Goal: Task Accomplishment & Management: Use online tool/utility

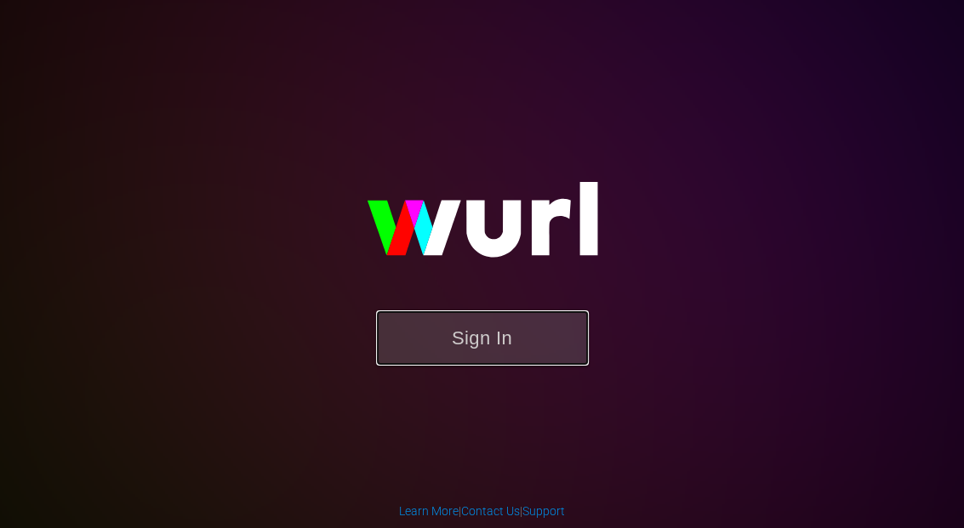
click at [526, 331] on button "Sign In" at bounding box center [482, 337] width 213 height 55
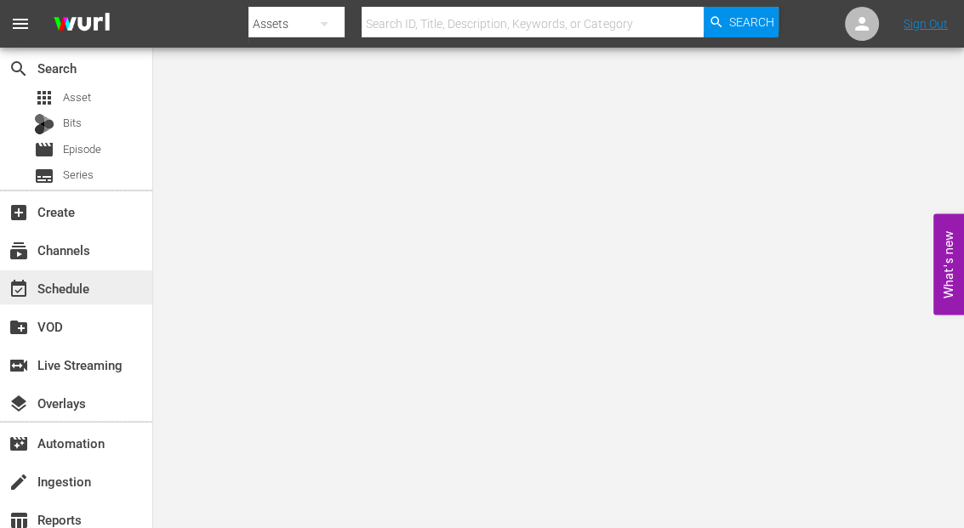
click at [58, 287] on div "event_available Schedule" at bounding box center [47, 285] width 95 height 15
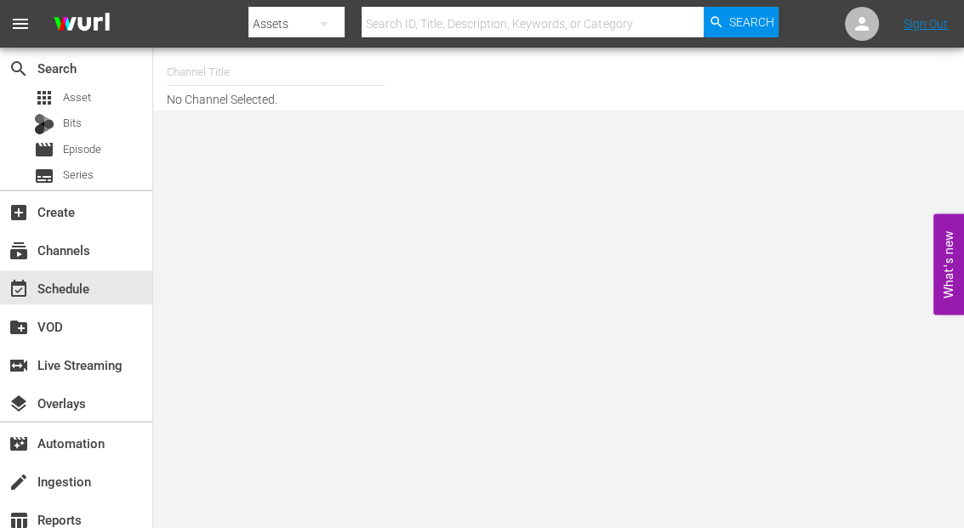
click at [192, 65] on input "text" at bounding box center [276, 72] width 218 height 41
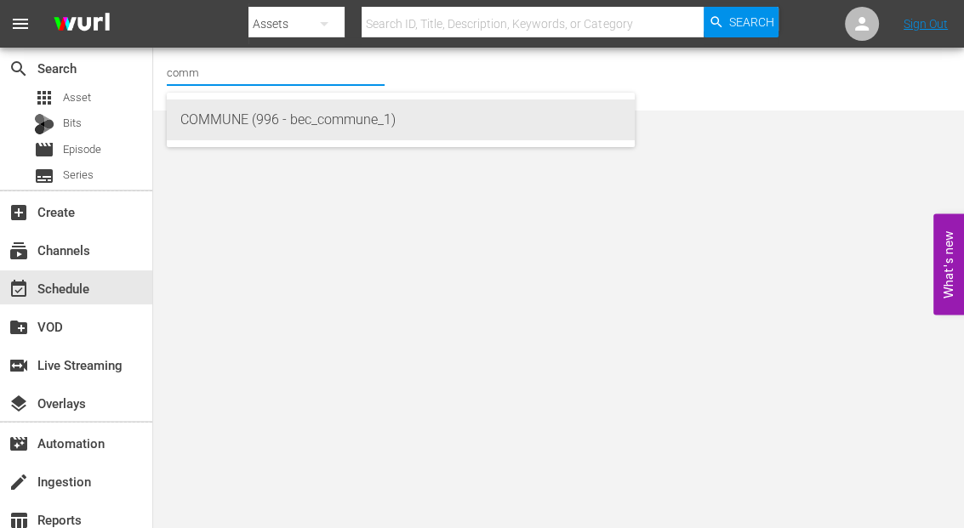
click at [208, 131] on div "COMMUNE (996 - bec_commune_1)" at bounding box center [400, 119] width 441 height 41
type input "COMMUNE (996 - bec_commune_1)"
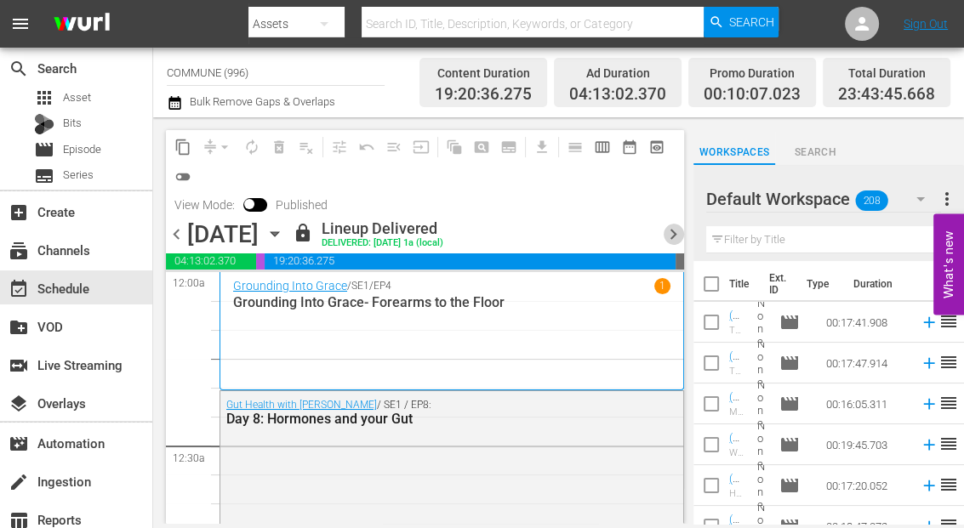
click at [674, 236] on span "chevron_right" at bounding box center [672, 234] width 21 height 21
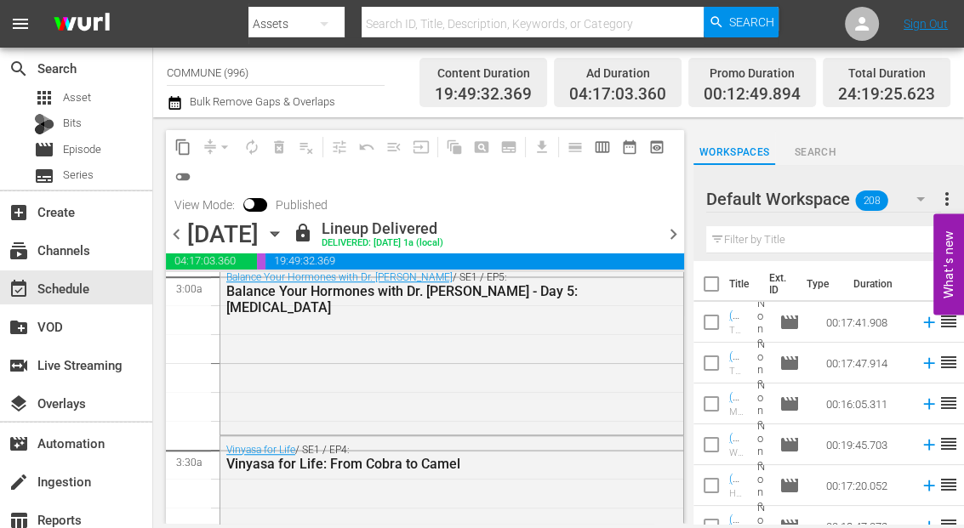
scroll to position [1138, 0]
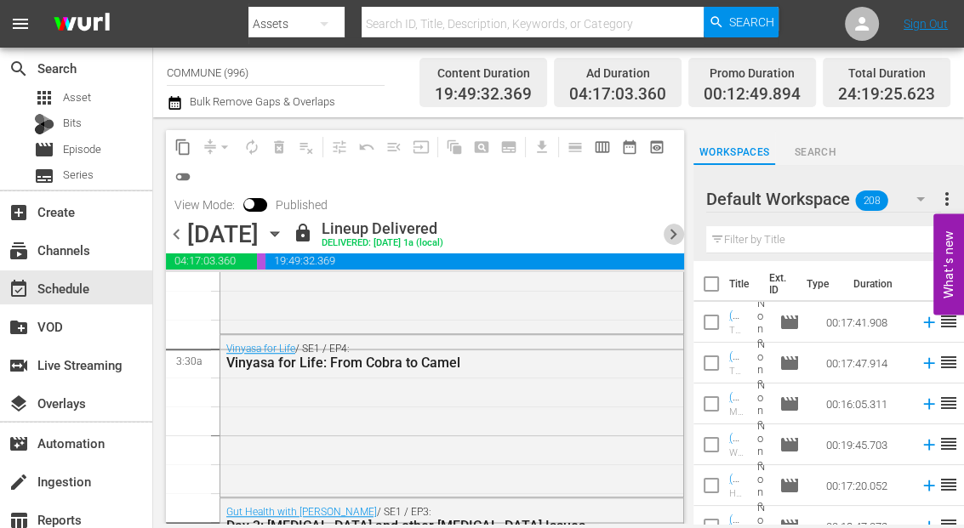
click at [670, 236] on span "chevron_right" at bounding box center [672, 234] width 21 height 21
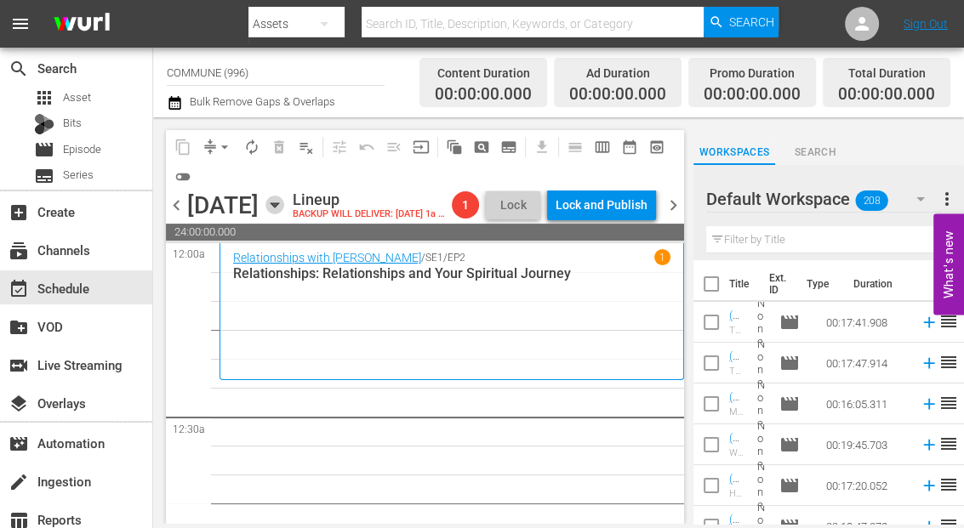
click at [278, 205] on icon "button" at bounding box center [274, 205] width 8 height 4
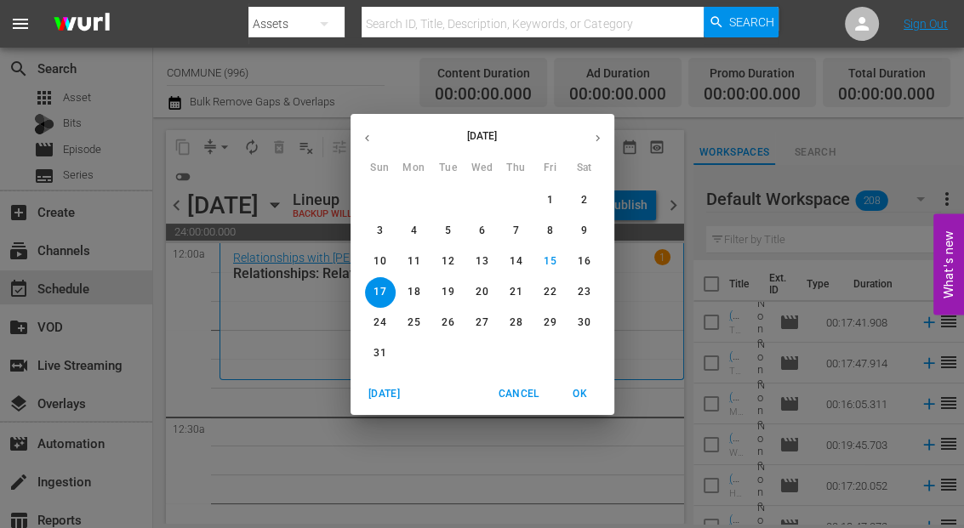
click at [364, 136] on icon "button" at bounding box center [367, 138] width 13 height 13
click at [377, 290] on p "20" at bounding box center [379, 292] width 12 height 14
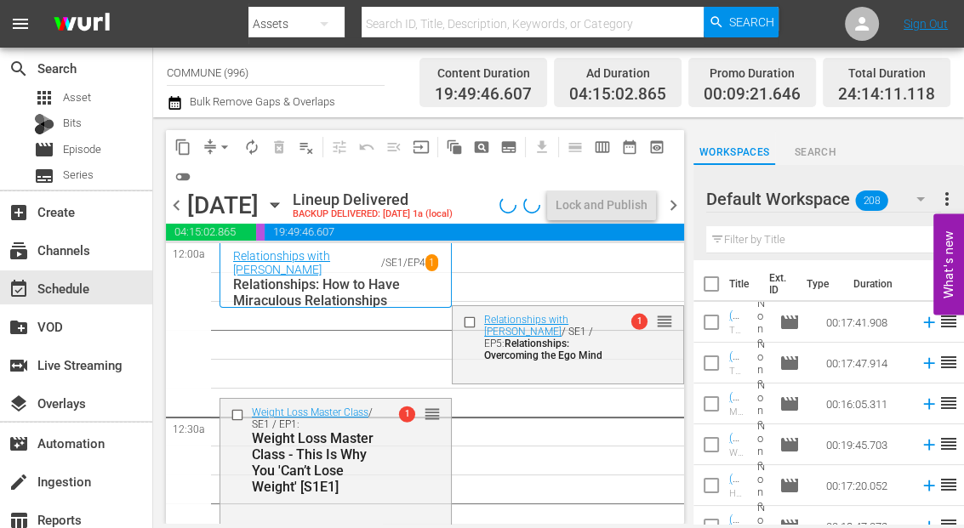
click at [186, 152] on span "content_copy" at bounding box center [182, 147] width 17 height 17
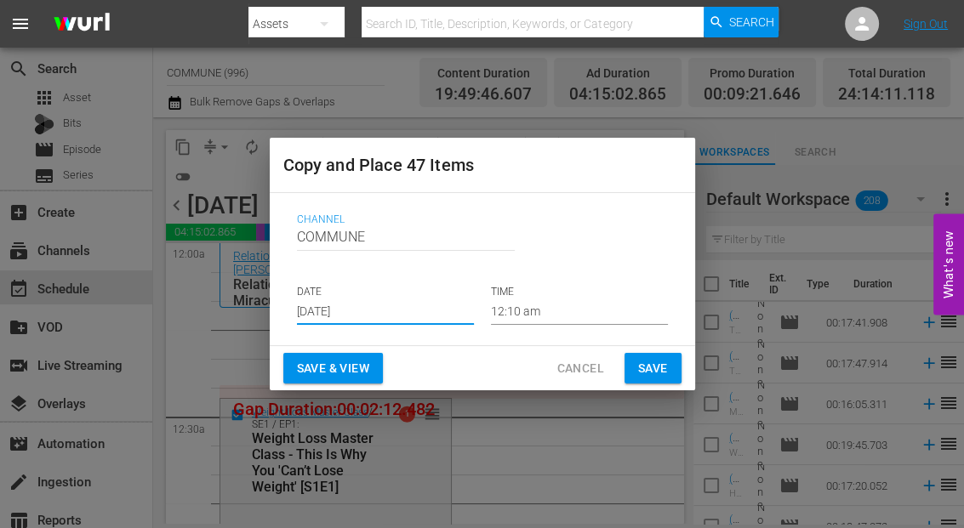
click at [394, 313] on input "[DATE]" at bounding box center [385, 312] width 177 height 26
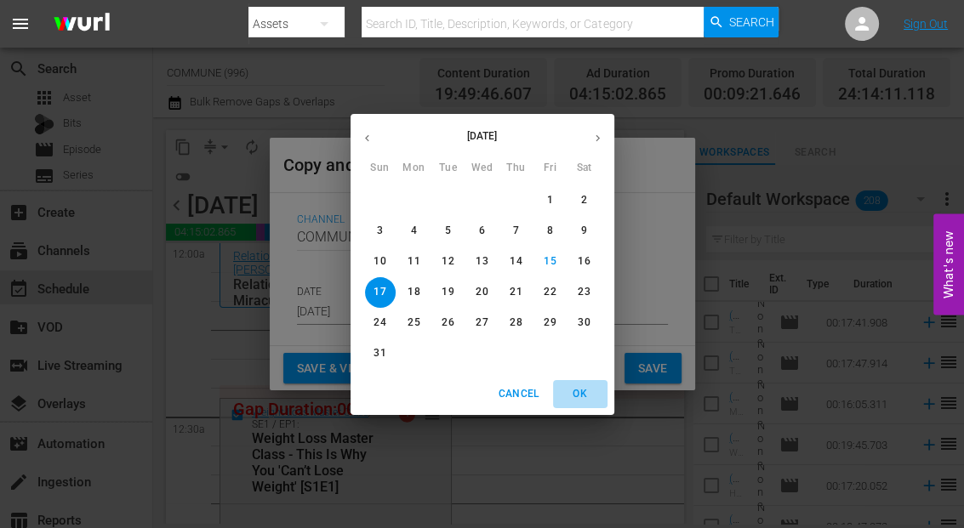
click at [580, 390] on span "OK" at bounding box center [580, 394] width 41 height 18
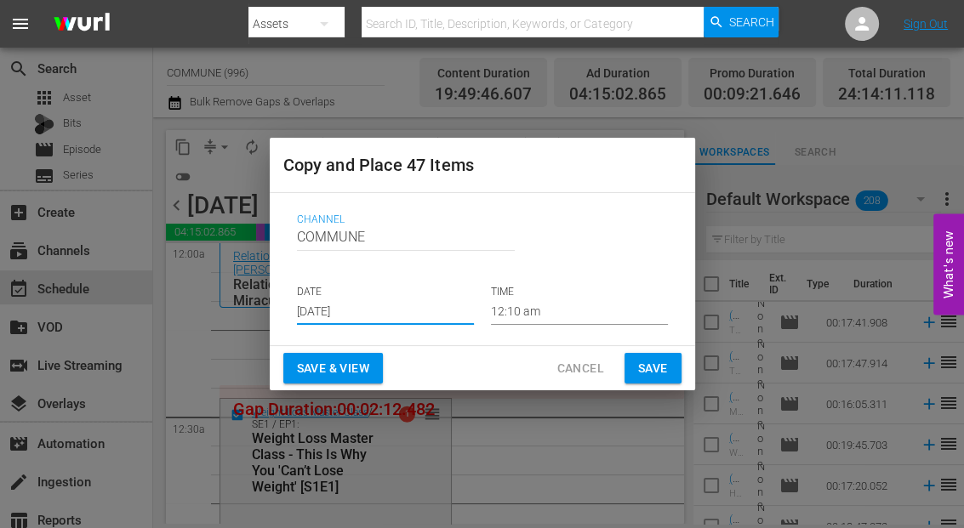
click at [362, 370] on span "Save & View" at bounding box center [333, 368] width 72 height 21
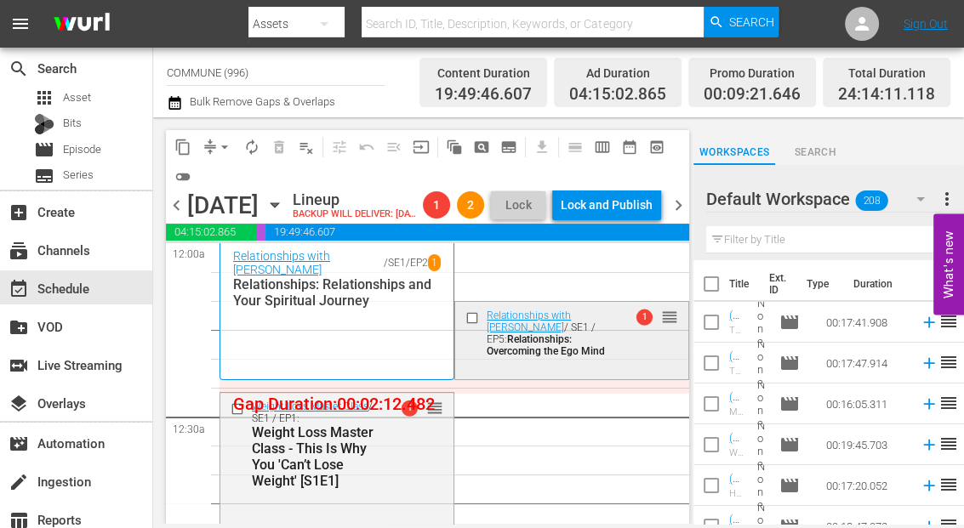
click at [471, 325] on input "checkbox" at bounding box center [474, 317] width 18 height 14
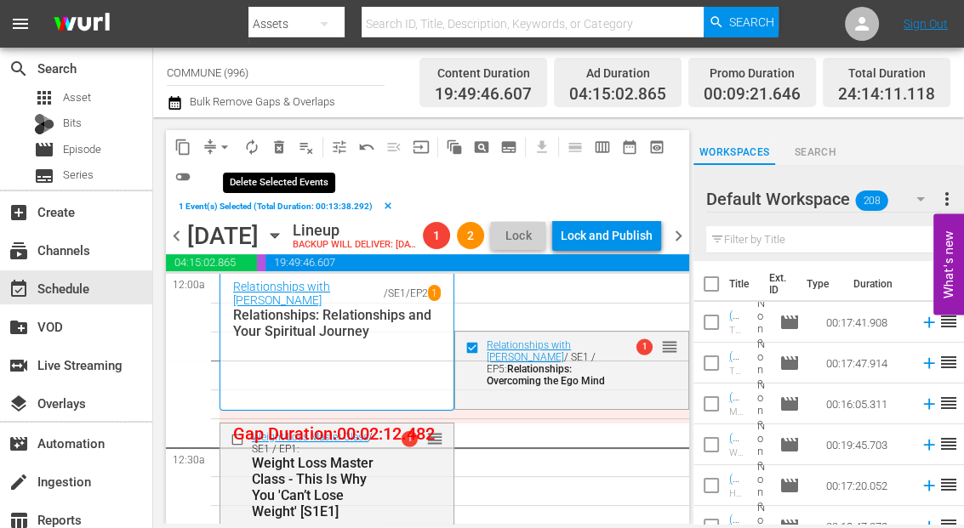
click at [277, 147] on span "delete_forever_outlined" at bounding box center [278, 147] width 17 height 17
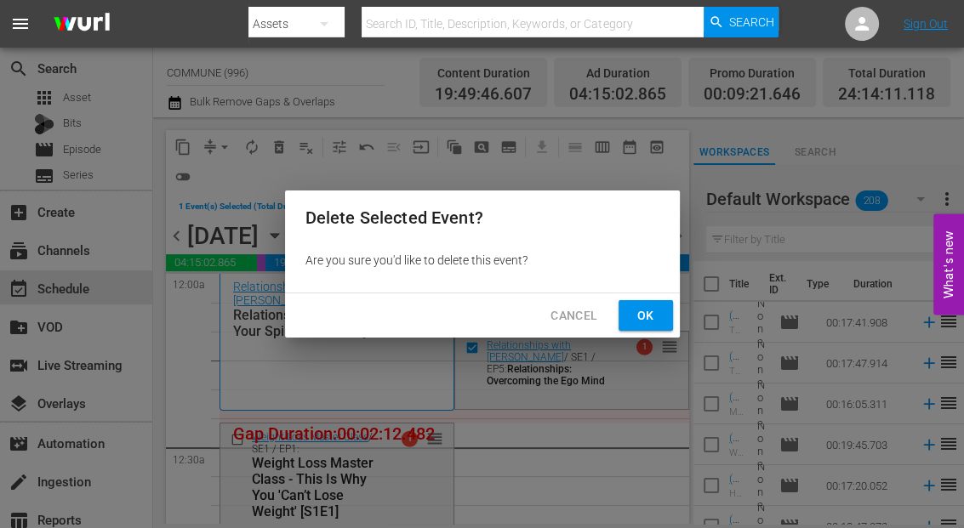
click at [638, 324] on span "Ok" at bounding box center [645, 315] width 27 height 21
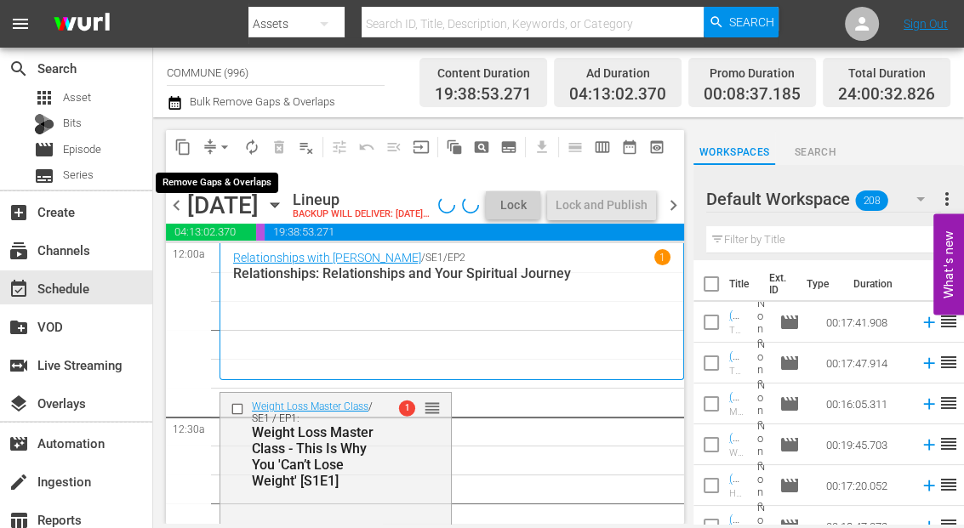
click at [225, 146] on span "arrow_drop_down" at bounding box center [224, 147] width 17 height 17
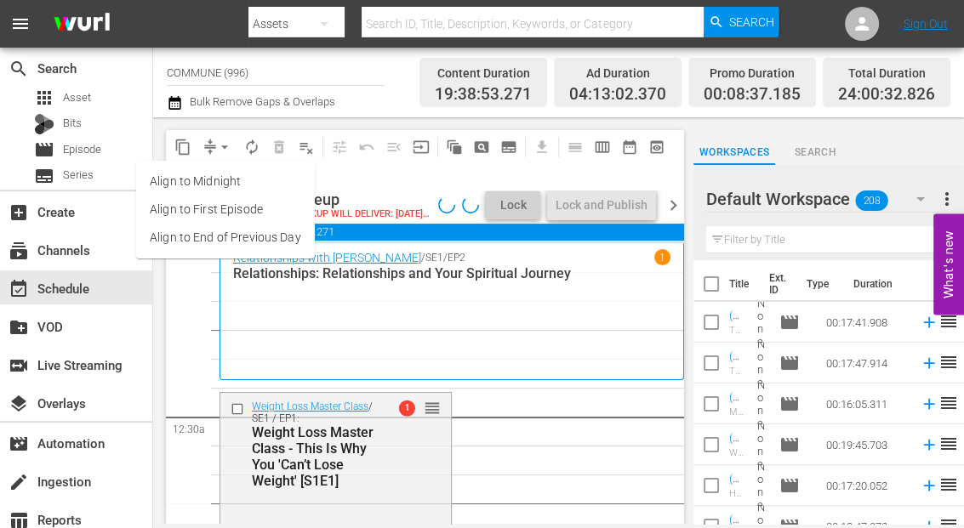
click at [241, 236] on li "Align to End of Previous Day" at bounding box center [225, 238] width 179 height 28
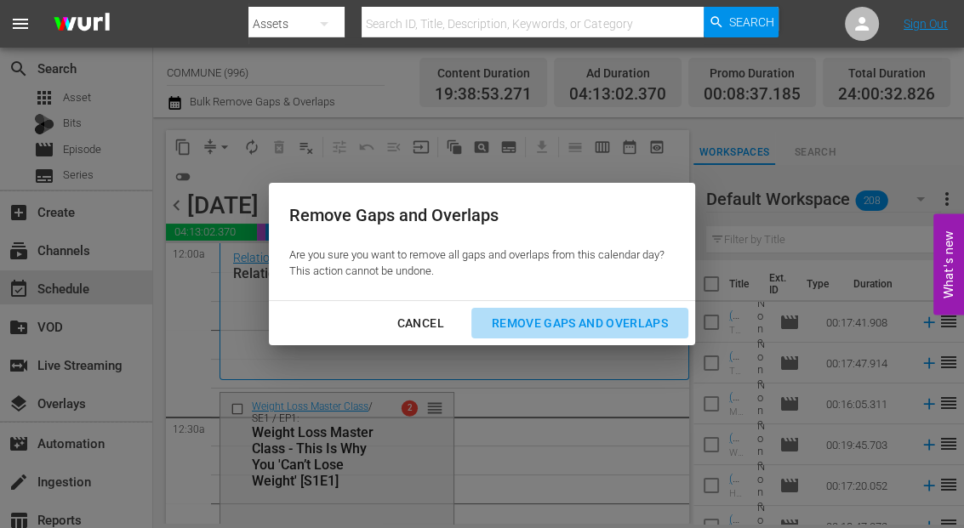
click at [531, 323] on div "Remove Gaps and Overlaps" at bounding box center [579, 323] width 203 height 21
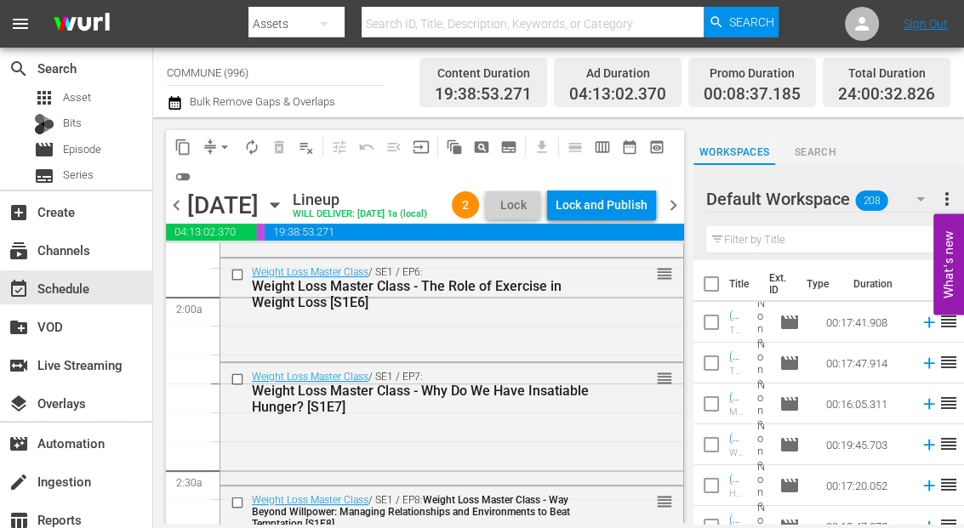
scroll to position [663, 0]
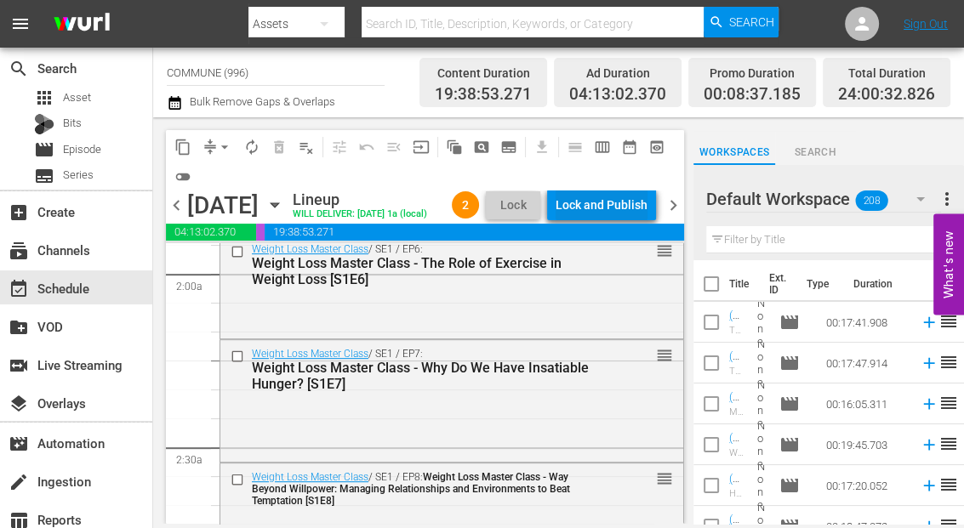
click at [617, 203] on div "Lock and Publish" at bounding box center [601, 205] width 92 height 31
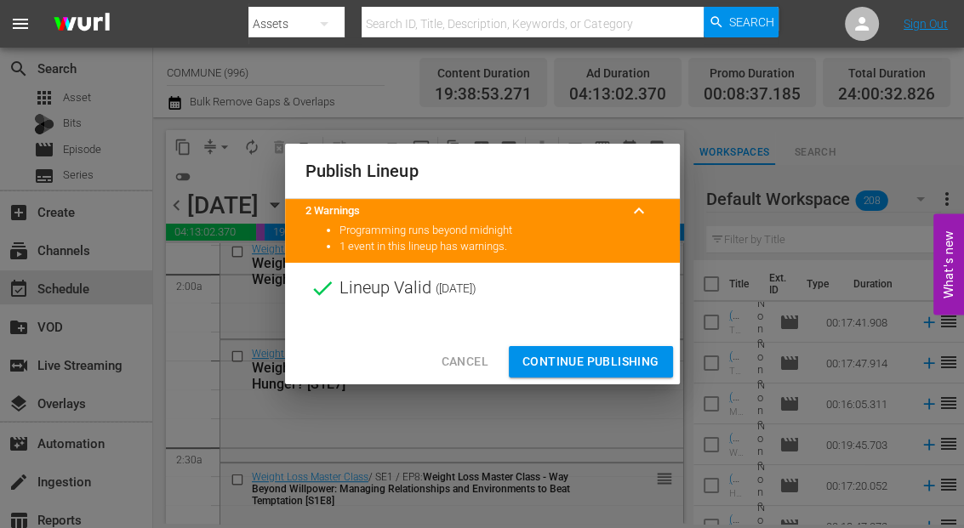
click at [579, 361] on span "Continue Publishing" at bounding box center [590, 361] width 137 height 21
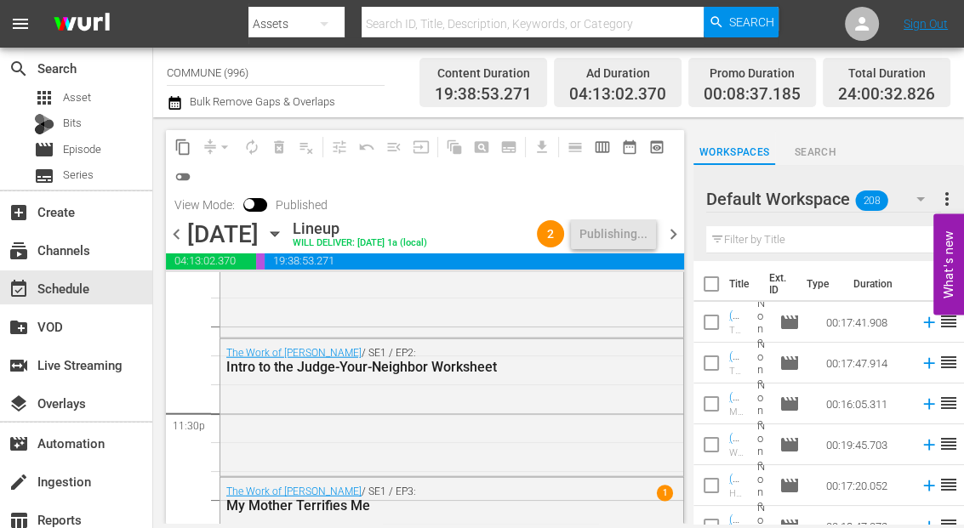
scroll to position [8214, 0]
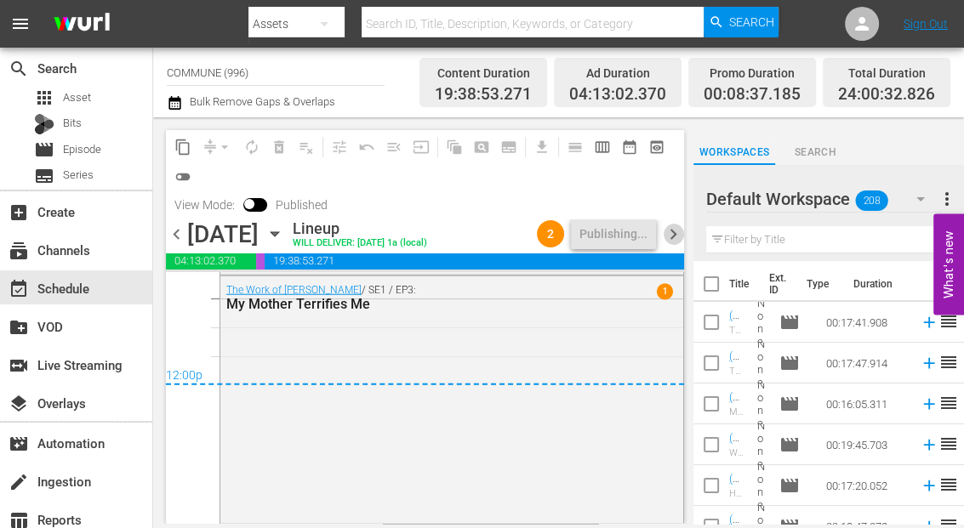
click at [671, 235] on span "chevron_right" at bounding box center [672, 234] width 21 height 21
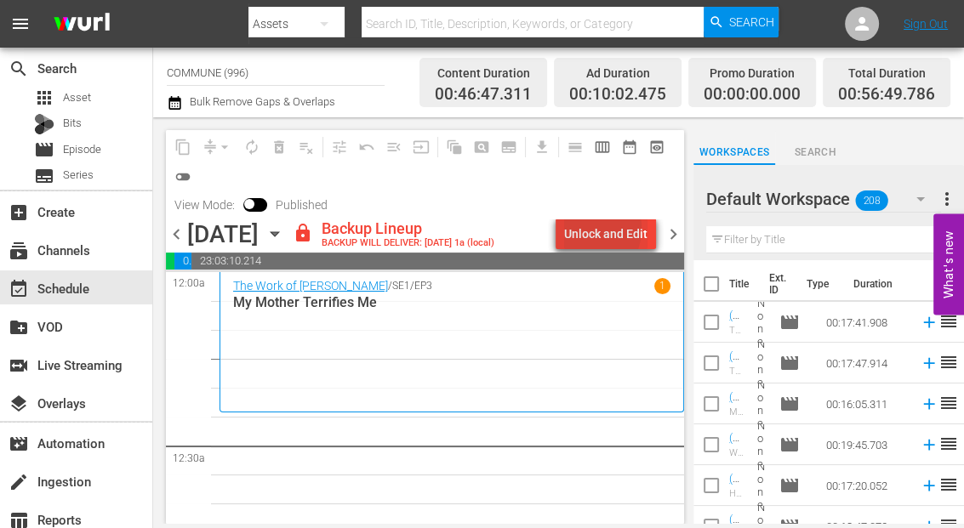
click at [589, 229] on div "Unlock and Edit" at bounding box center [605, 234] width 83 height 31
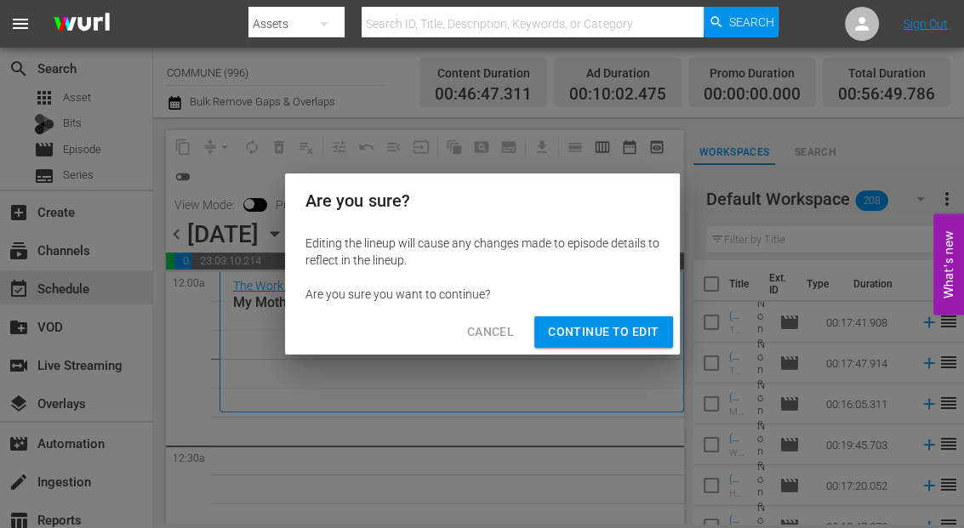
click at [580, 337] on span "Continue to Edit" at bounding box center [603, 331] width 111 height 21
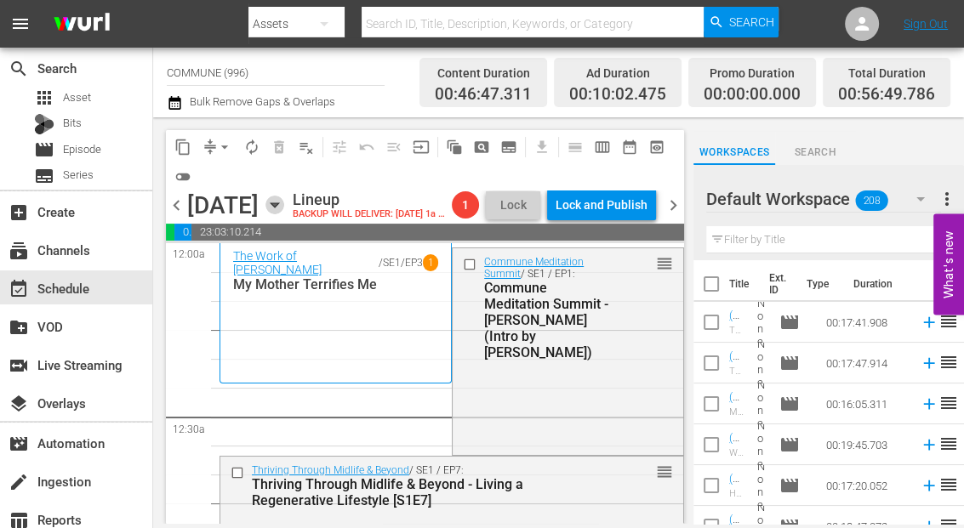
click at [278, 205] on icon "button" at bounding box center [274, 205] width 8 height 4
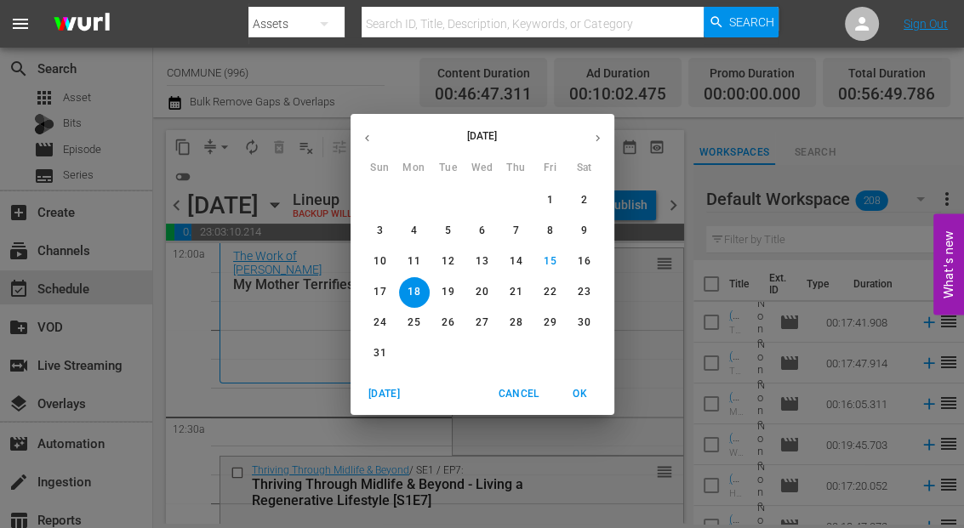
click at [369, 138] on icon "button" at bounding box center [367, 138] width 13 height 13
click at [411, 292] on p "21" at bounding box center [413, 292] width 12 height 14
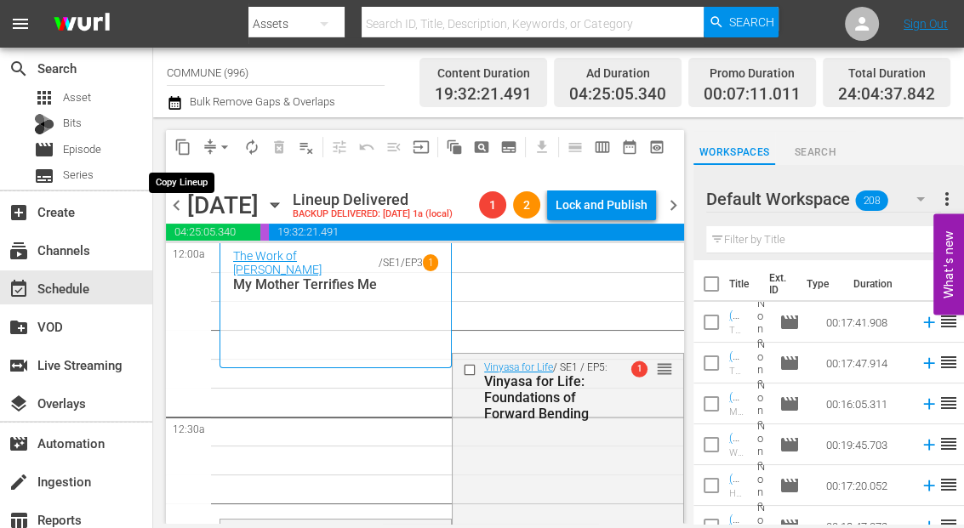
click at [182, 145] on span "content_copy" at bounding box center [182, 147] width 17 height 17
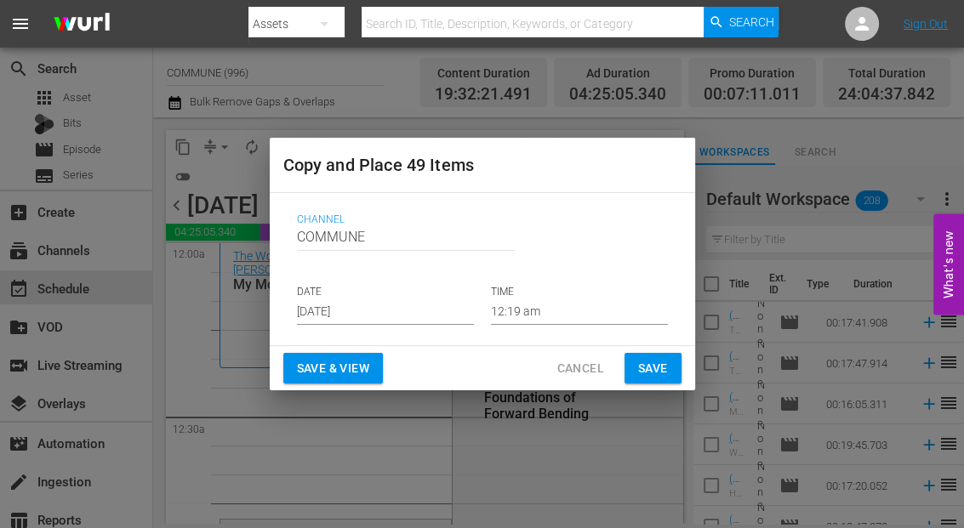
click at [407, 312] on input "[DATE]" at bounding box center [385, 312] width 177 height 26
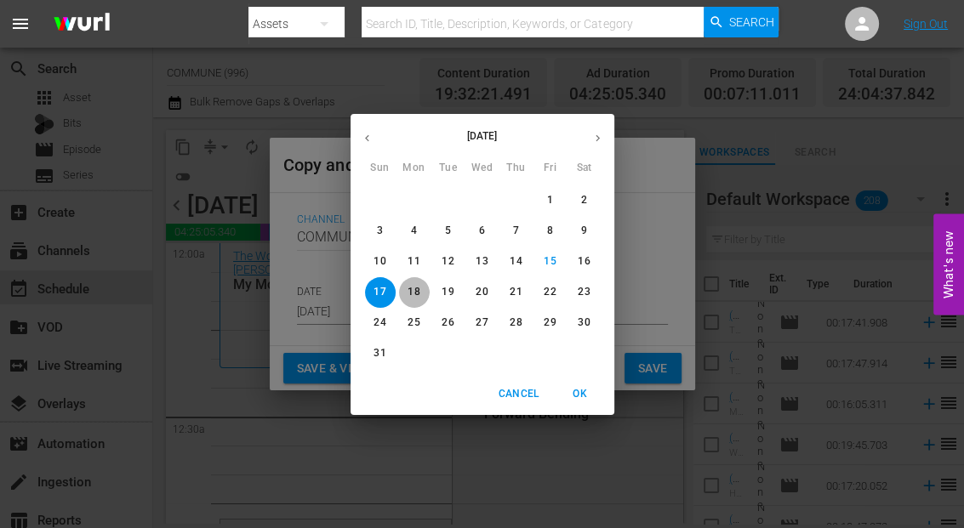
click at [413, 289] on p "18" at bounding box center [413, 292] width 12 height 14
type input "[DATE]"
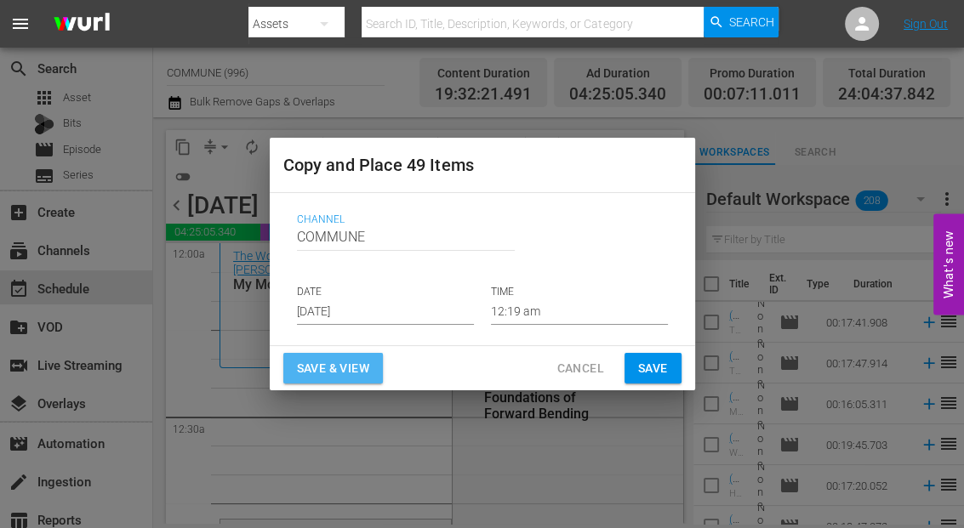
click at [341, 367] on span "Save & View" at bounding box center [333, 368] width 72 height 21
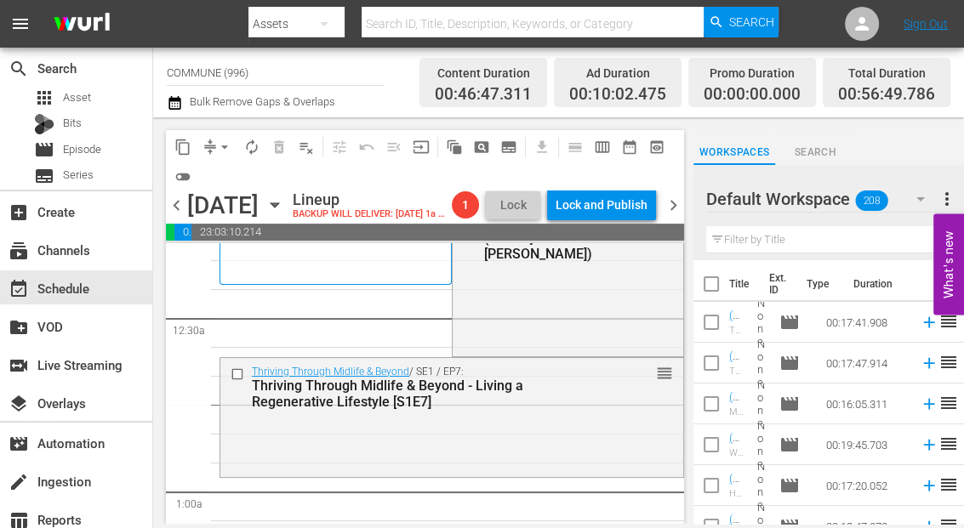
scroll to position [104, 0]
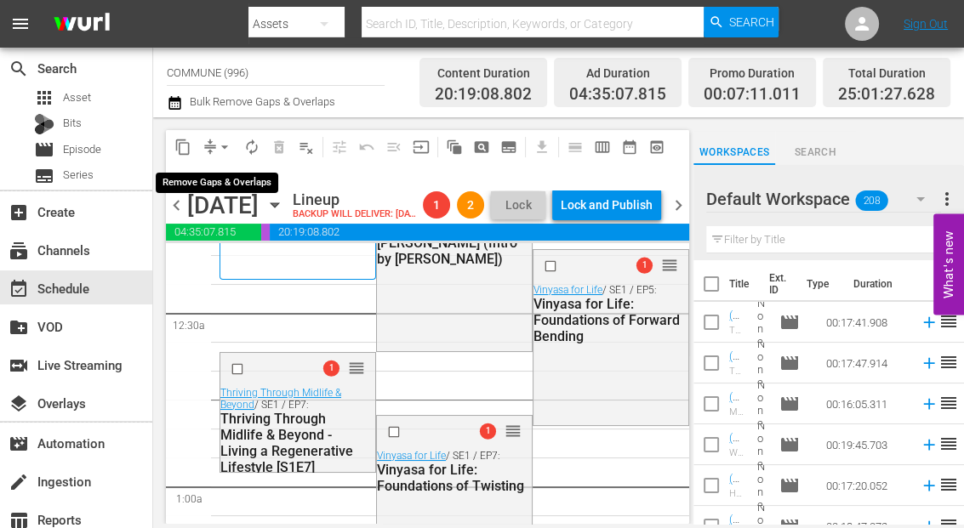
click at [225, 145] on span "arrow_drop_down" at bounding box center [224, 147] width 17 height 17
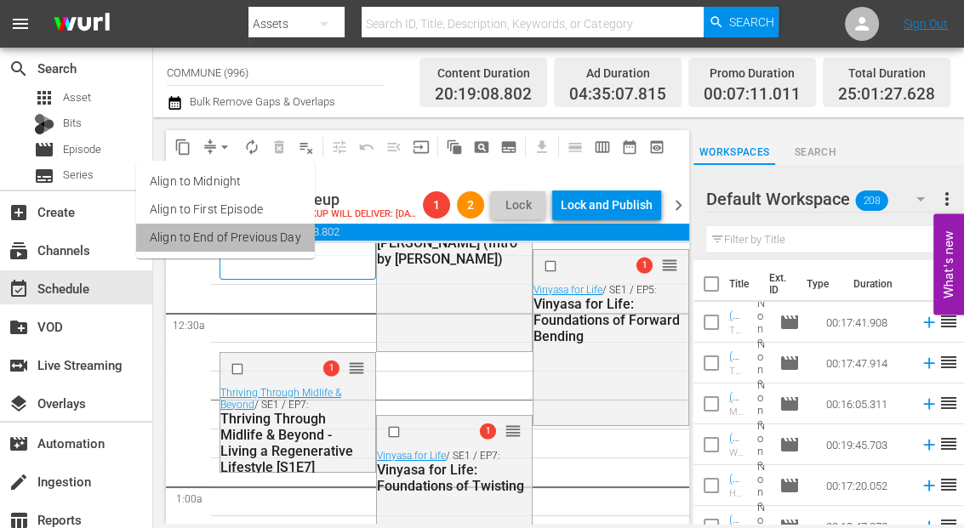
click at [242, 240] on li "Align to End of Previous Day" at bounding box center [225, 238] width 179 height 28
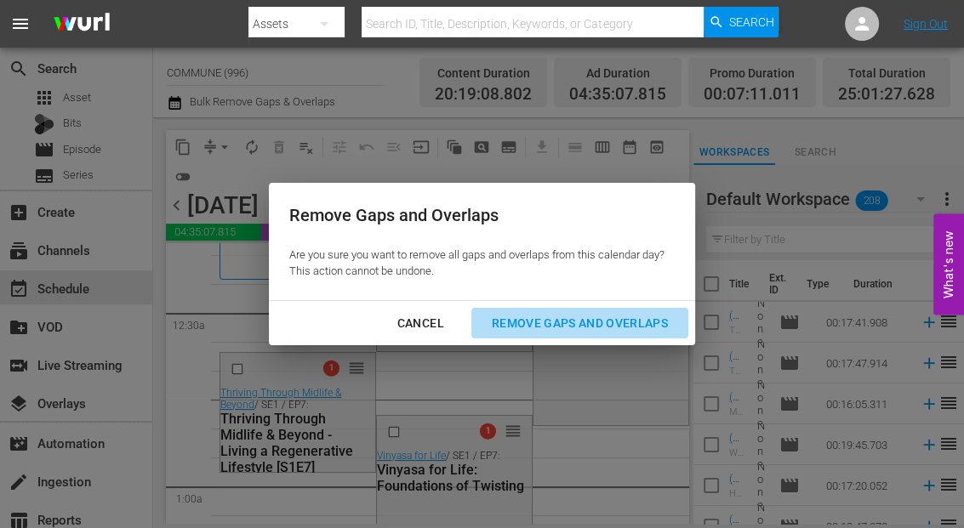
click at [589, 326] on div "Remove Gaps and Overlaps" at bounding box center [579, 323] width 203 height 21
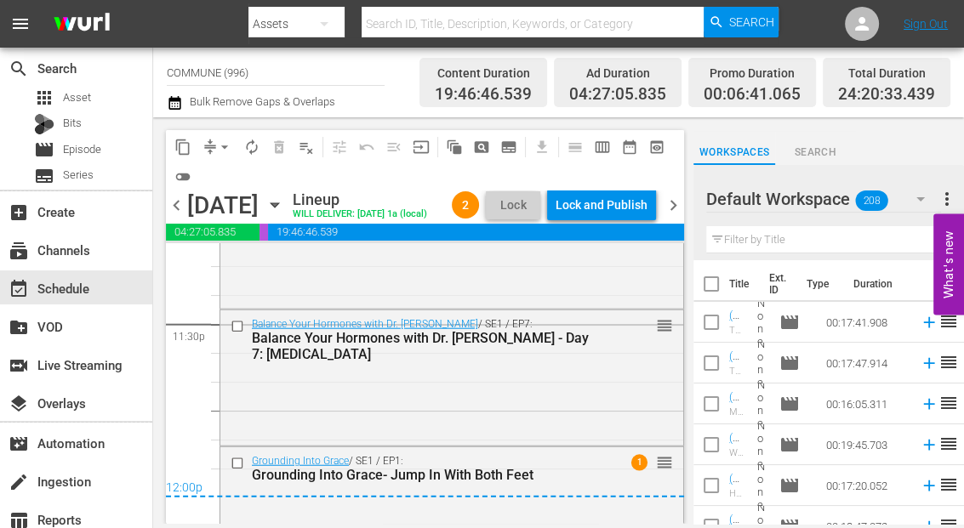
scroll to position [8079, 0]
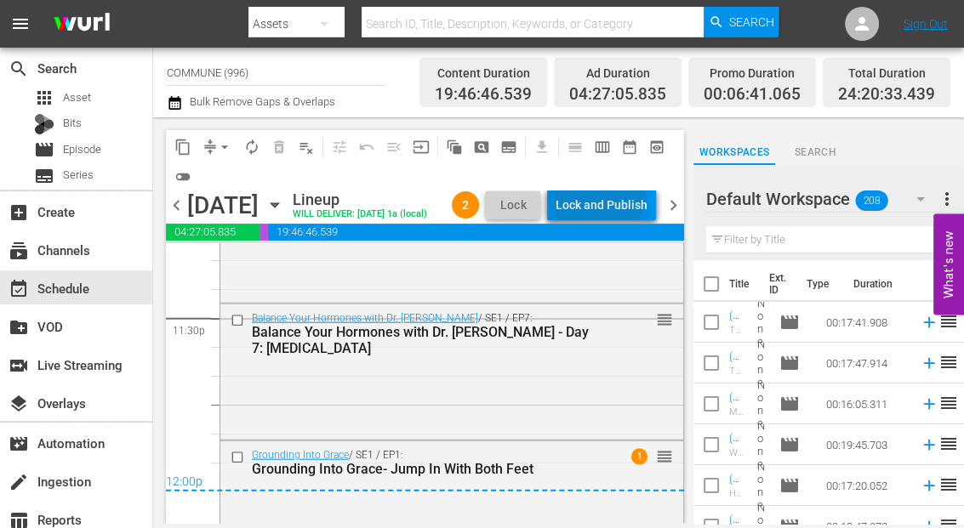
click at [592, 193] on div "Lock and Publish" at bounding box center [601, 205] width 92 height 31
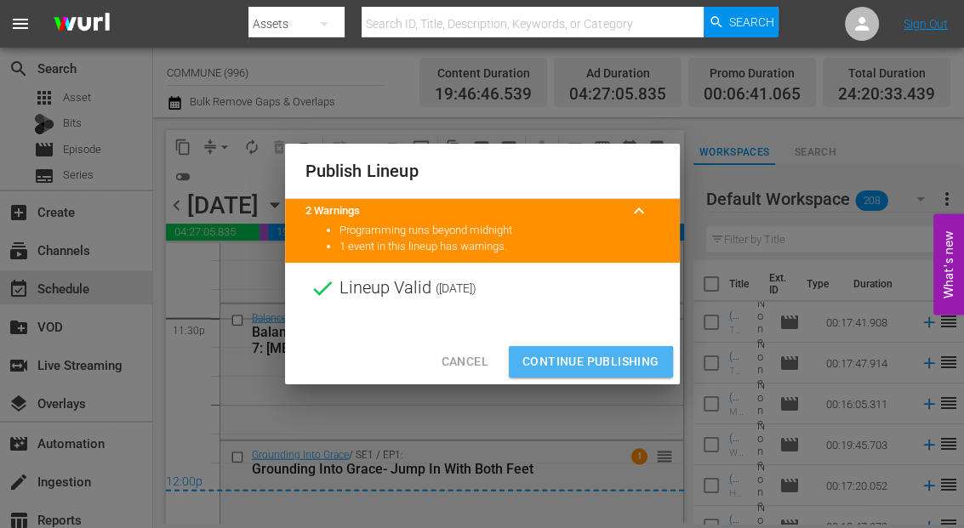
click at [577, 365] on span "Continue Publishing" at bounding box center [590, 361] width 137 height 21
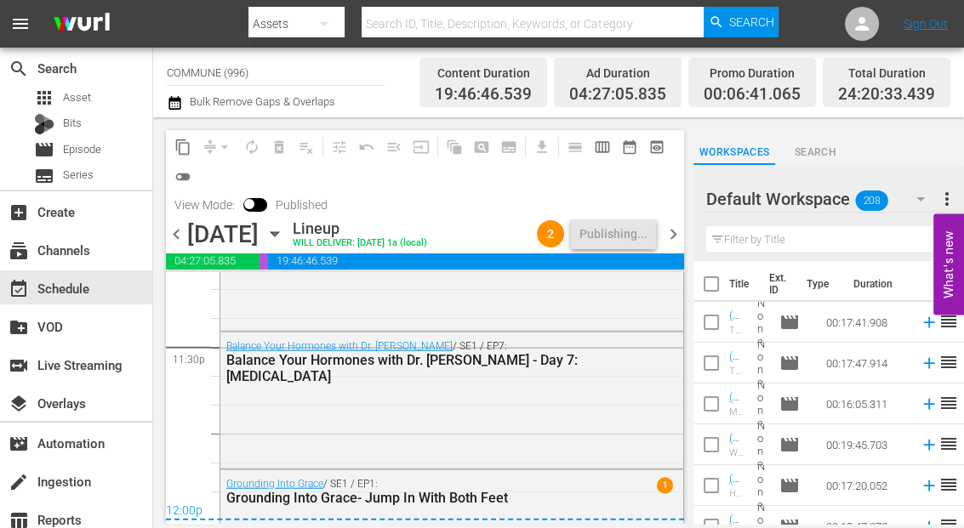
click at [674, 230] on span "chevron_right" at bounding box center [672, 234] width 21 height 21
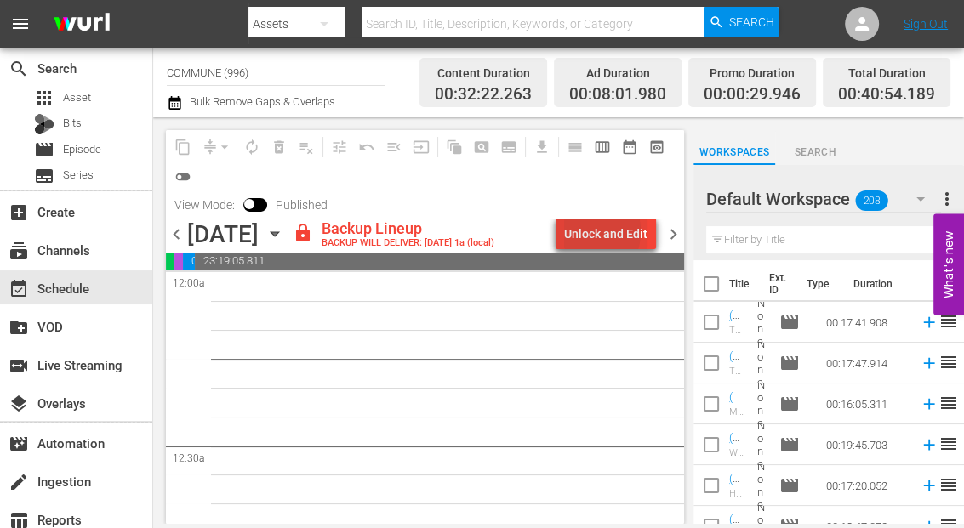
click at [584, 231] on div "Unlock and Edit" at bounding box center [605, 234] width 83 height 31
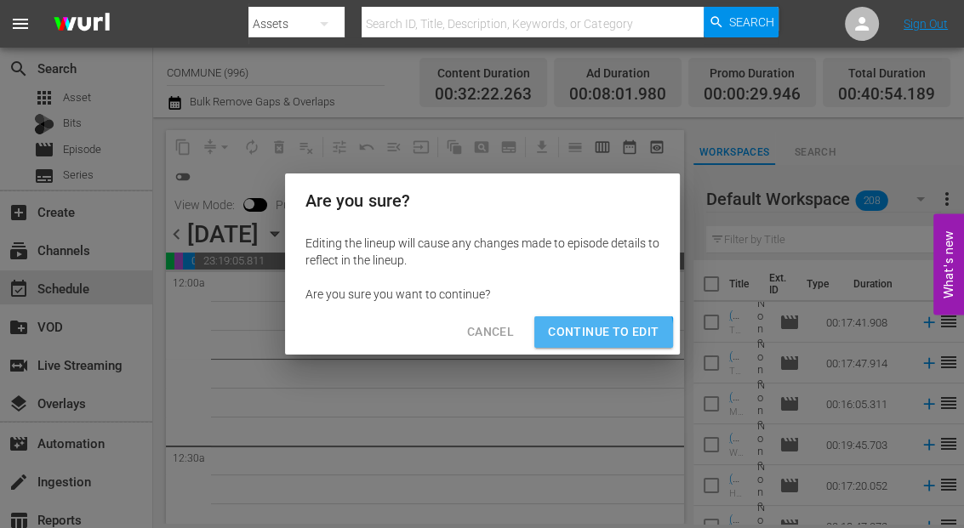
click at [587, 338] on span "Continue to Edit" at bounding box center [603, 331] width 111 height 21
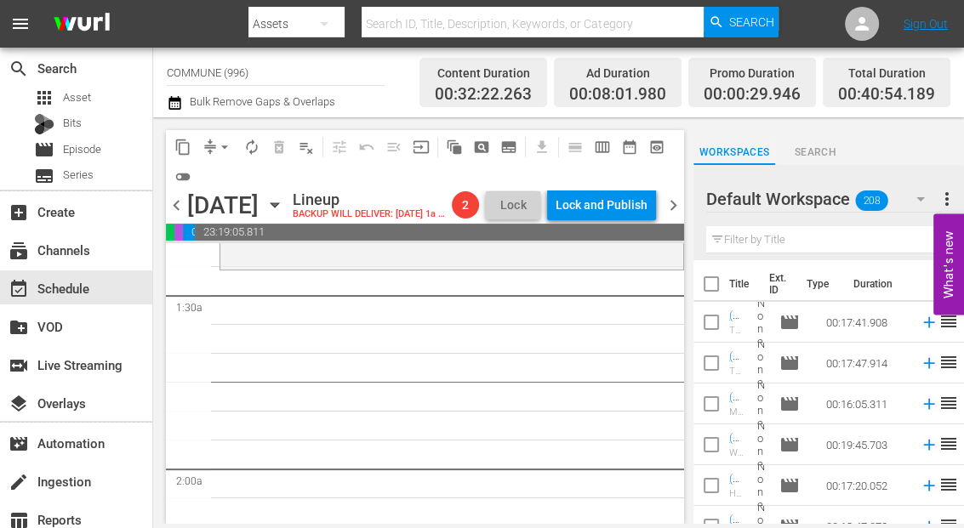
scroll to position [470, 0]
click at [278, 203] on icon "button" at bounding box center [274, 205] width 8 height 4
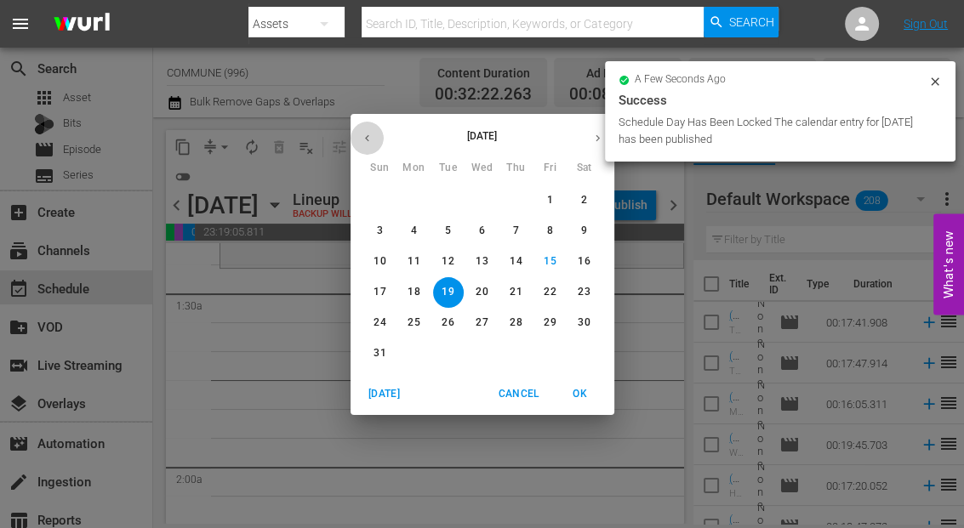
click at [368, 134] on icon "button" at bounding box center [367, 138] width 13 height 13
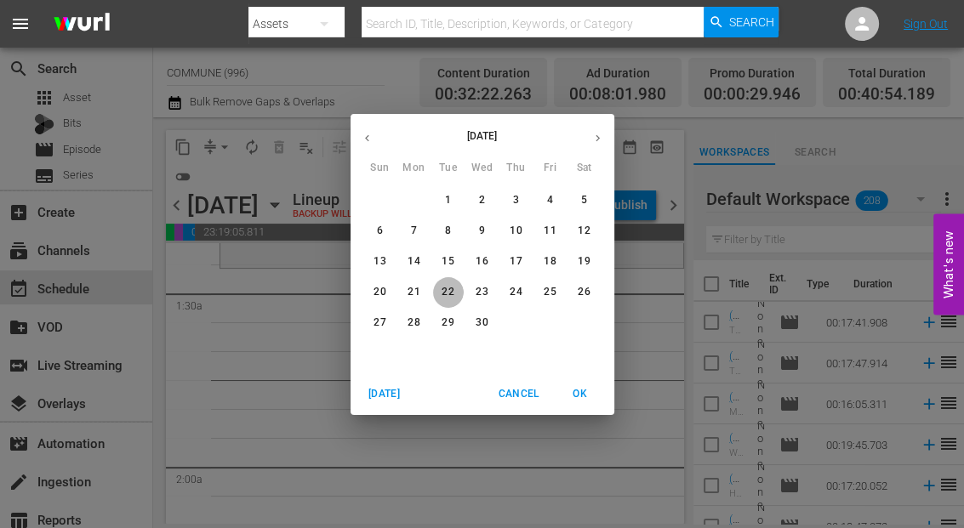
click at [445, 291] on p "22" at bounding box center [447, 292] width 12 height 14
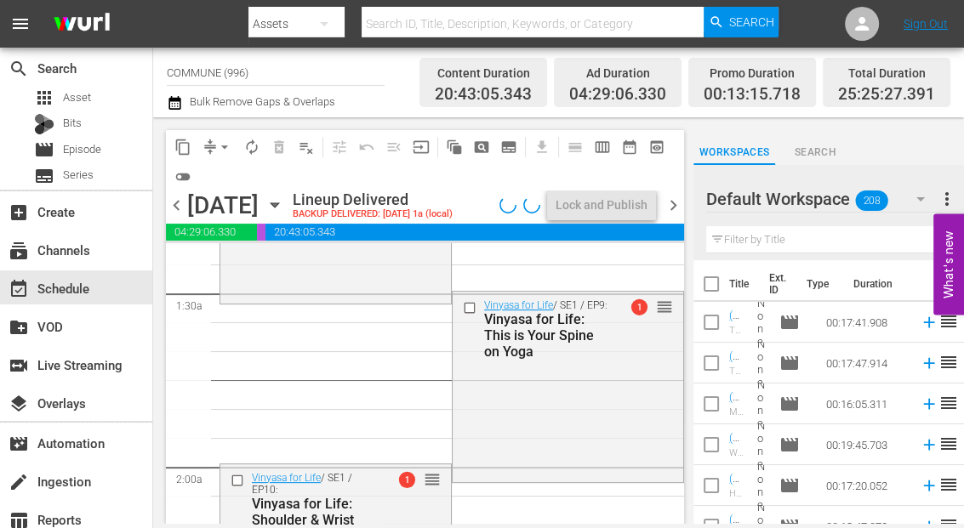
scroll to position [441, 0]
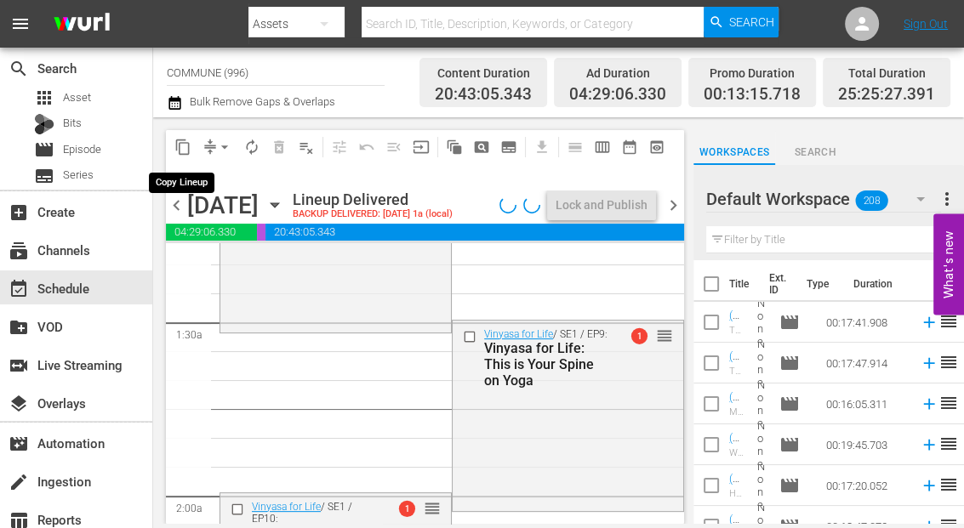
click at [188, 149] on span "content_copy" at bounding box center [182, 147] width 17 height 17
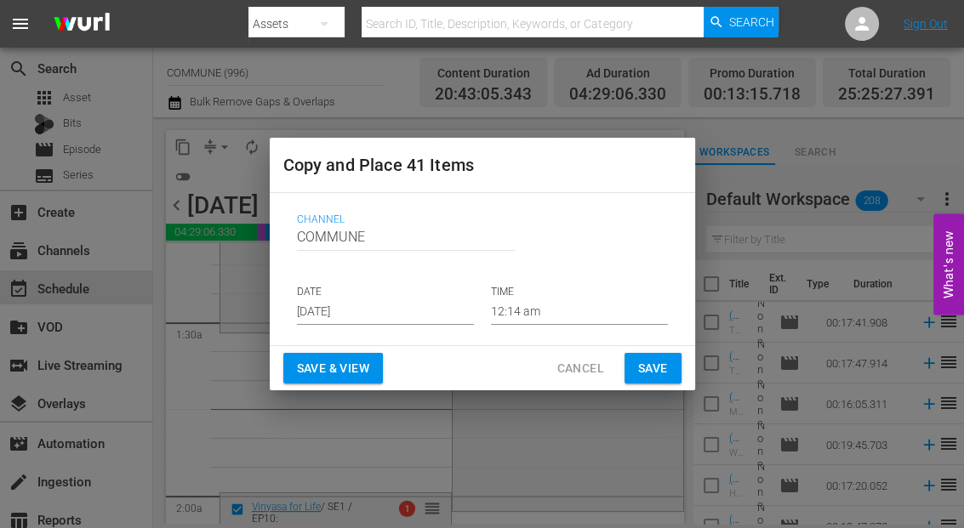
click at [559, 310] on input "12:14 am" at bounding box center [579, 312] width 177 height 26
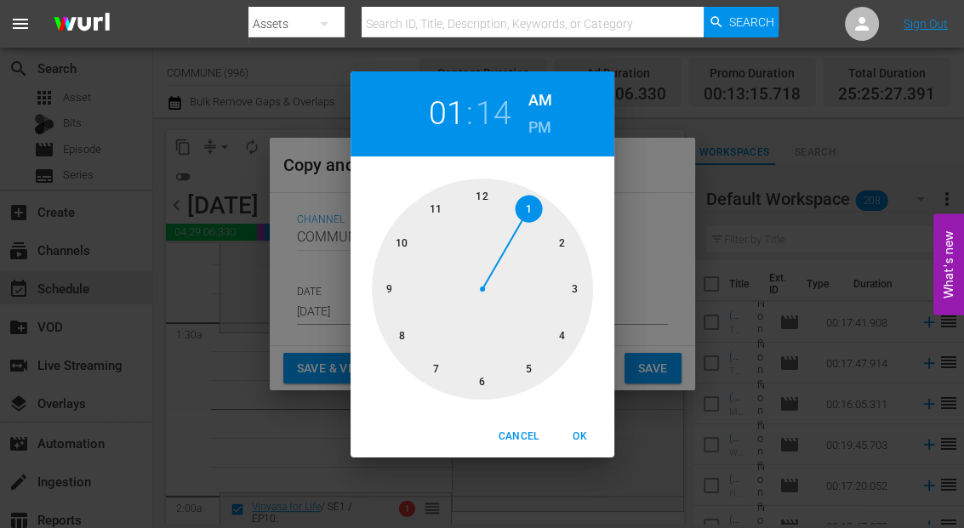
drag, startPoint x: 486, startPoint y: 195, endPoint x: 516, endPoint y: 206, distance: 31.8
click at [516, 206] on div at bounding box center [482, 289] width 221 height 221
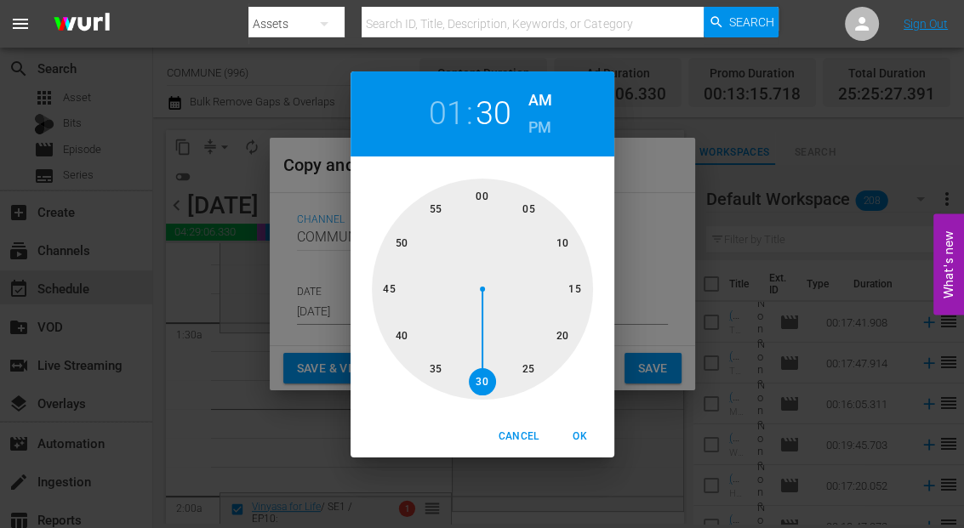
drag, startPoint x: 575, startPoint y: 285, endPoint x: 496, endPoint y: 357, distance: 107.1
click at [496, 357] on div at bounding box center [482, 289] width 221 height 221
click at [585, 438] on span "OK" at bounding box center [580, 437] width 41 height 18
type input "01:30 am"
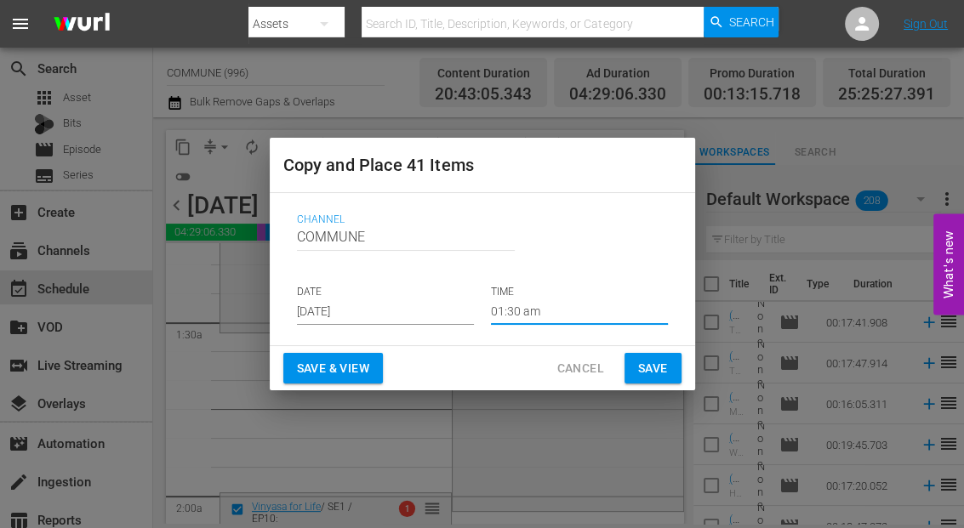
click at [385, 308] on input "[DATE]" at bounding box center [385, 312] width 177 height 26
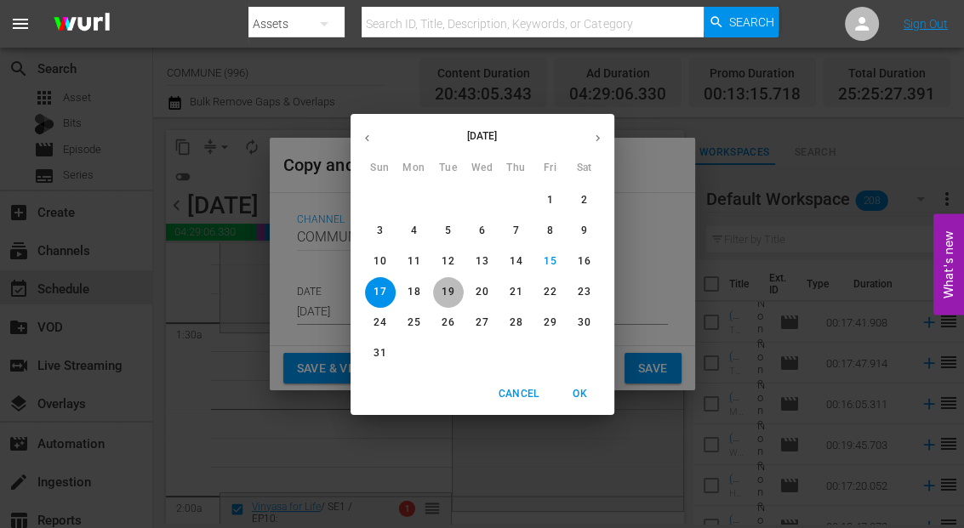
click at [447, 295] on p "19" at bounding box center [447, 292] width 12 height 14
type input "[DATE]"
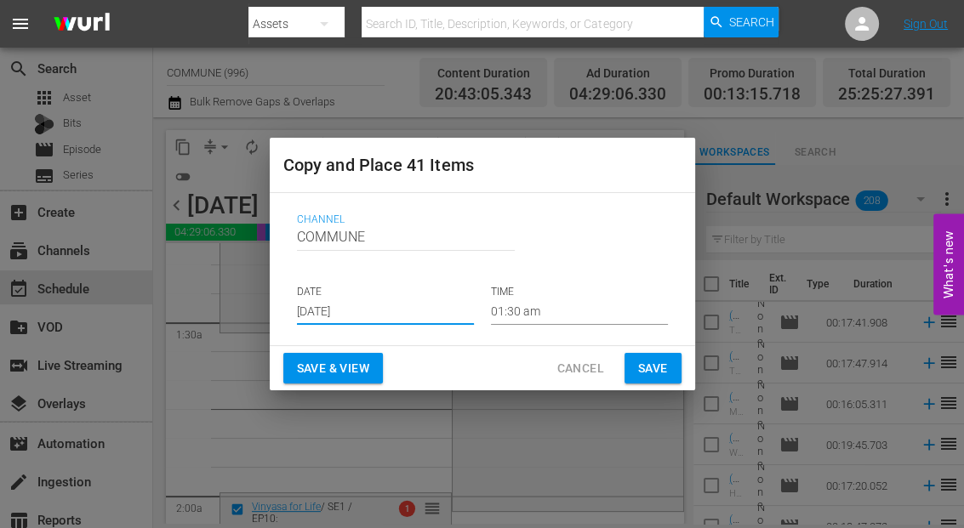
click at [344, 370] on span "Save & View" at bounding box center [333, 368] width 72 height 21
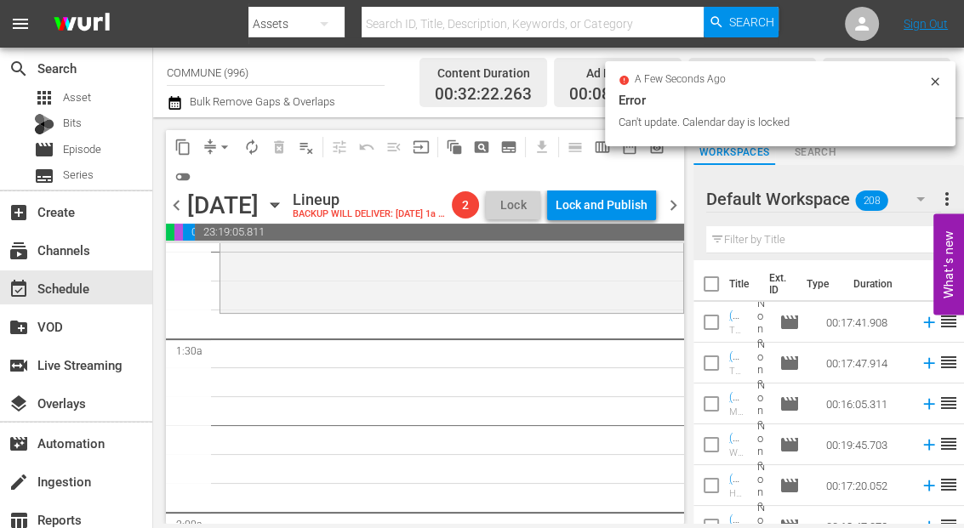
scroll to position [423, 0]
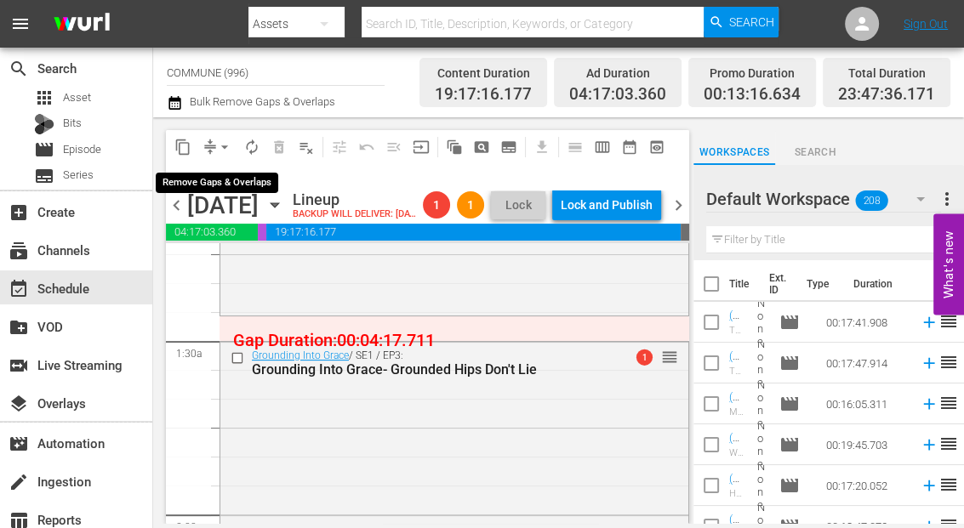
click at [220, 145] on span "arrow_drop_down" at bounding box center [224, 147] width 17 height 17
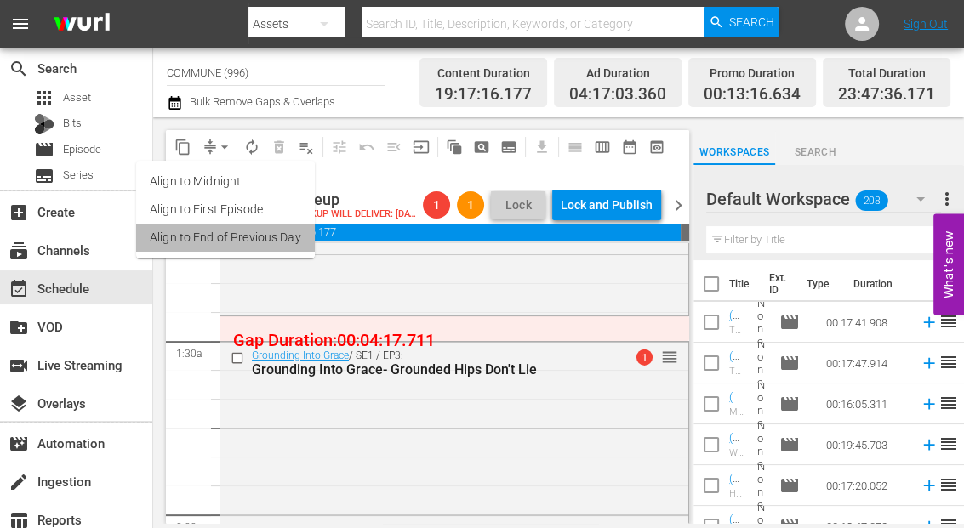
click at [237, 242] on li "Align to End of Previous Day" at bounding box center [225, 238] width 179 height 28
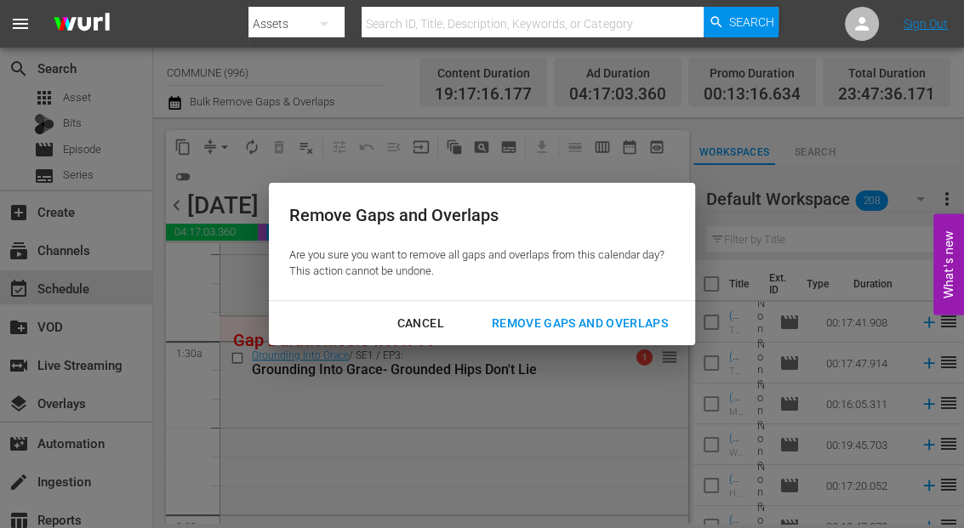
click at [563, 322] on div "Remove Gaps and Overlaps" at bounding box center [579, 323] width 203 height 21
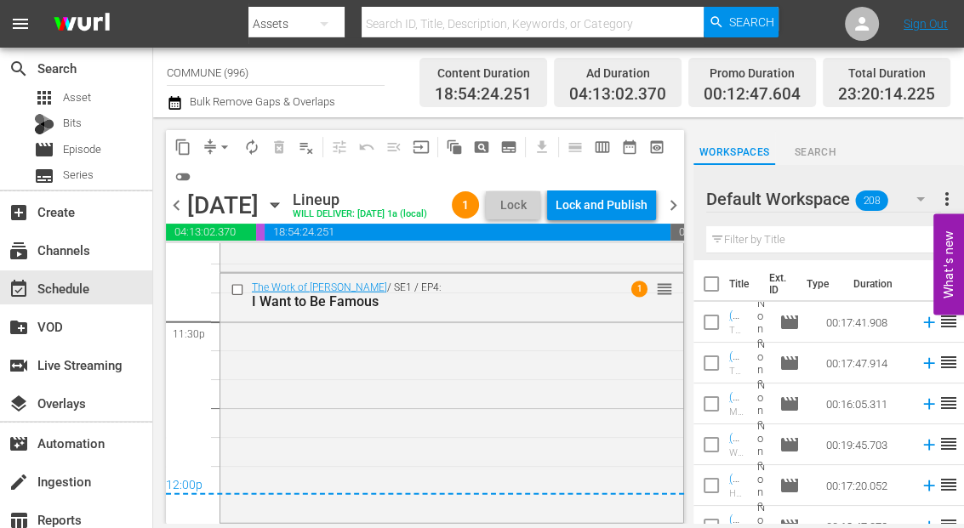
scroll to position [8101, 0]
click at [575, 200] on div "Lock and Publish" at bounding box center [601, 205] width 92 height 31
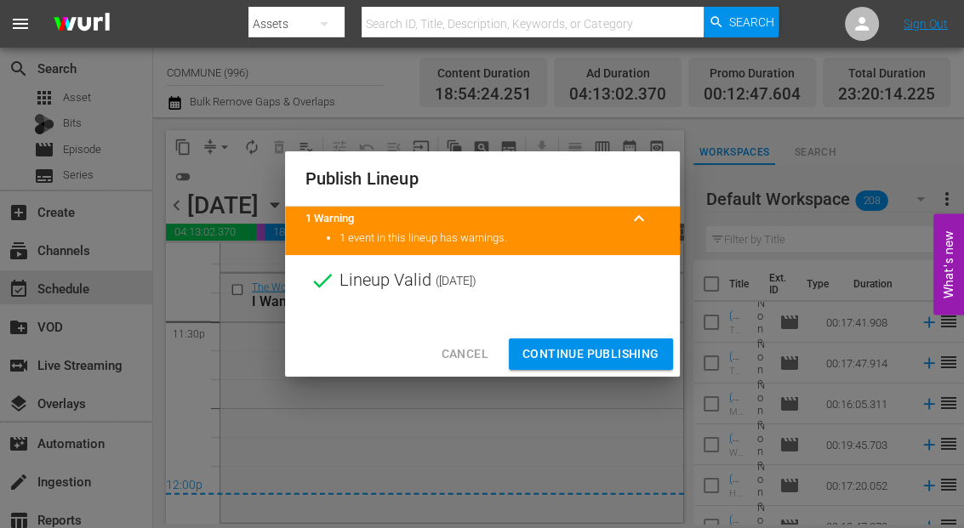
click at [576, 363] on span "Continue Publishing" at bounding box center [590, 354] width 137 height 21
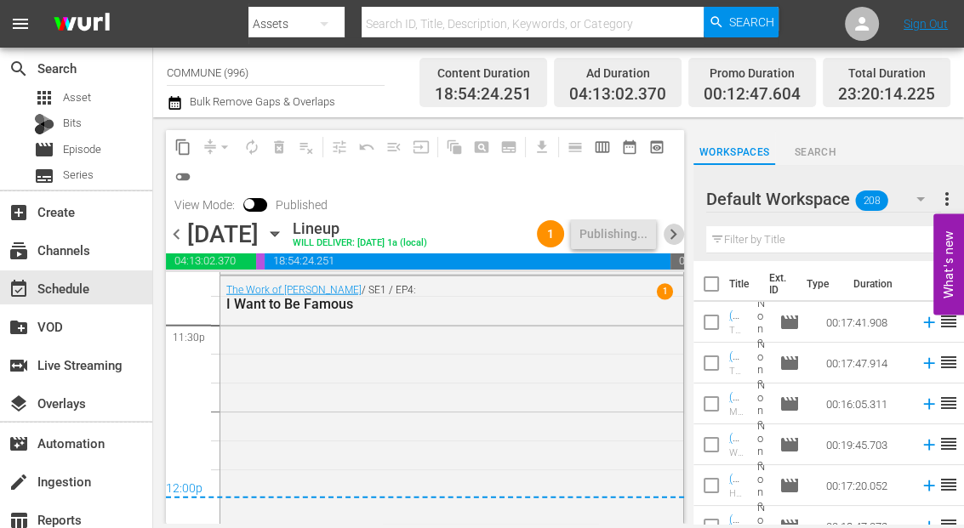
click at [671, 231] on span "chevron_right" at bounding box center [672, 234] width 21 height 21
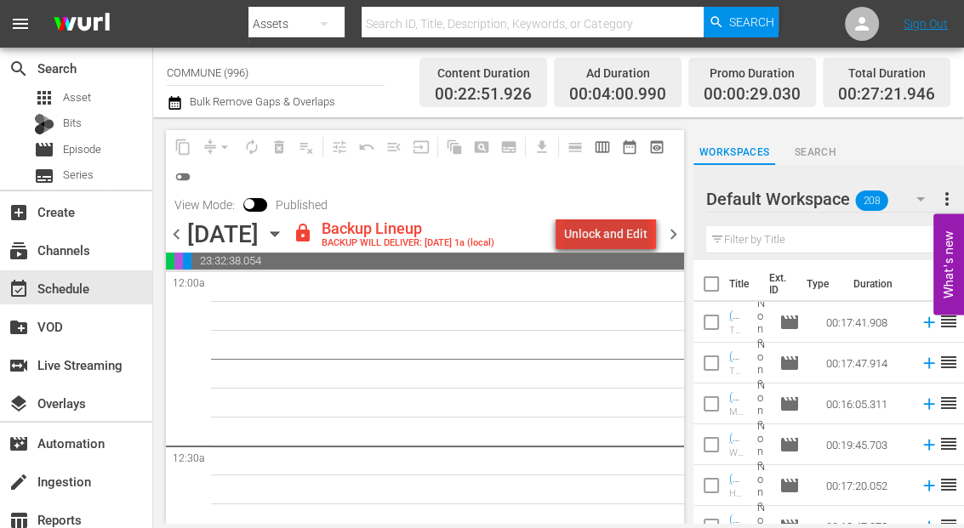
click at [612, 234] on div "Unlock and Edit" at bounding box center [605, 234] width 83 height 31
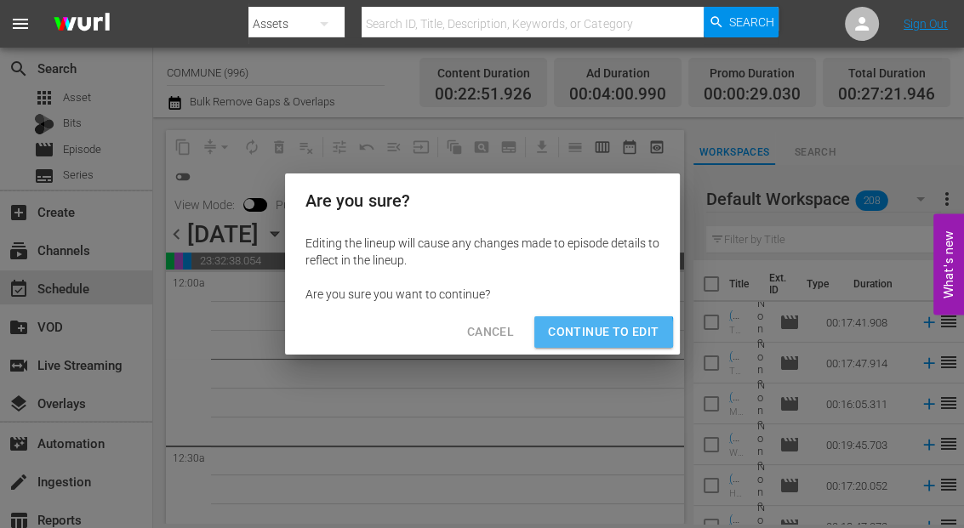
click at [600, 334] on span "Continue to Edit" at bounding box center [603, 331] width 111 height 21
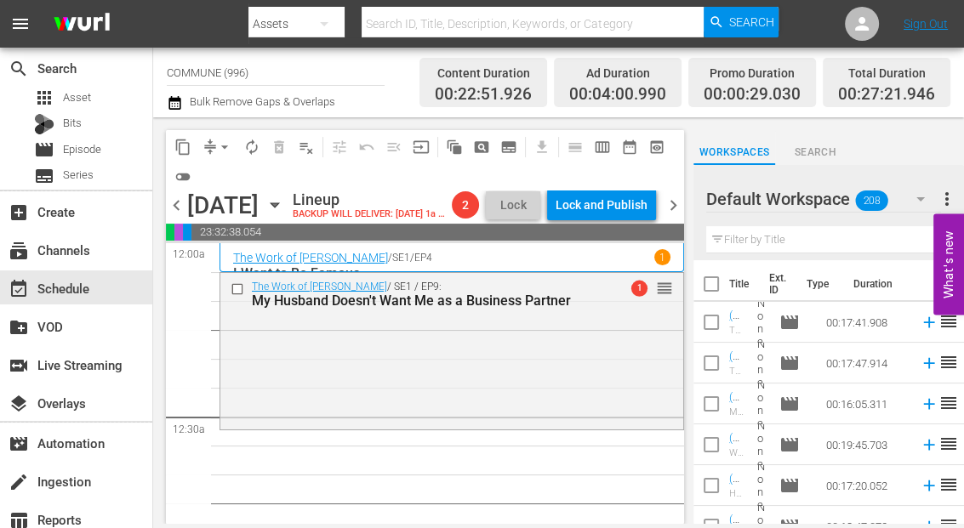
click at [284, 214] on icon "button" at bounding box center [274, 205] width 19 height 19
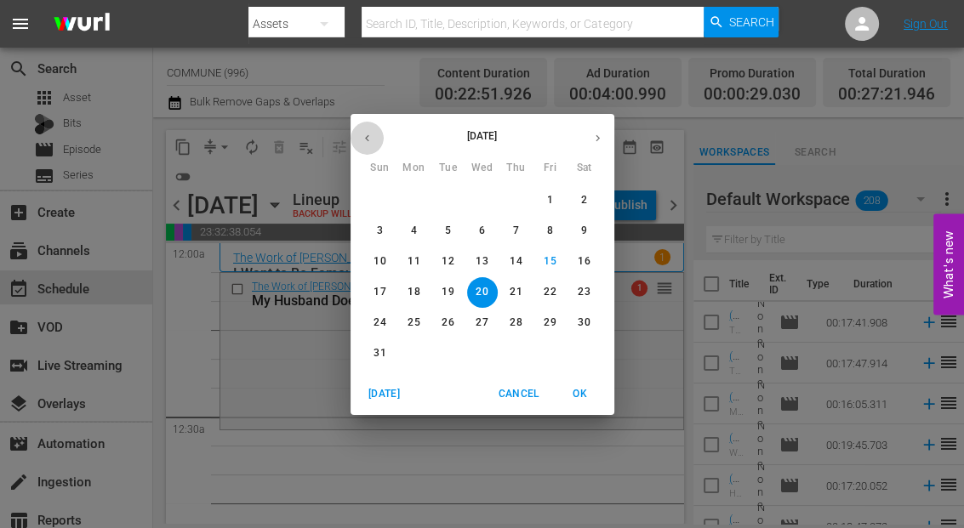
click at [364, 141] on icon "button" at bounding box center [367, 138] width 13 height 13
click at [485, 290] on p "23" at bounding box center [481, 292] width 12 height 14
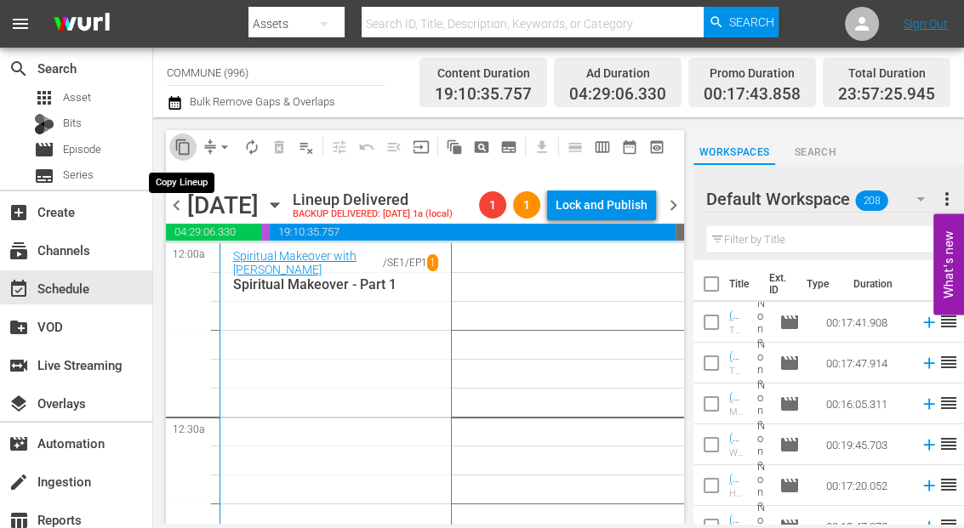
click at [185, 145] on span "content_copy" at bounding box center [182, 147] width 17 height 17
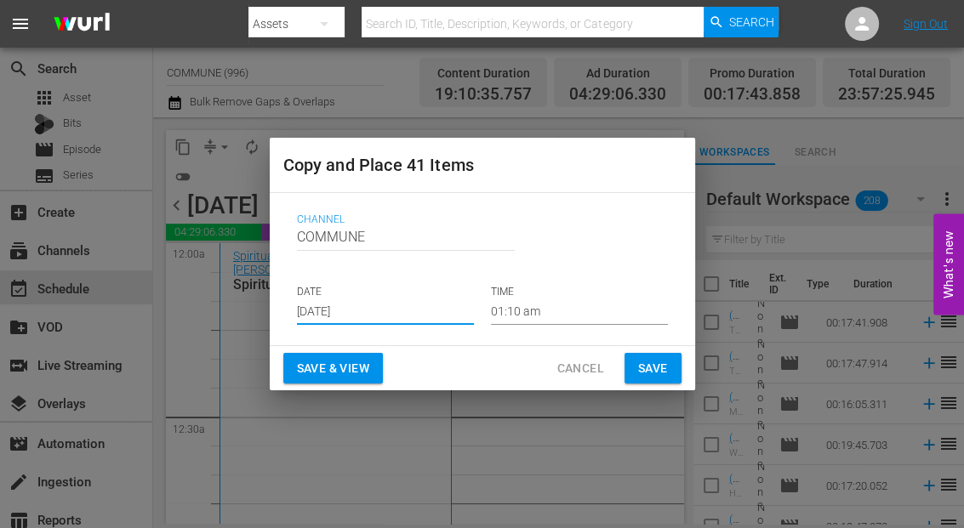
click at [401, 313] on input "[DATE]" at bounding box center [385, 312] width 177 height 26
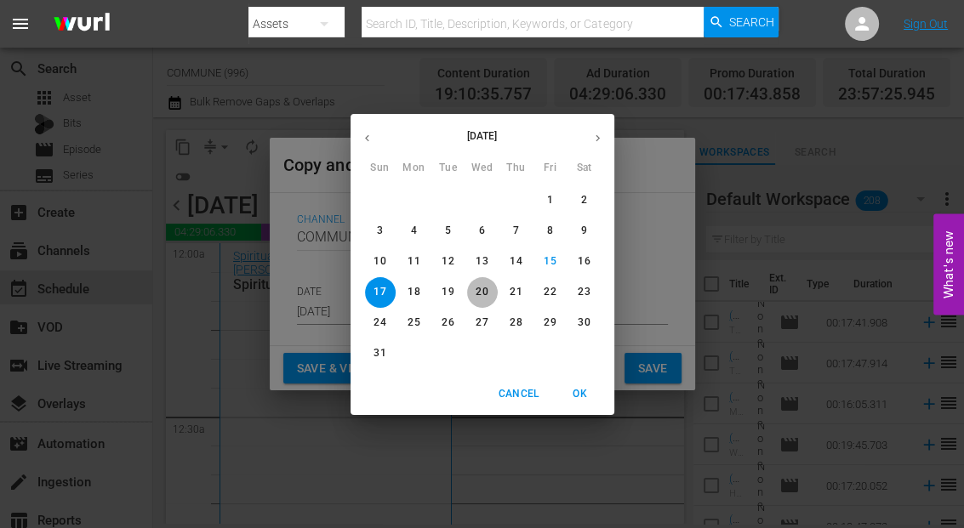
click at [479, 293] on p "20" at bounding box center [481, 292] width 12 height 14
type input "[DATE]"
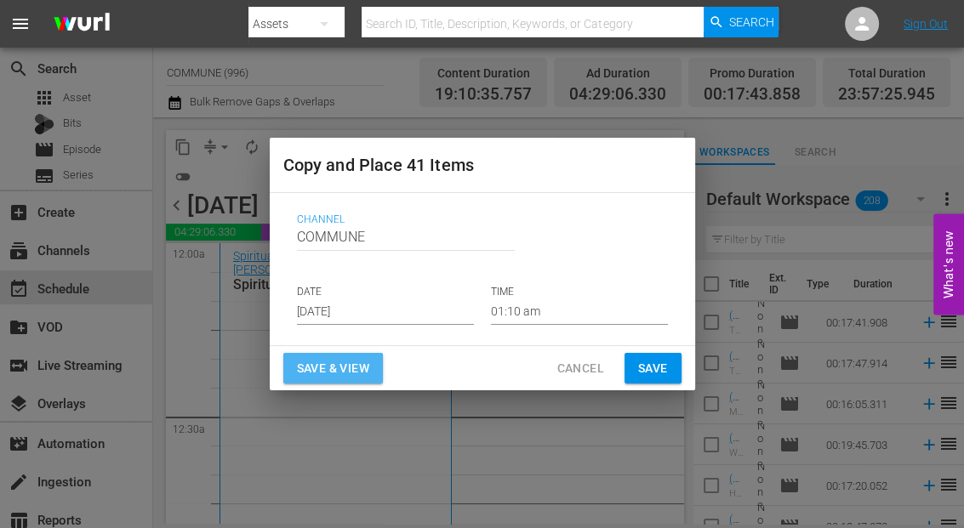
click at [346, 368] on span "Save & View" at bounding box center [333, 368] width 72 height 21
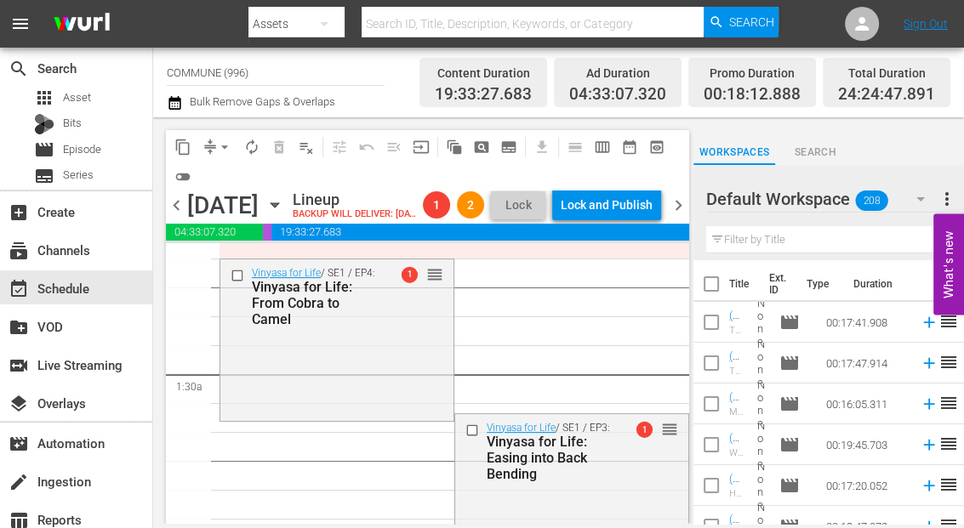
scroll to position [390, 0]
click at [225, 148] on span "arrow_drop_down" at bounding box center [224, 147] width 17 height 17
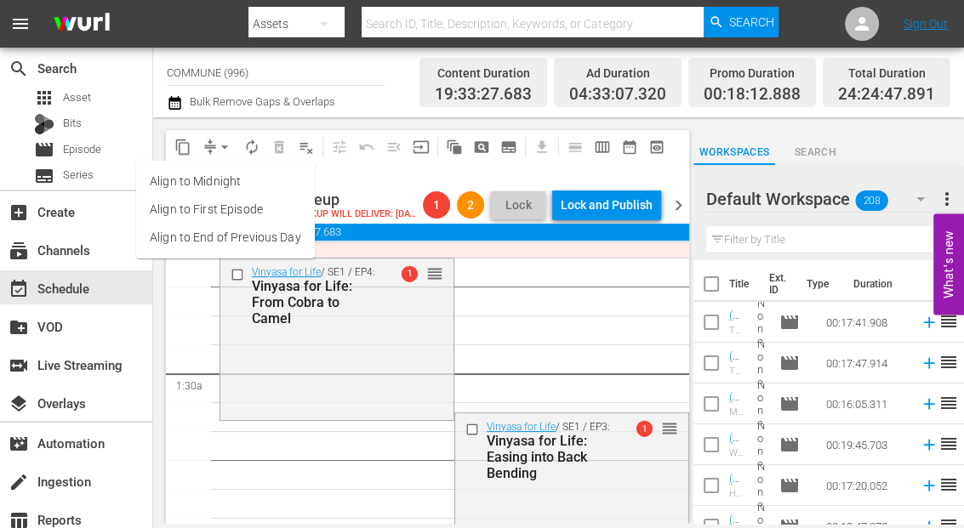
click at [240, 238] on li "Align to End of Previous Day" at bounding box center [225, 238] width 179 height 28
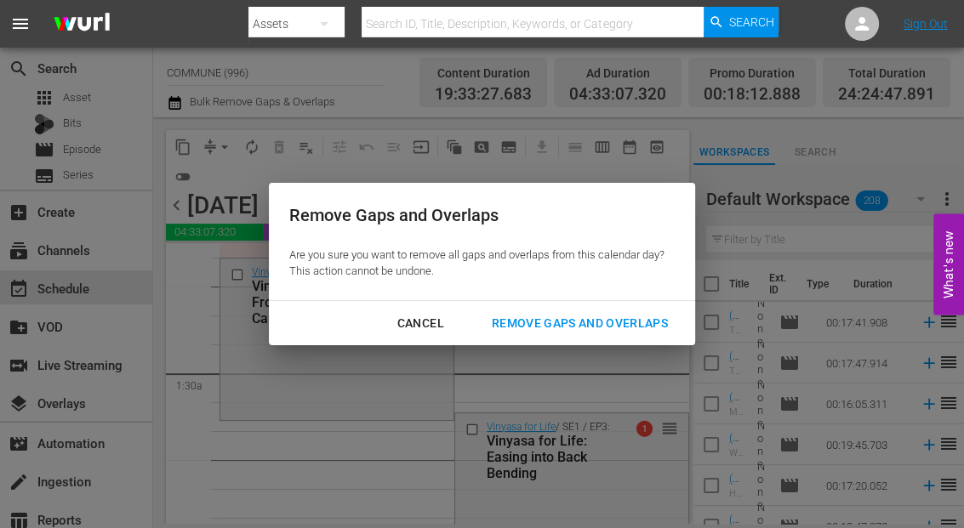
click at [589, 317] on div "Remove Gaps and Overlaps" at bounding box center [579, 323] width 203 height 21
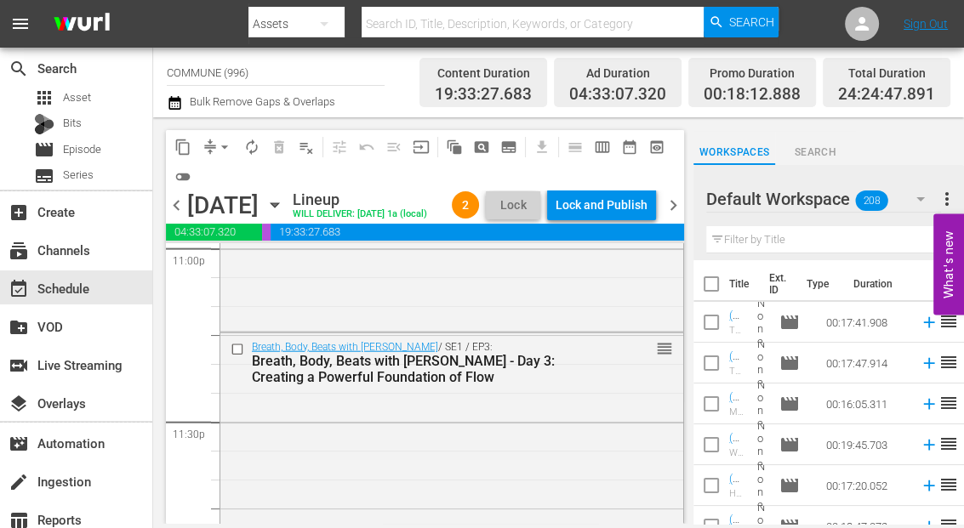
scroll to position [8245, 0]
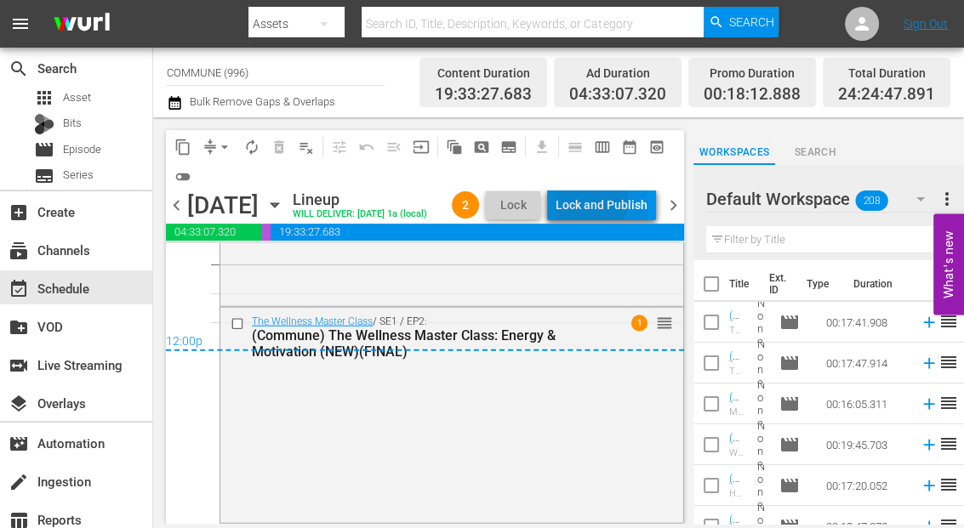
click at [592, 202] on div "Lock and Publish" at bounding box center [601, 205] width 92 height 31
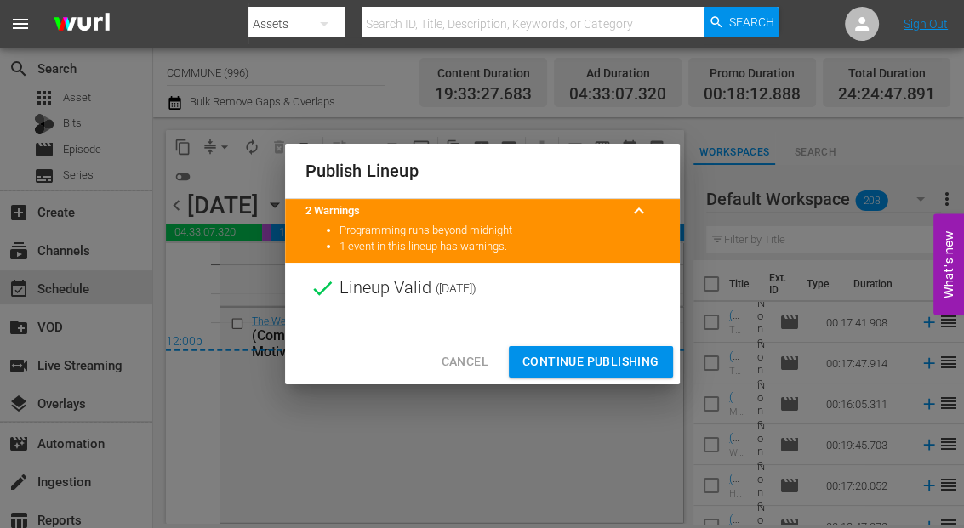
click at [575, 360] on span "Continue Publishing" at bounding box center [590, 361] width 137 height 21
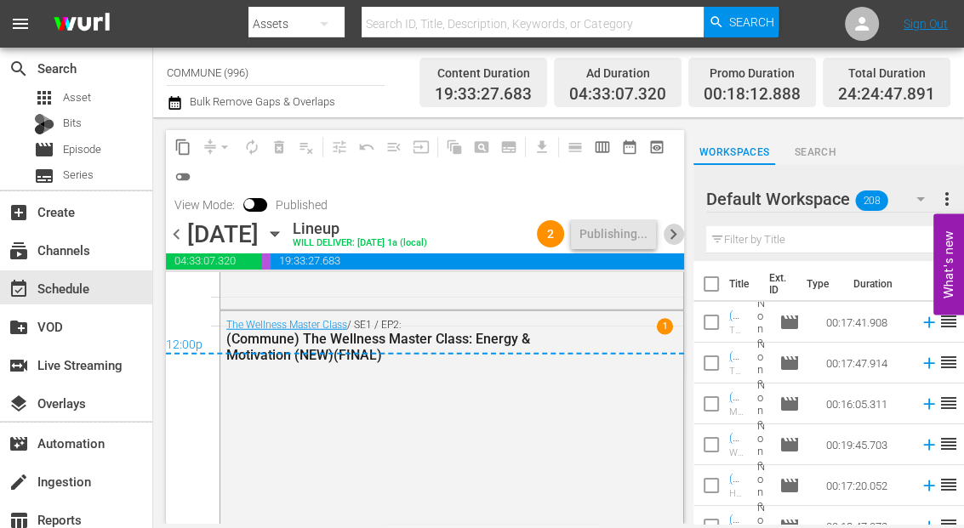
click at [670, 232] on span "chevron_right" at bounding box center [672, 234] width 21 height 21
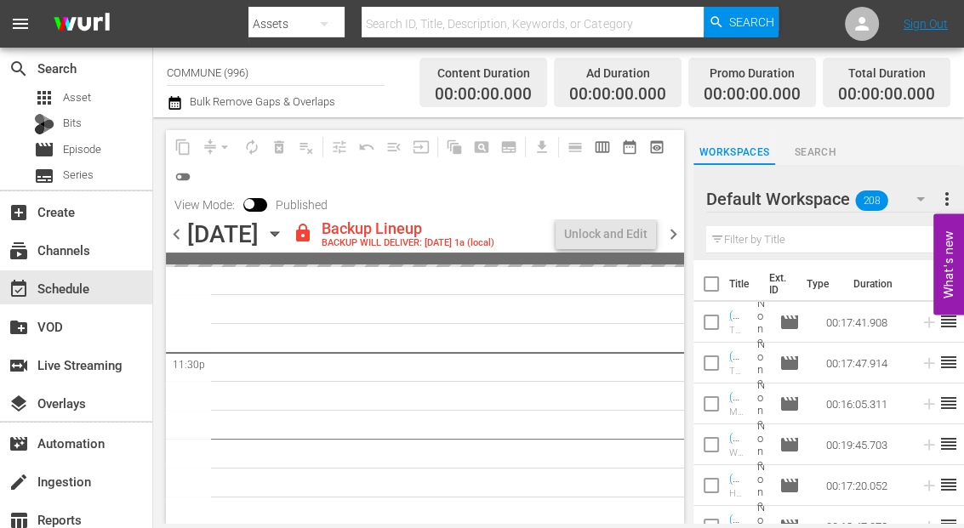
scroll to position [8075, 0]
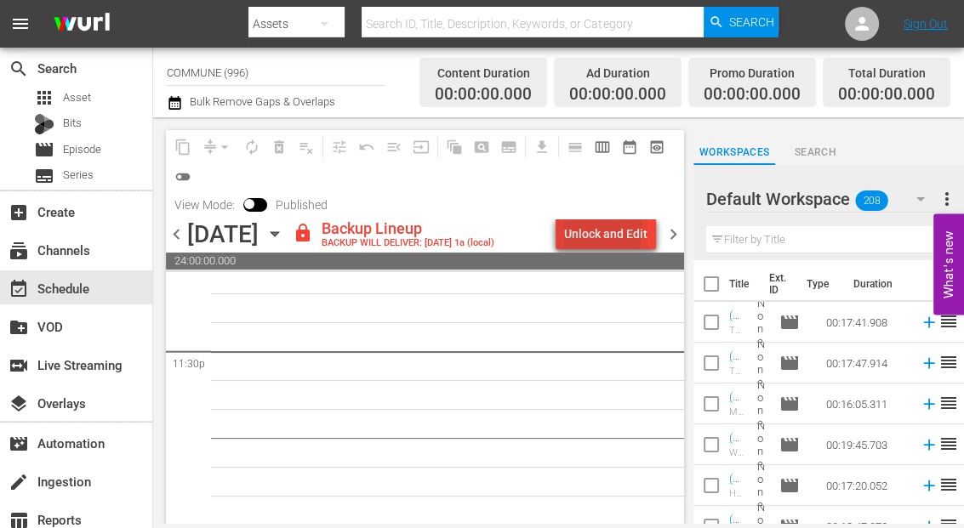
click at [596, 230] on div "Unlock and Edit" at bounding box center [605, 234] width 83 height 31
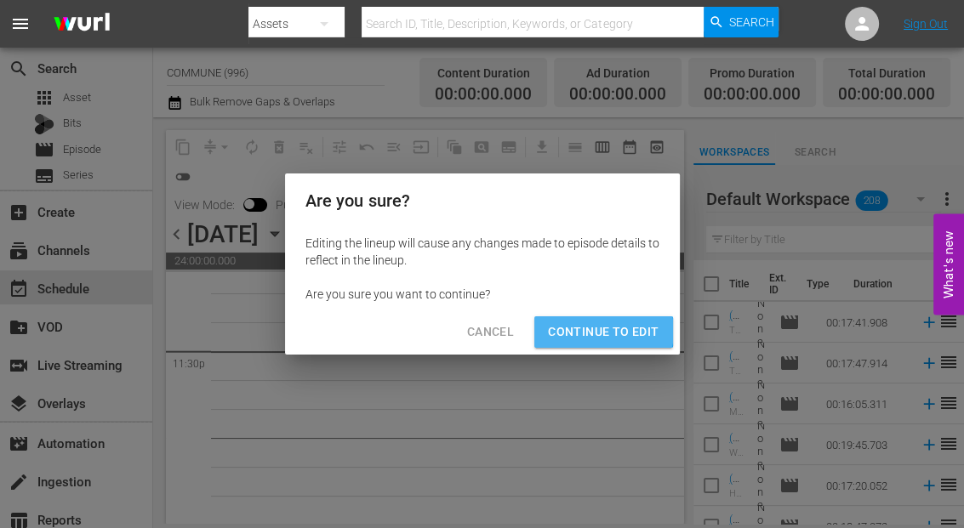
click at [598, 332] on span "Continue to Edit" at bounding box center [603, 331] width 111 height 21
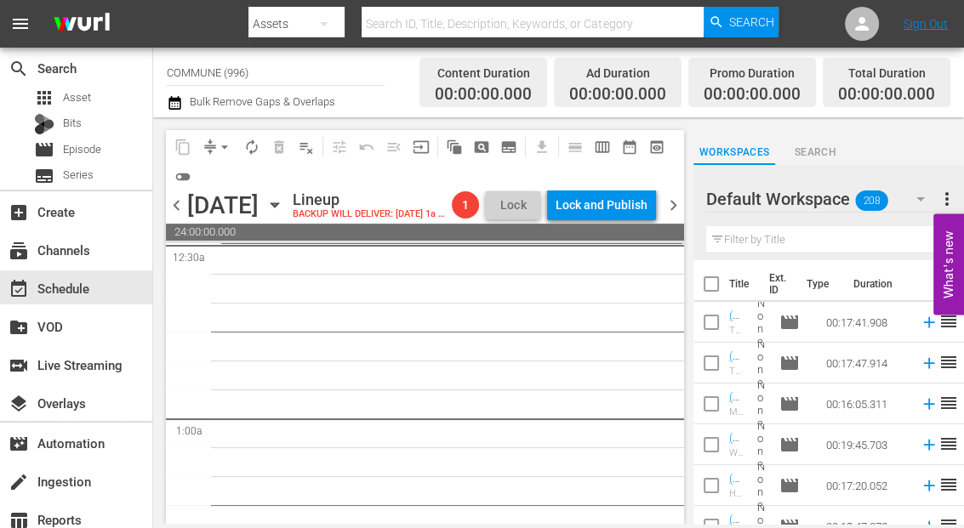
scroll to position [0, 0]
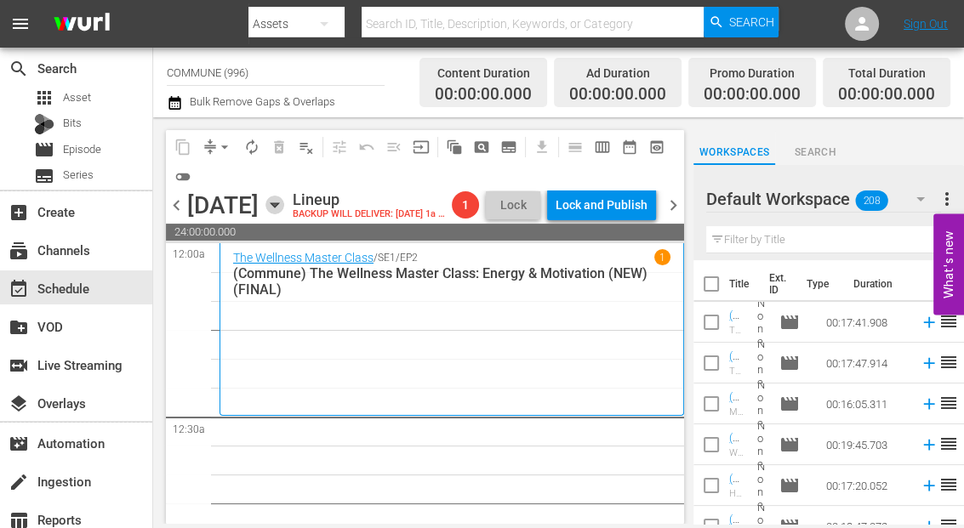
click at [278, 208] on icon "button" at bounding box center [274, 205] width 8 height 4
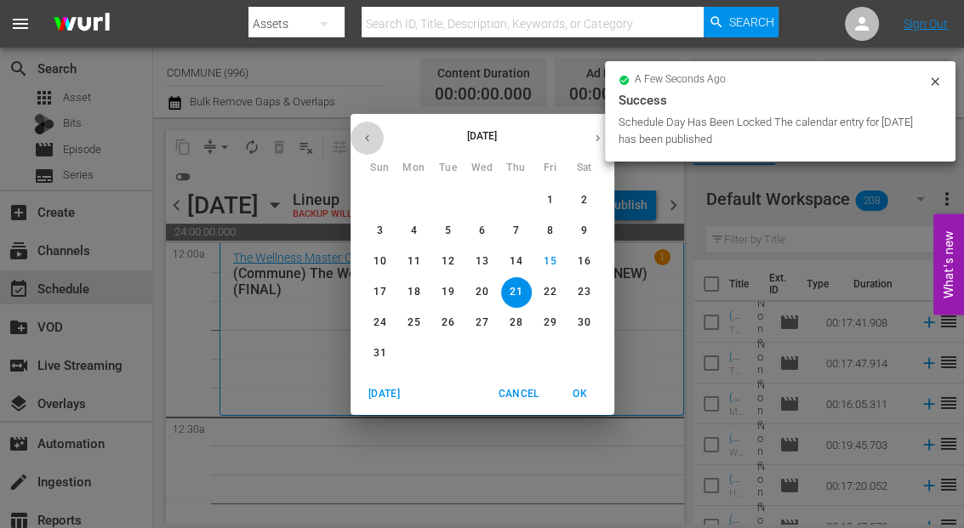
click at [367, 132] on icon "button" at bounding box center [367, 138] width 13 height 13
click at [517, 292] on p "24" at bounding box center [515, 292] width 12 height 14
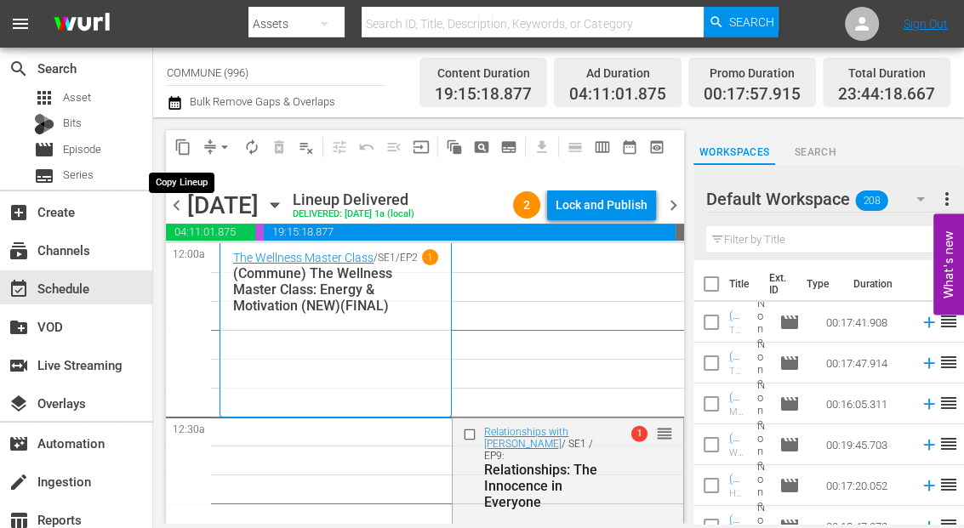
click at [184, 144] on span "content_copy" at bounding box center [182, 147] width 17 height 17
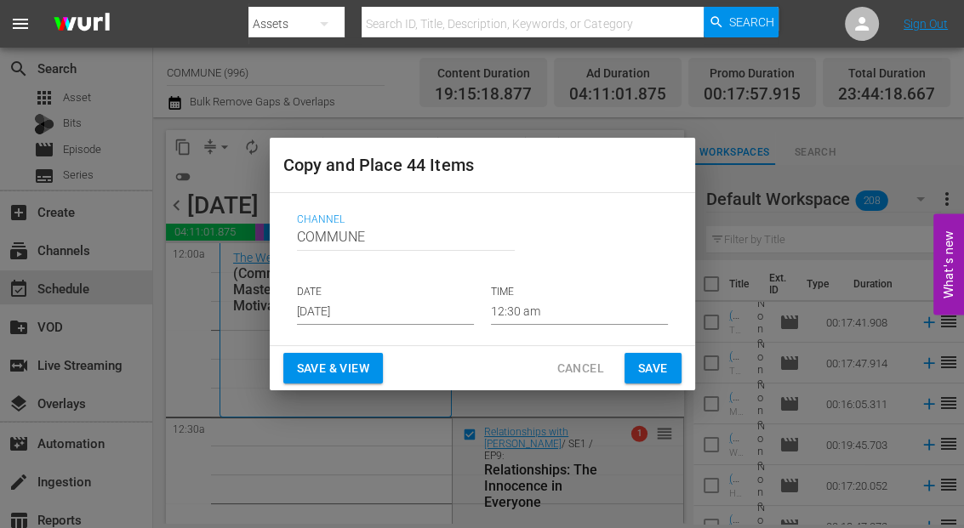
click at [388, 310] on input "[DATE]" at bounding box center [385, 312] width 177 height 26
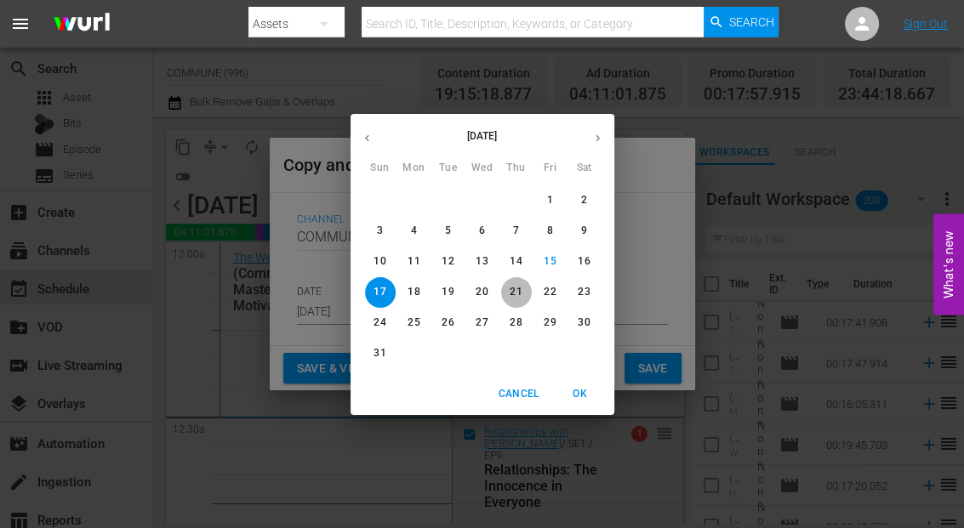
click at [514, 294] on p "21" at bounding box center [515, 292] width 12 height 14
type input "[DATE]"
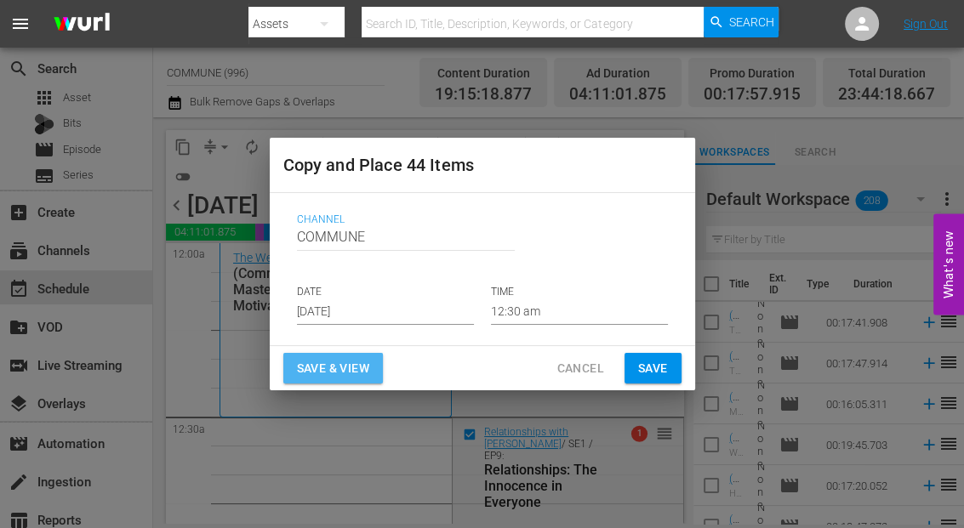
click at [344, 366] on span "Save & View" at bounding box center [333, 368] width 72 height 21
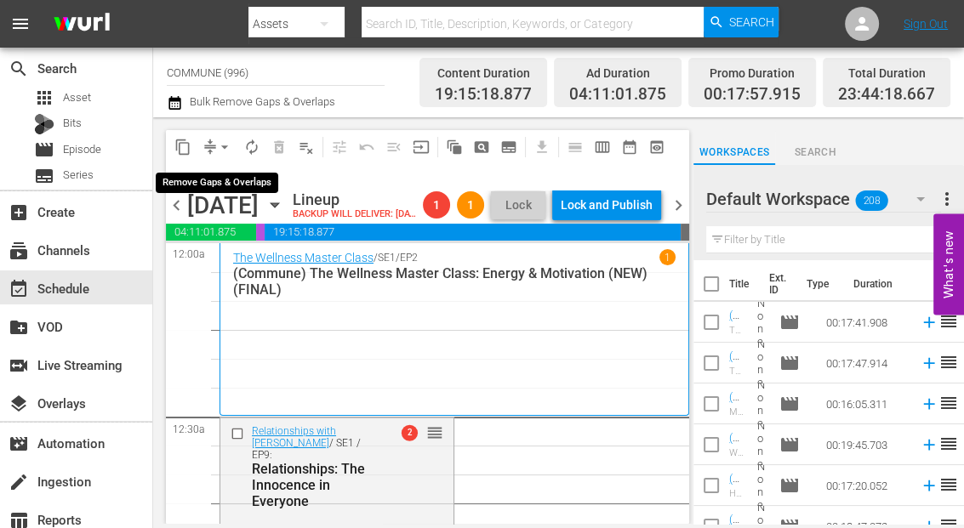
click at [225, 144] on span "arrow_drop_down" at bounding box center [224, 147] width 17 height 17
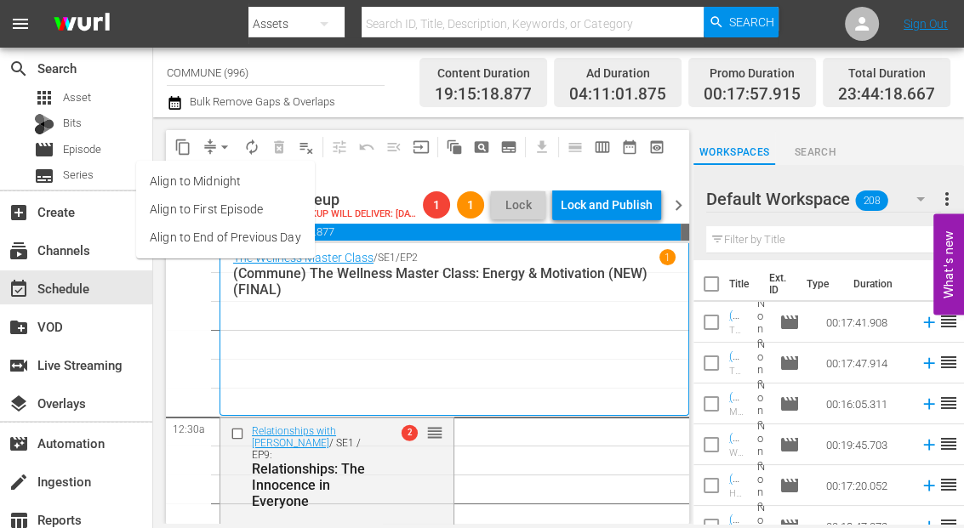
click at [238, 232] on li "Align to End of Previous Day" at bounding box center [225, 238] width 179 height 28
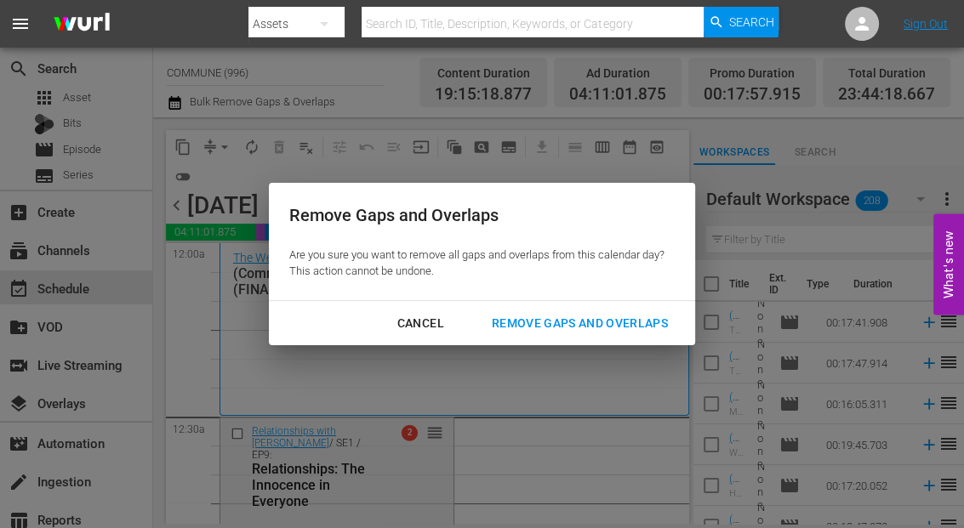
click at [535, 326] on div "Remove Gaps and Overlaps" at bounding box center [579, 323] width 203 height 21
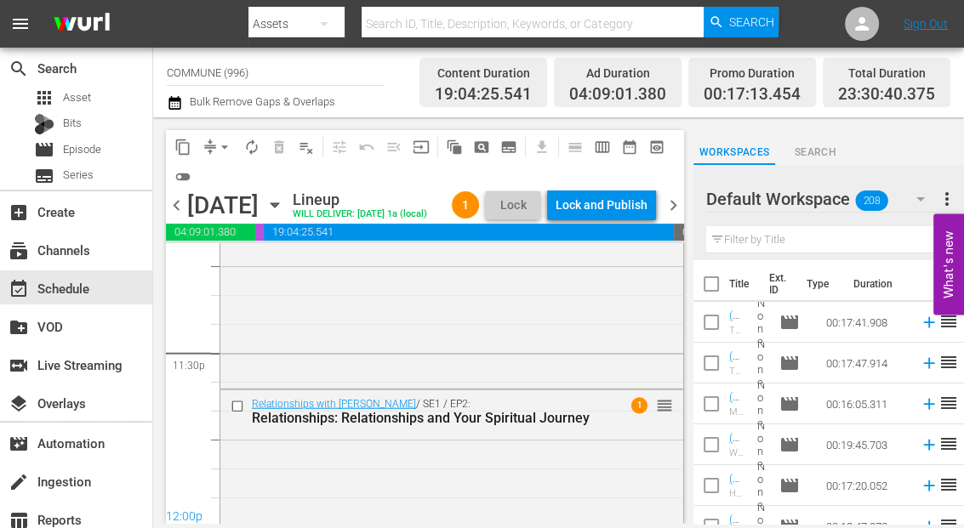
scroll to position [8075, 0]
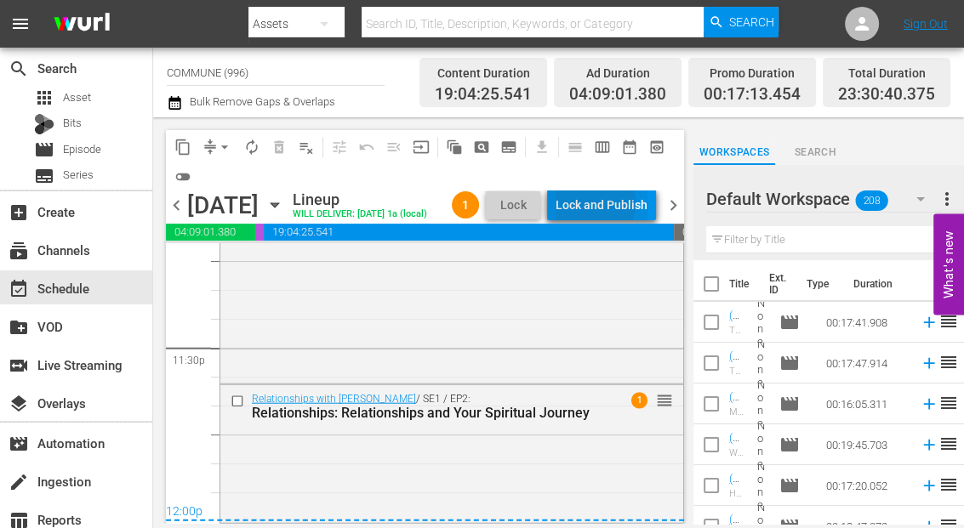
click at [595, 205] on div "Lock and Publish" at bounding box center [601, 205] width 92 height 31
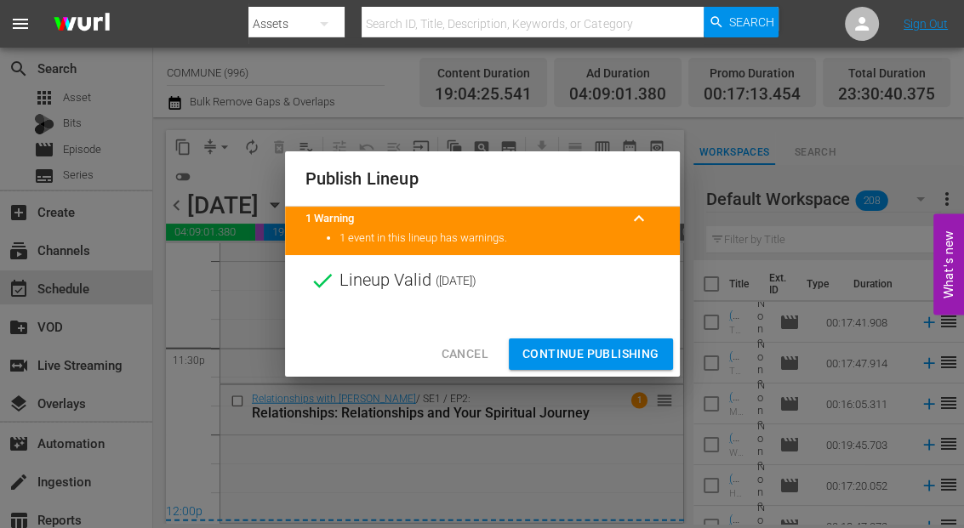
click at [582, 350] on span "Continue Publishing" at bounding box center [590, 354] width 137 height 21
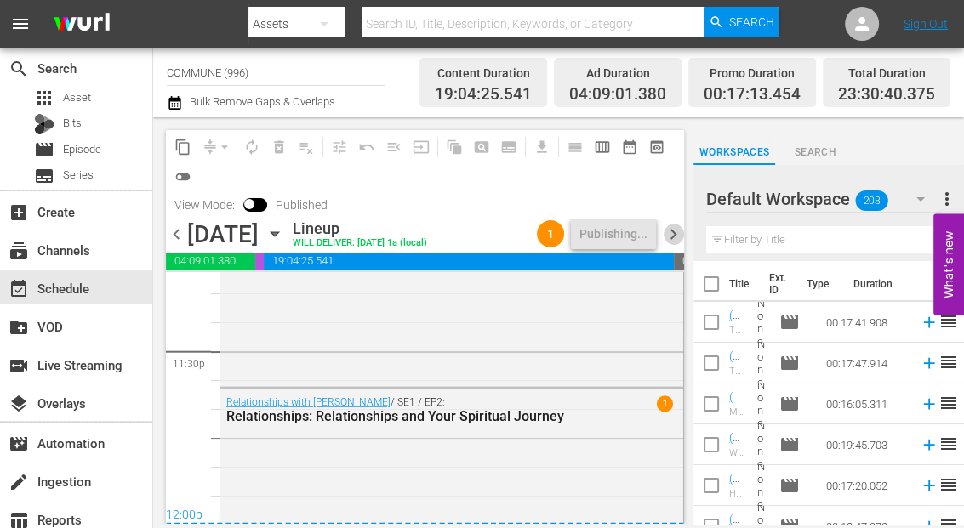
click at [672, 236] on span "chevron_right" at bounding box center [672, 234] width 21 height 21
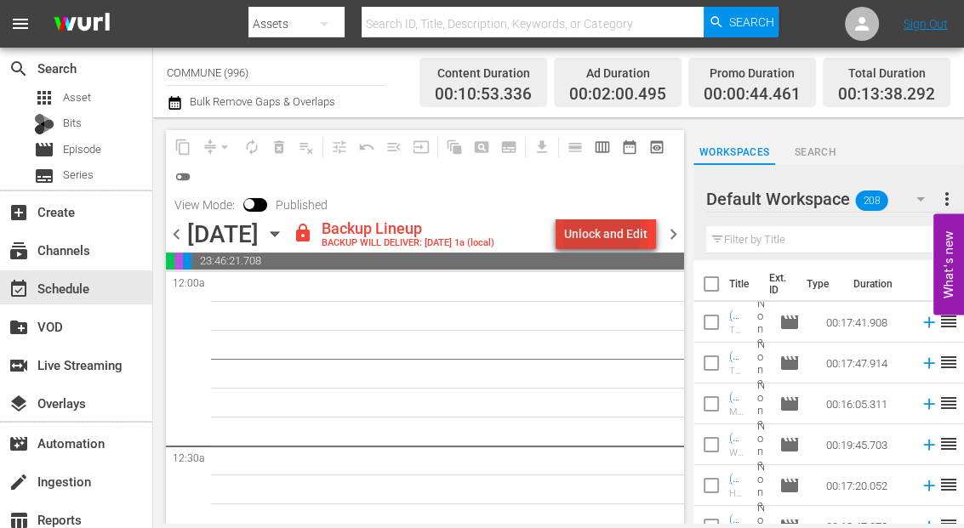
click at [588, 232] on div "Unlock and Edit" at bounding box center [605, 234] width 83 height 31
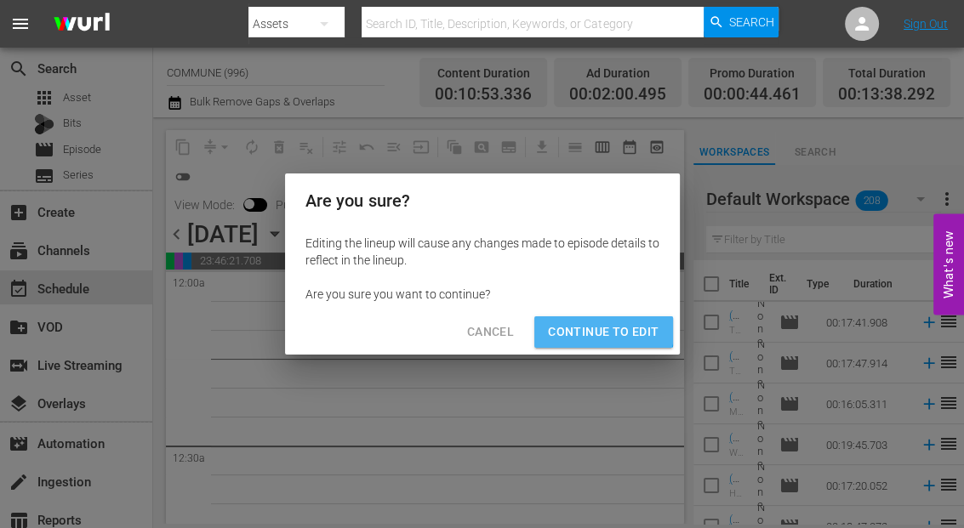
click at [596, 327] on span "Continue to Edit" at bounding box center [603, 331] width 111 height 21
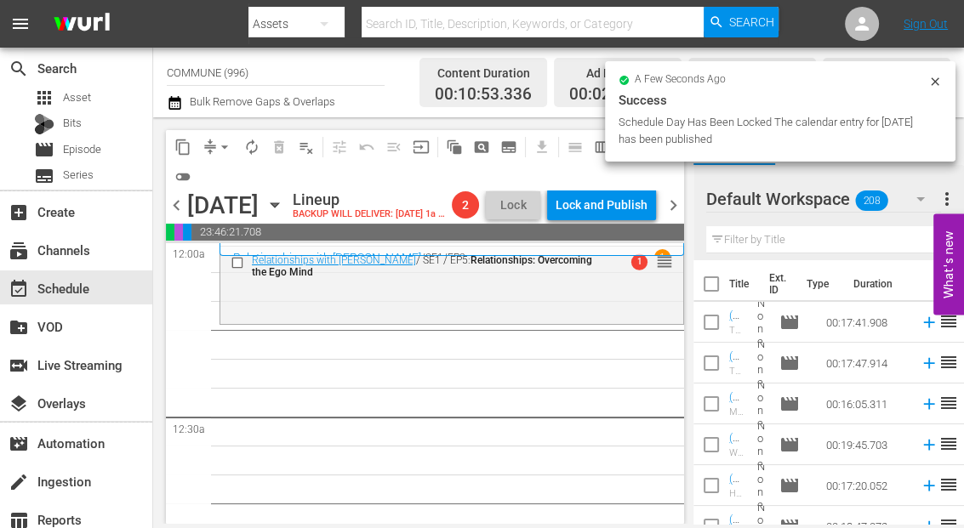
click at [284, 209] on icon "button" at bounding box center [274, 205] width 19 height 19
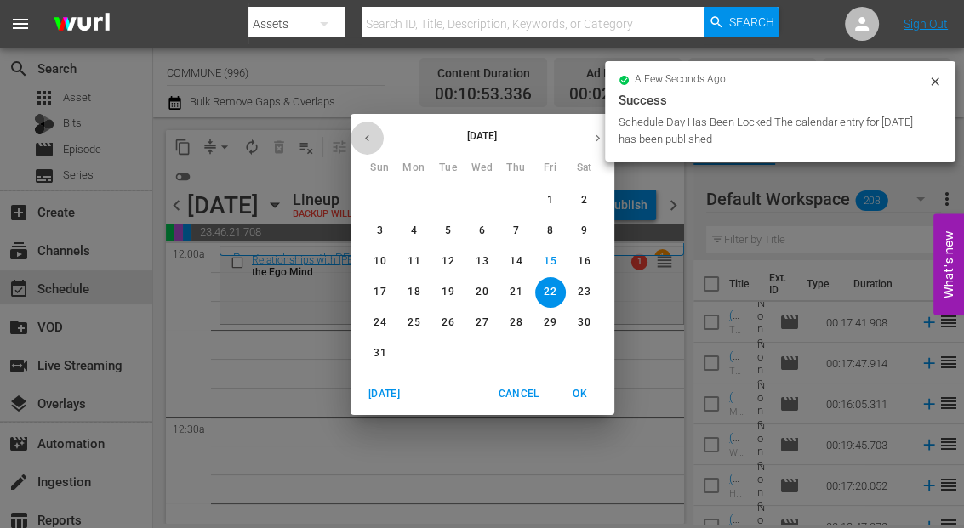
click at [367, 140] on icon "button" at bounding box center [367, 137] width 4 height 7
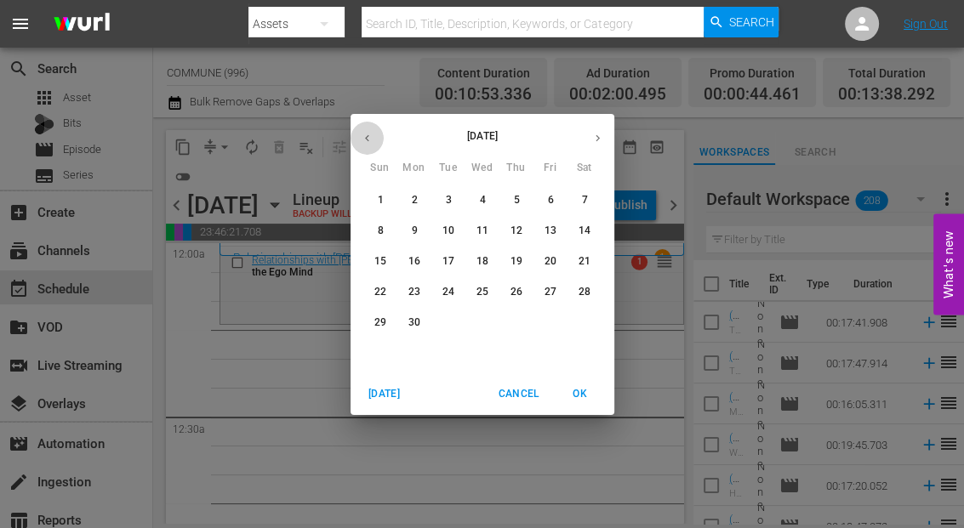
click at [367, 140] on icon "button" at bounding box center [367, 137] width 4 height 7
click at [552, 288] on p "25" at bounding box center [549, 292] width 12 height 14
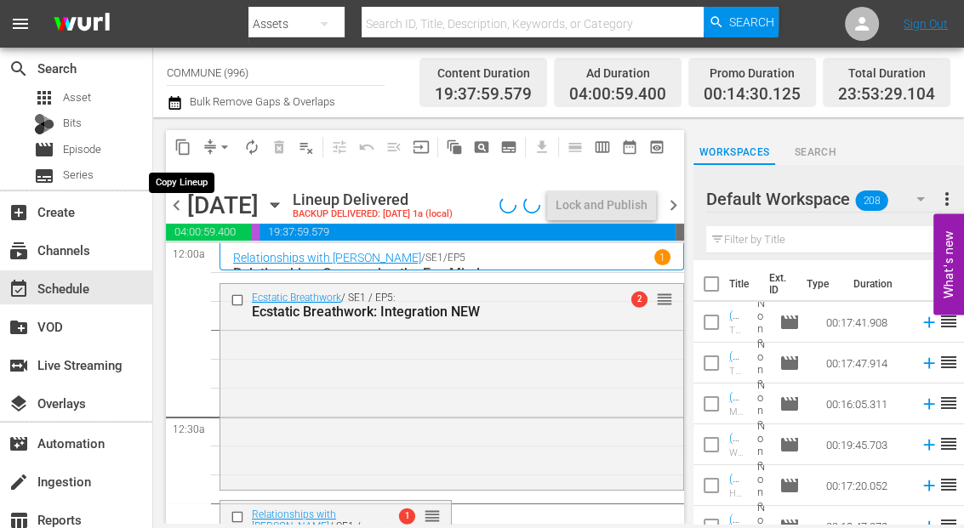
click at [185, 145] on span "content_copy" at bounding box center [182, 147] width 17 height 17
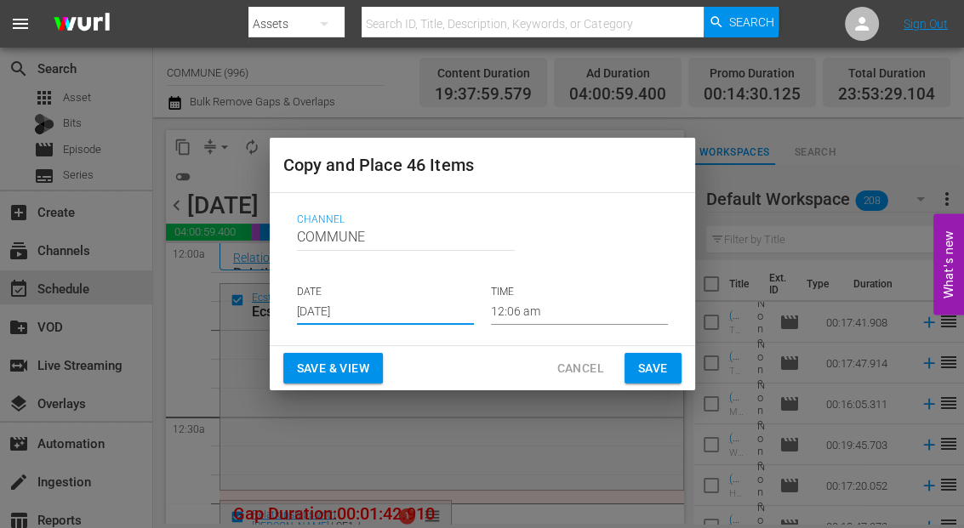
click at [392, 310] on input "[DATE]" at bounding box center [385, 312] width 177 height 26
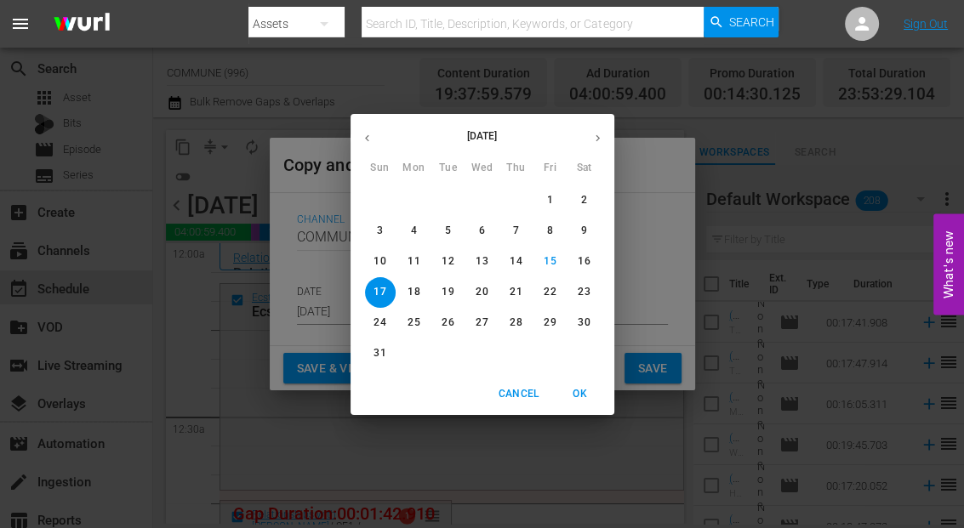
click at [550, 296] on p "22" at bounding box center [549, 292] width 12 height 14
type input "Aug 22nd 2025"
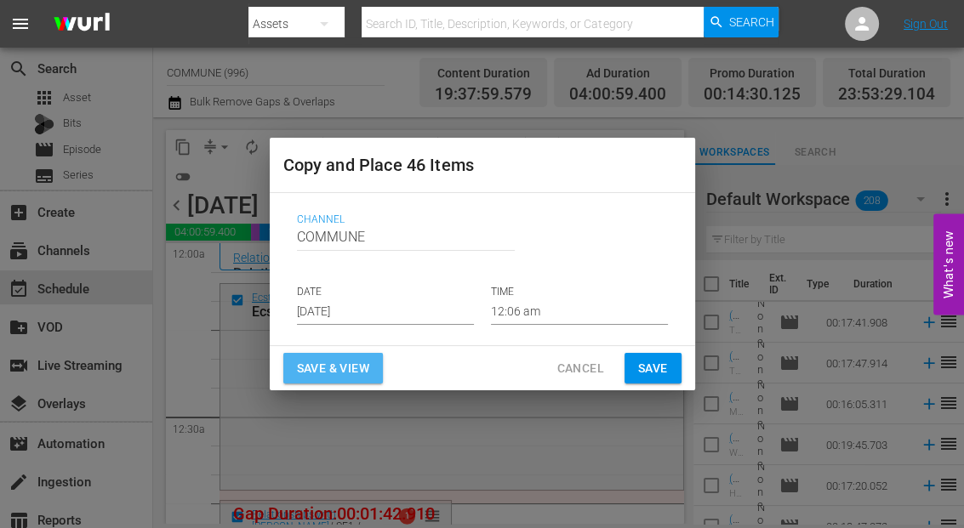
click at [349, 363] on span "Save & View" at bounding box center [333, 368] width 72 height 21
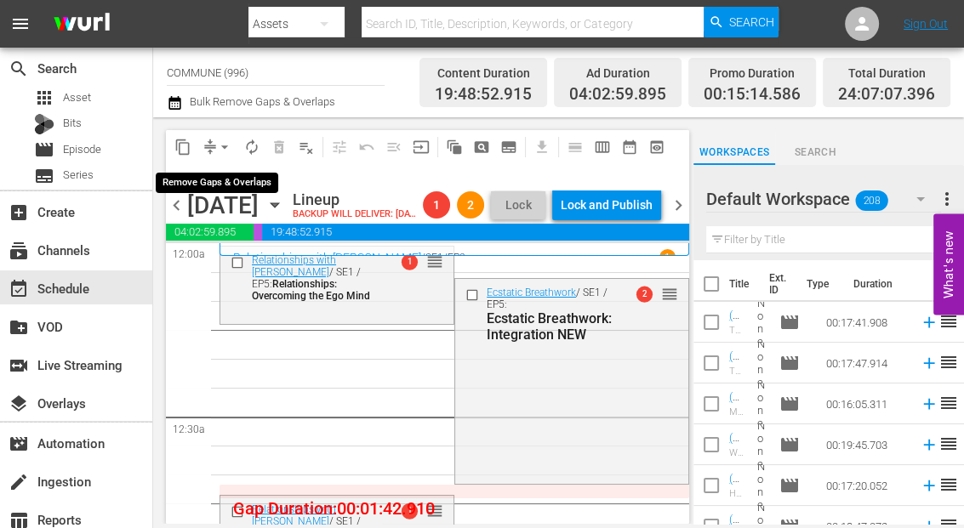
click at [226, 146] on span "arrow_drop_down" at bounding box center [224, 147] width 17 height 17
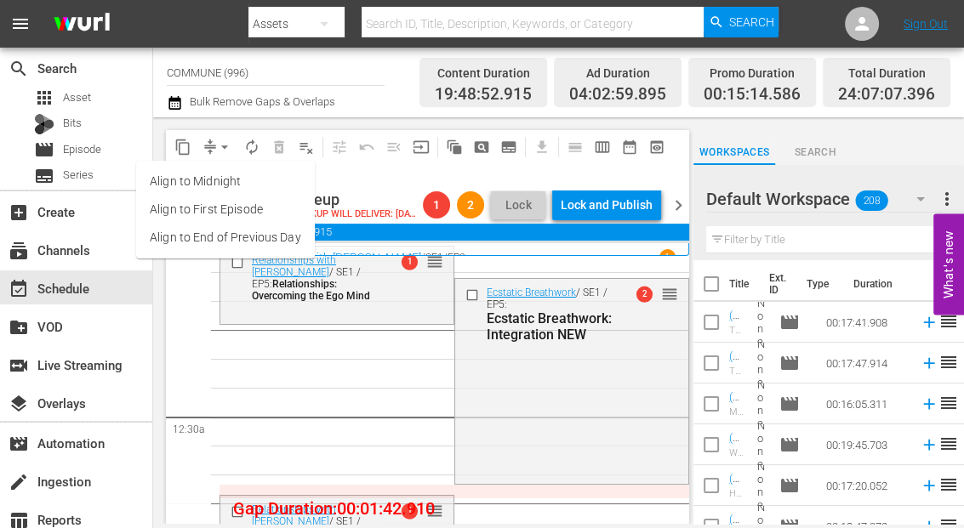
click at [239, 242] on li "Align to End of Previous Day" at bounding box center [225, 238] width 179 height 28
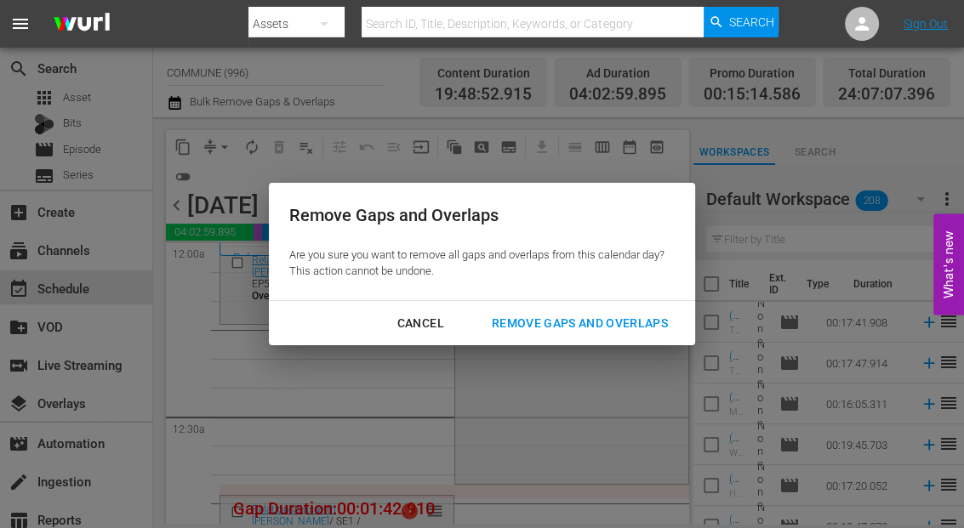
click at [547, 326] on div "Remove Gaps and Overlaps" at bounding box center [579, 323] width 203 height 21
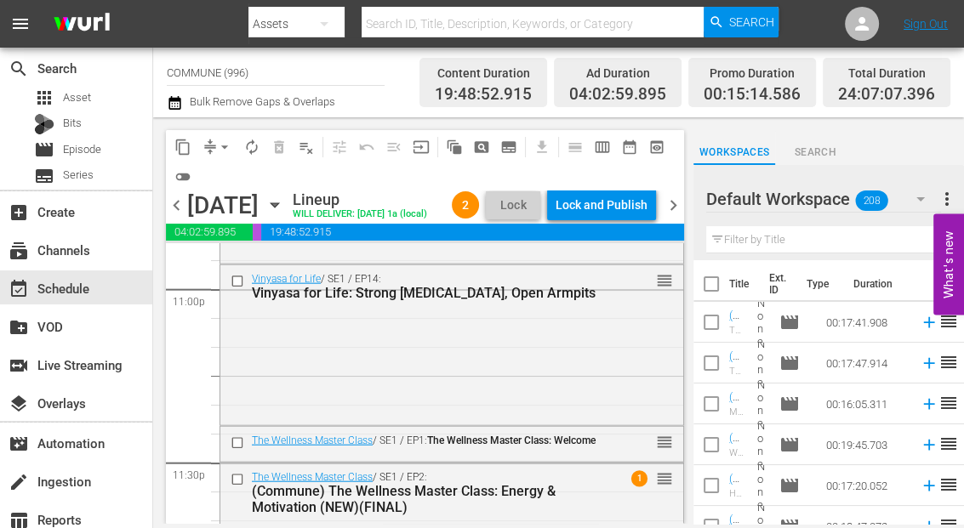
scroll to position [8090, 0]
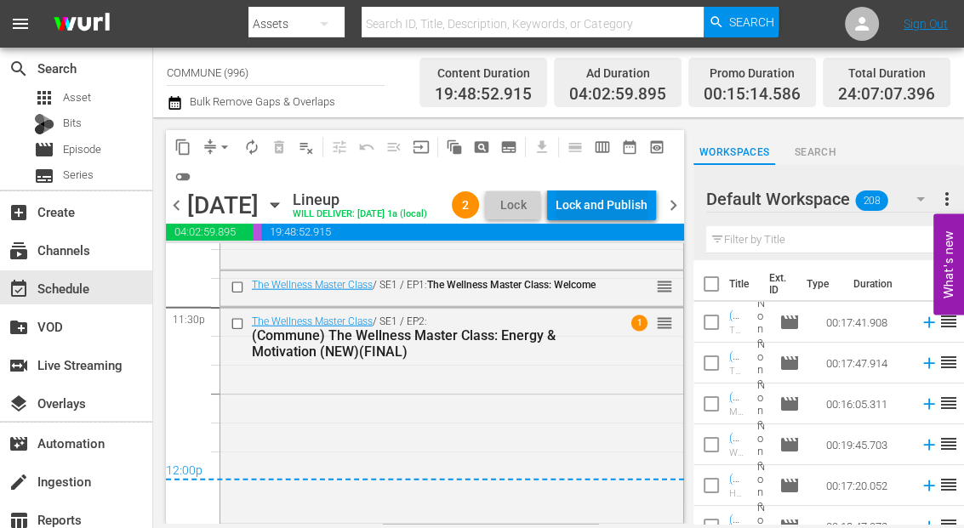
click at [598, 202] on div "Lock and Publish" at bounding box center [601, 205] width 92 height 31
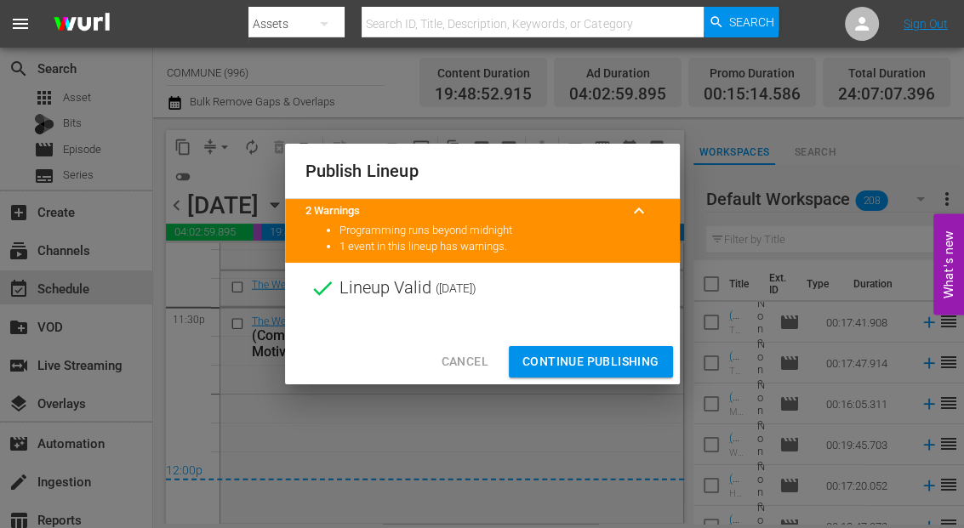
click at [591, 360] on span "Continue Publishing" at bounding box center [590, 361] width 137 height 21
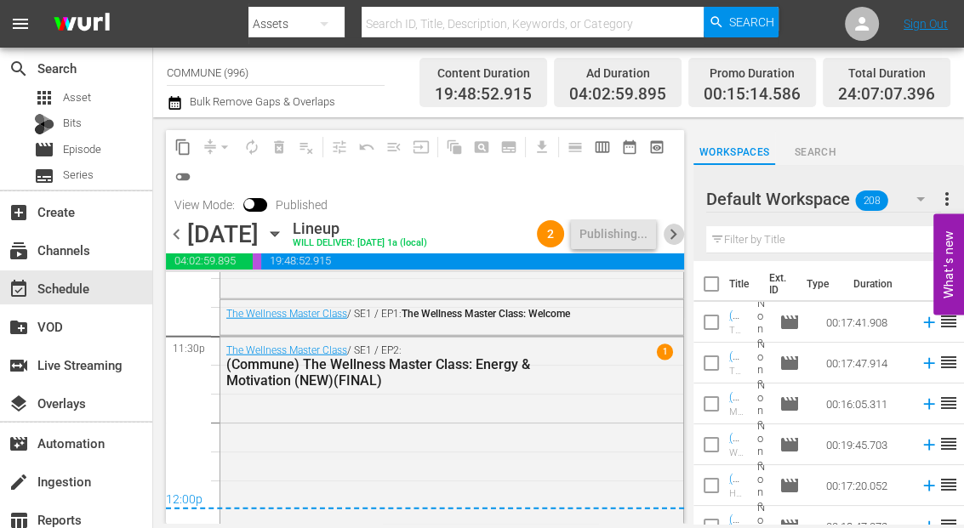
click at [674, 238] on span "chevron_right" at bounding box center [672, 234] width 21 height 21
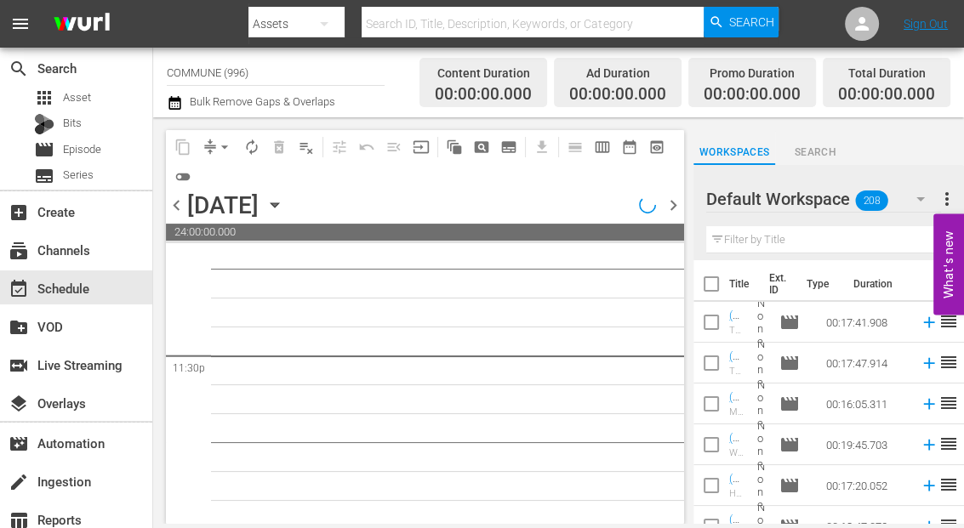
scroll to position [8046, 0]
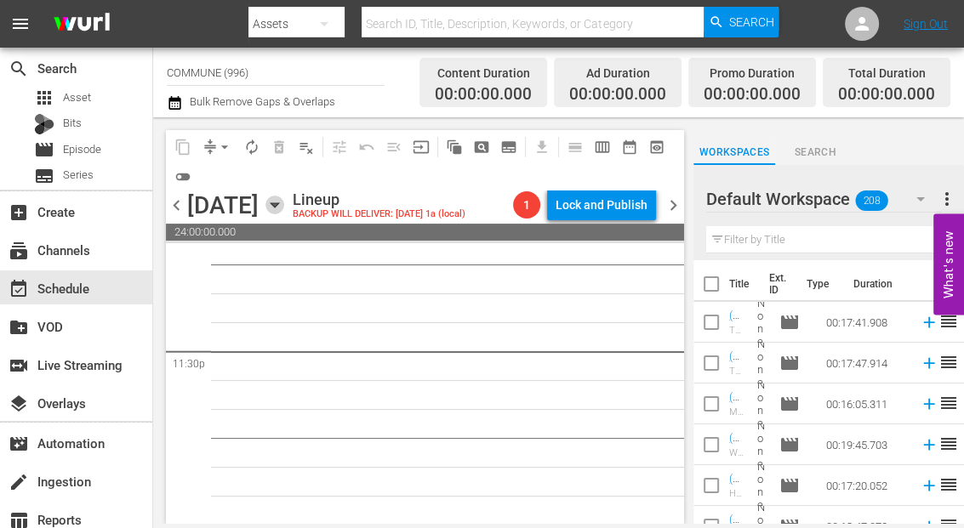
click at [278, 203] on icon "button" at bounding box center [274, 205] width 8 height 4
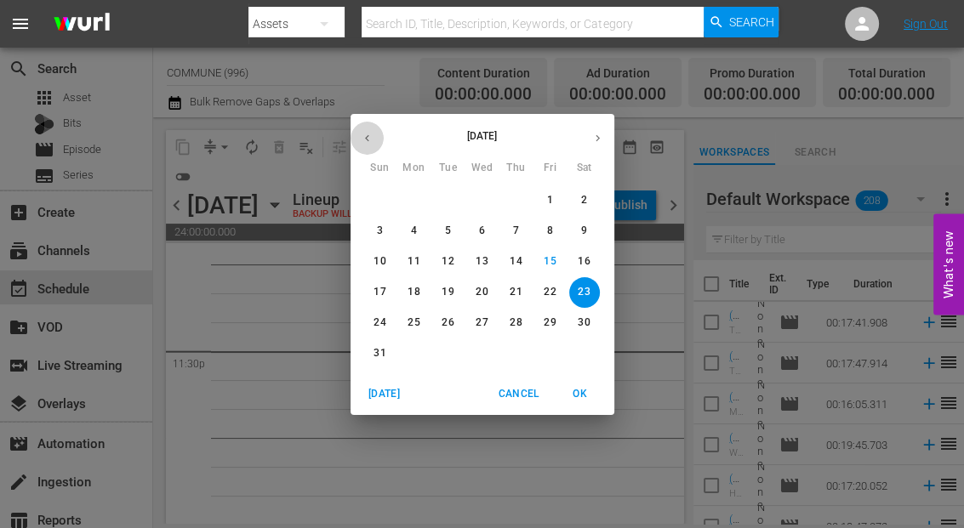
click at [371, 140] on icon "button" at bounding box center [367, 138] width 13 height 13
click at [587, 288] on p "26" at bounding box center [583, 292] width 12 height 14
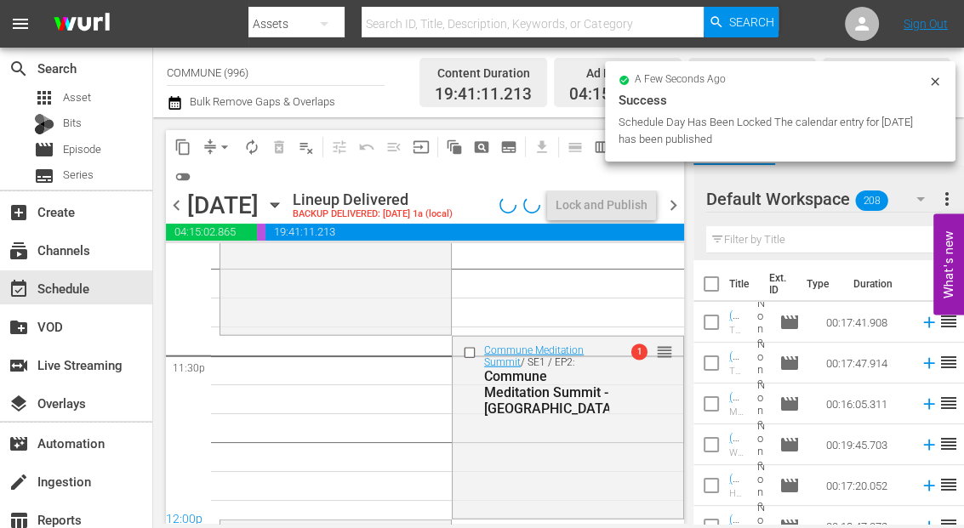
scroll to position [8090, 0]
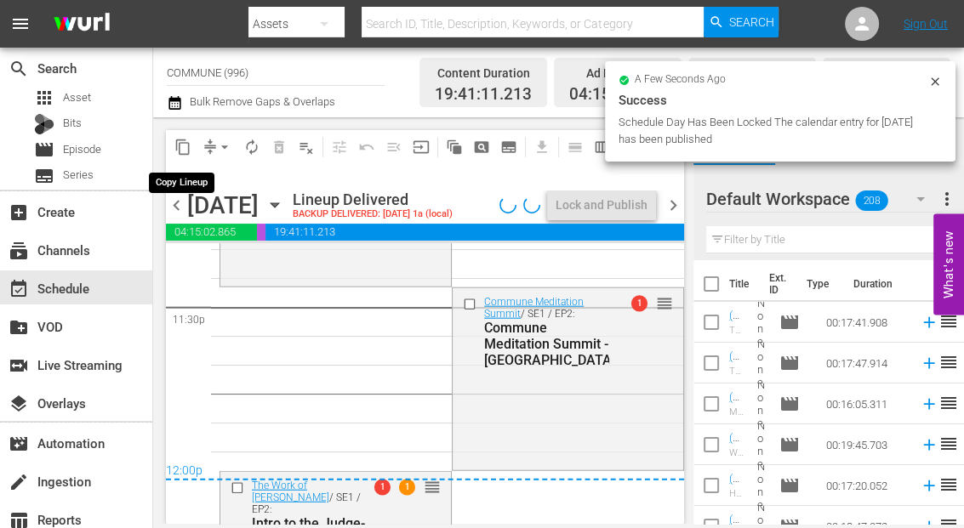
click at [182, 142] on span "content_copy" at bounding box center [182, 147] width 17 height 17
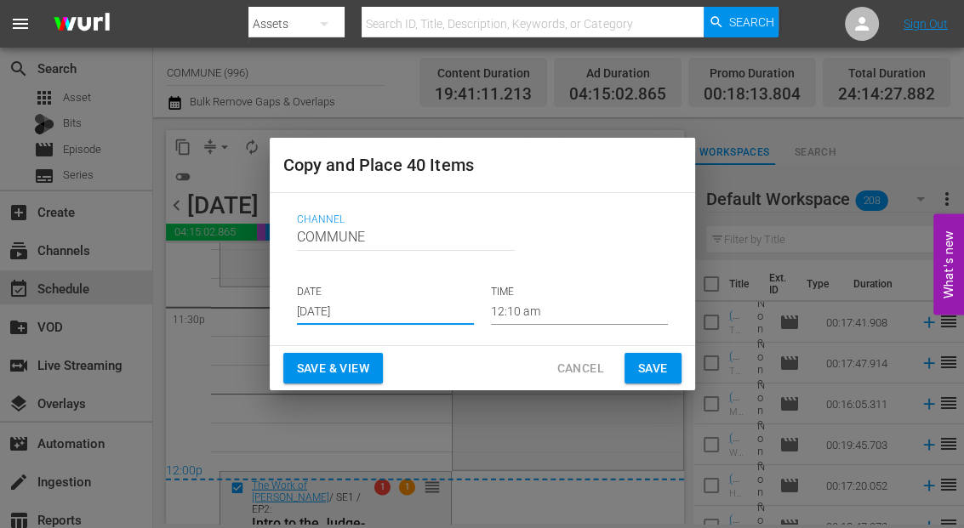
click at [385, 305] on input "[DATE]" at bounding box center [385, 312] width 177 height 26
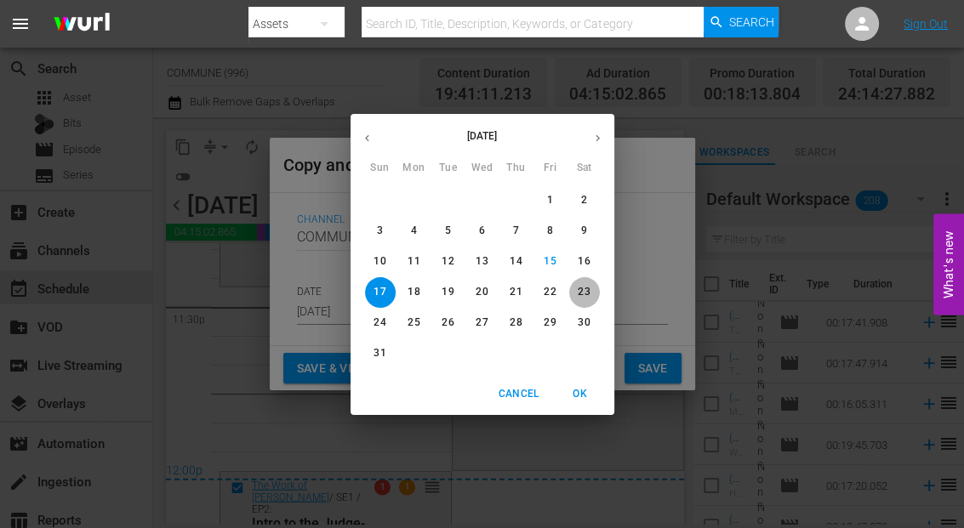
click at [581, 298] on p "23" at bounding box center [583, 292] width 12 height 14
type input "Aug 23rd 2025"
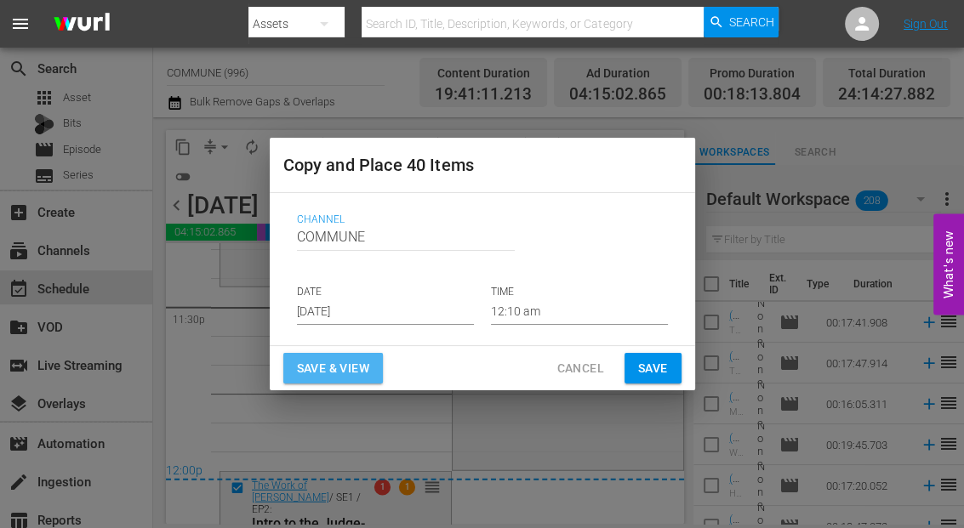
click at [339, 367] on span "Save & View" at bounding box center [333, 368] width 72 height 21
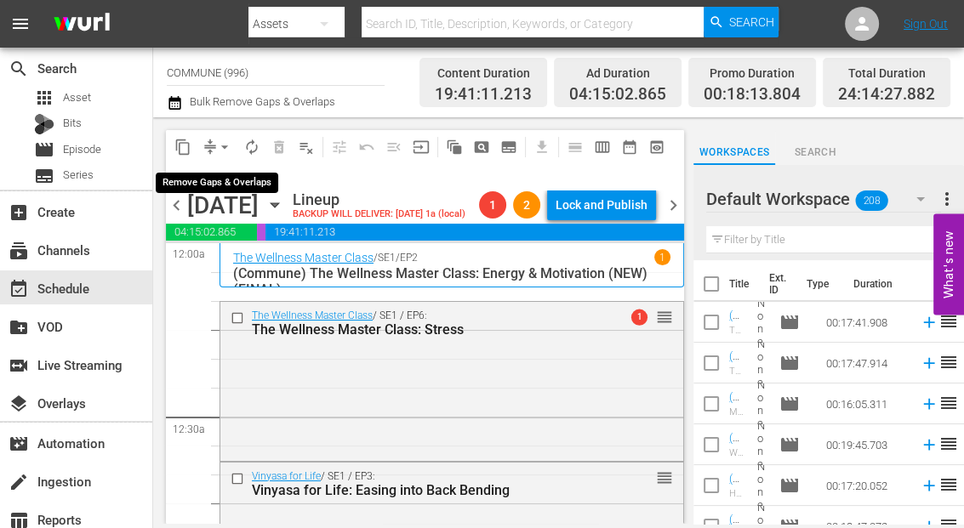
click at [222, 146] on span "arrow_drop_down" at bounding box center [224, 147] width 17 height 17
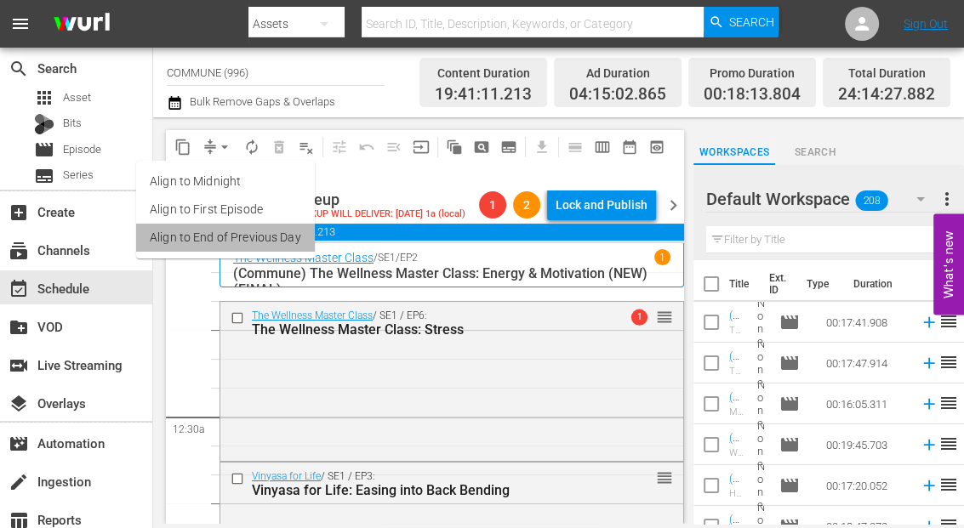
click at [238, 239] on li "Align to End of Previous Day" at bounding box center [225, 238] width 179 height 28
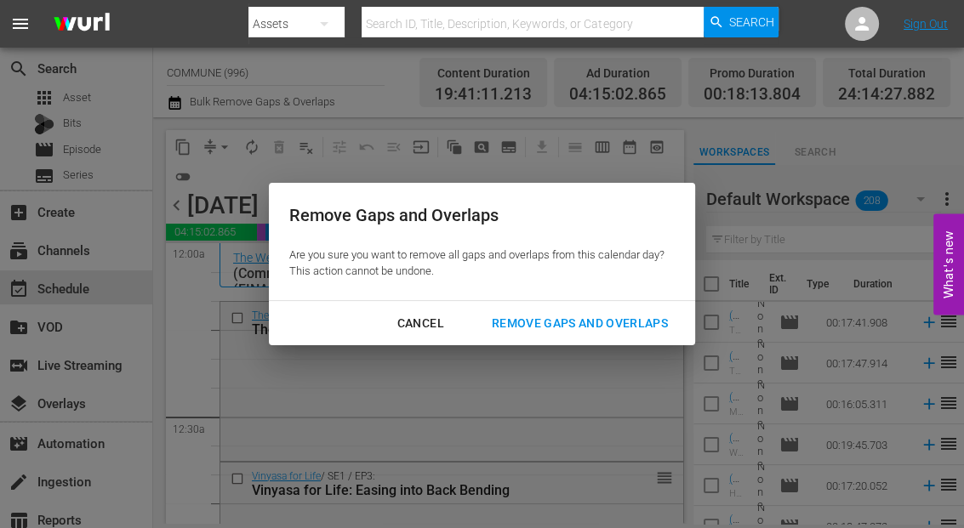
click at [509, 321] on div "Remove Gaps and Overlaps" at bounding box center [579, 323] width 203 height 21
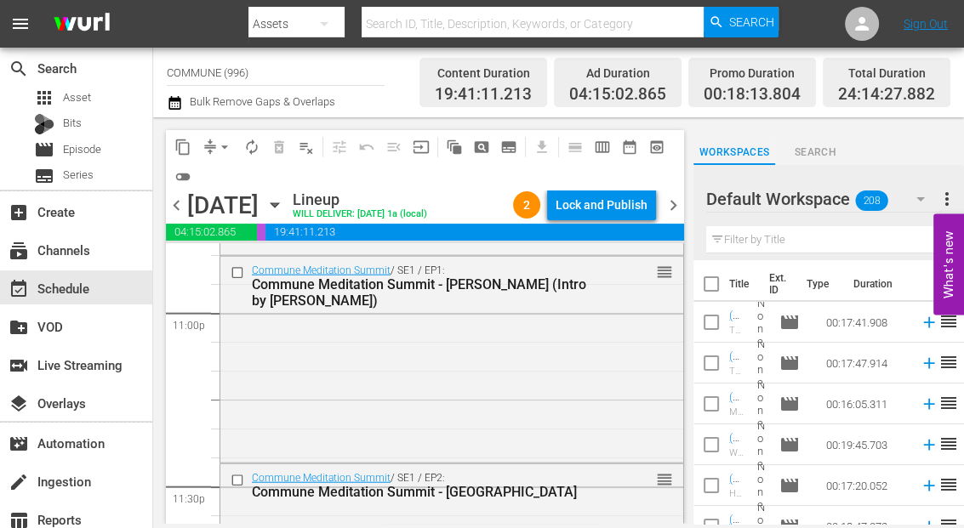
scroll to position [8173, 0]
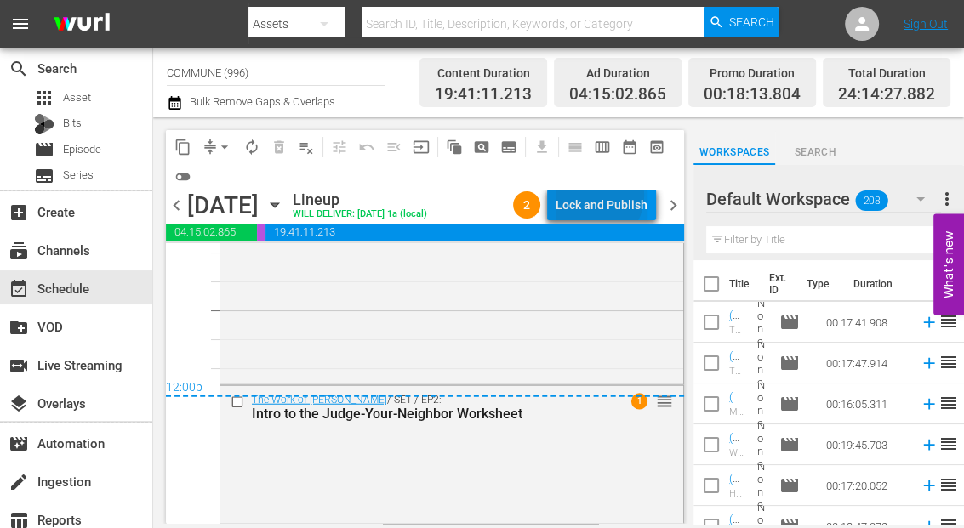
click at [599, 196] on div "Lock and Publish" at bounding box center [601, 205] width 92 height 31
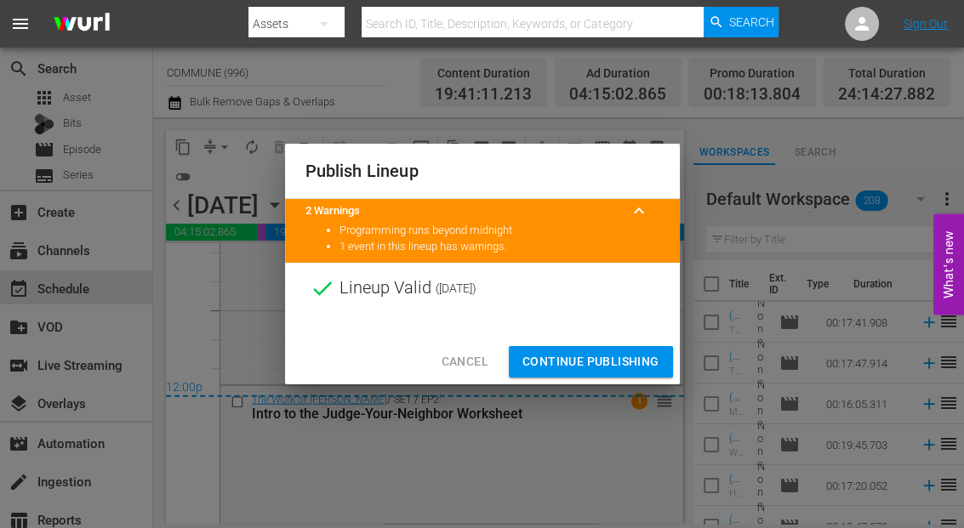
click at [583, 368] on span "Continue Publishing" at bounding box center [590, 361] width 137 height 21
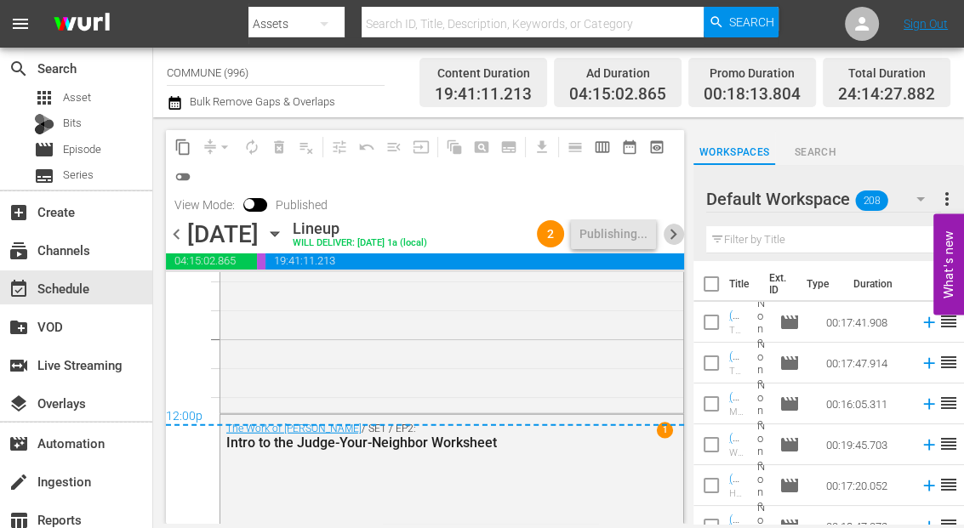
click at [674, 230] on span "chevron_right" at bounding box center [672, 234] width 21 height 21
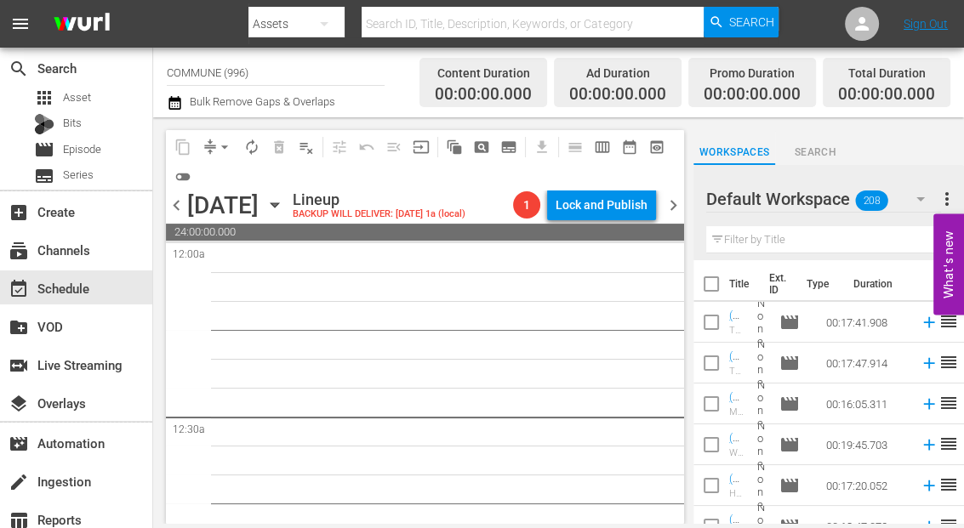
click at [284, 202] on icon "button" at bounding box center [274, 205] width 19 height 19
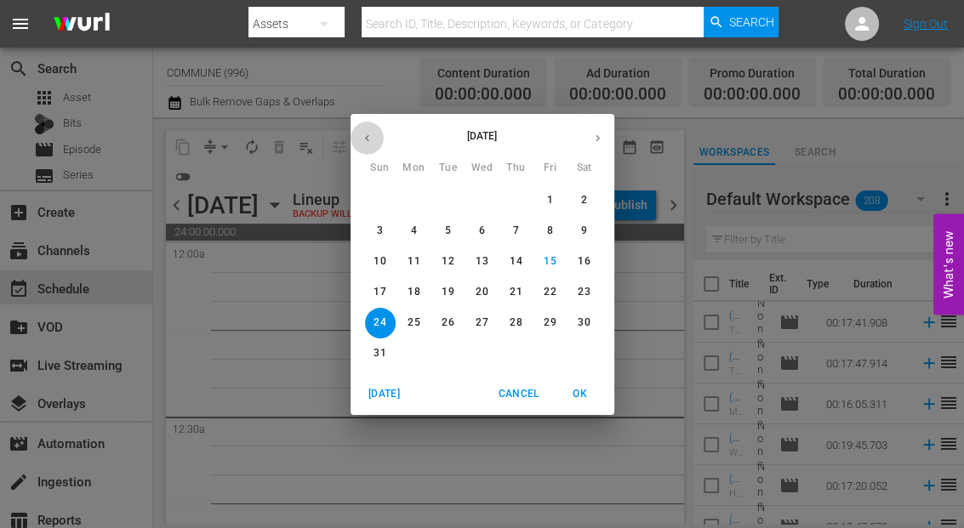
click at [367, 137] on icon "button" at bounding box center [367, 138] width 13 height 13
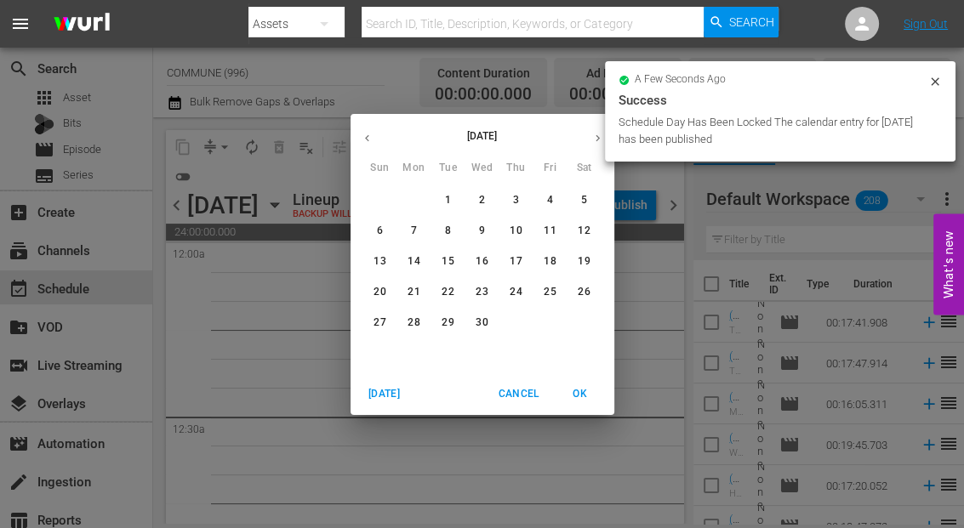
click at [375, 323] on p "27" at bounding box center [379, 323] width 12 height 14
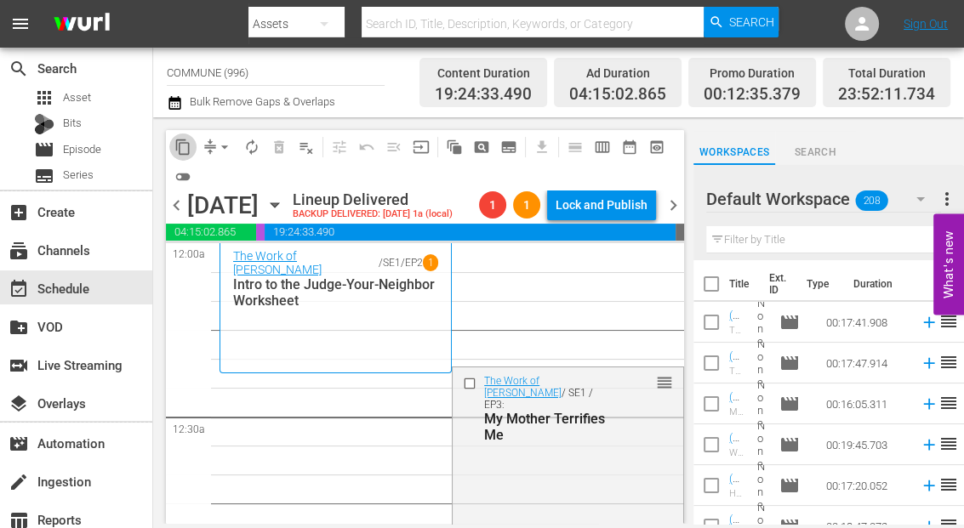
click at [183, 140] on span "content_copy" at bounding box center [182, 147] width 17 height 17
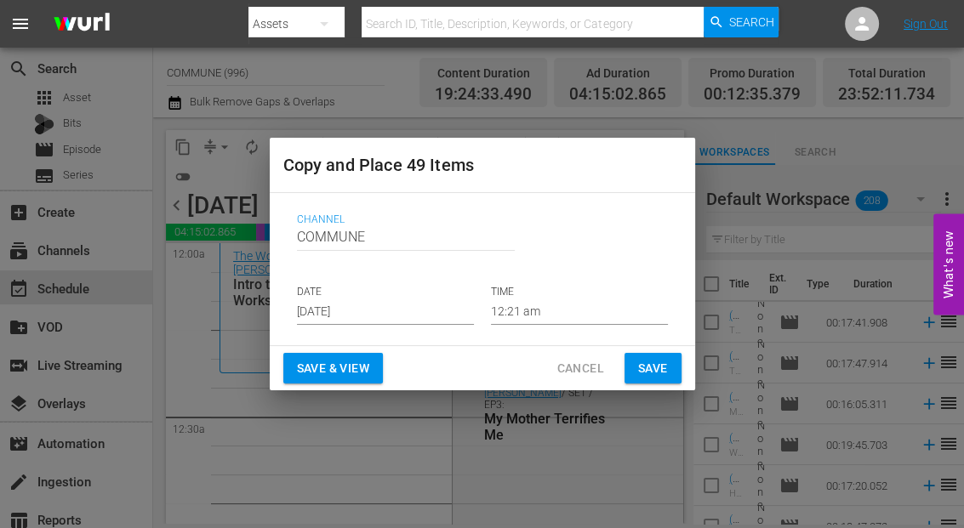
click at [417, 313] on input "[DATE]" at bounding box center [385, 312] width 177 height 26
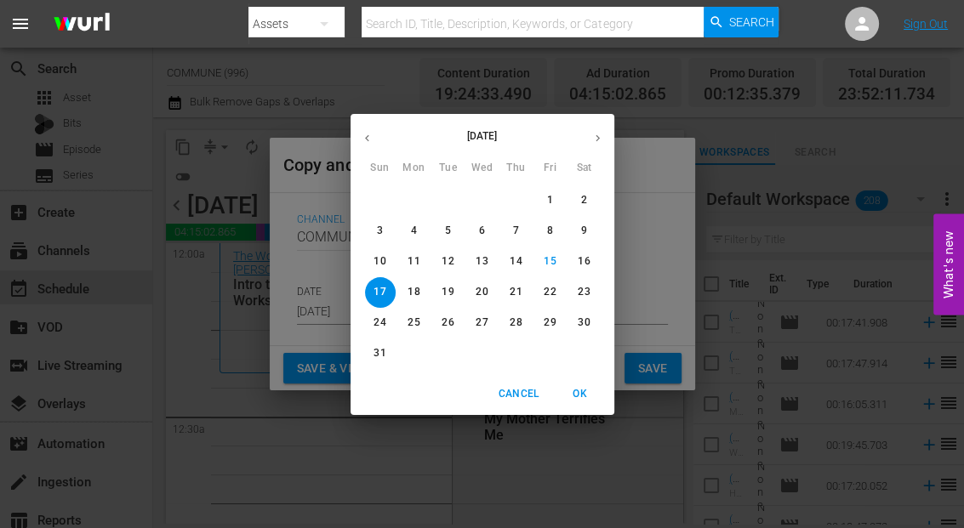
click at [382, 325] on p "24" at bounding box center [379, 323] width 12 height 14
type input "Aug 24th 2025"
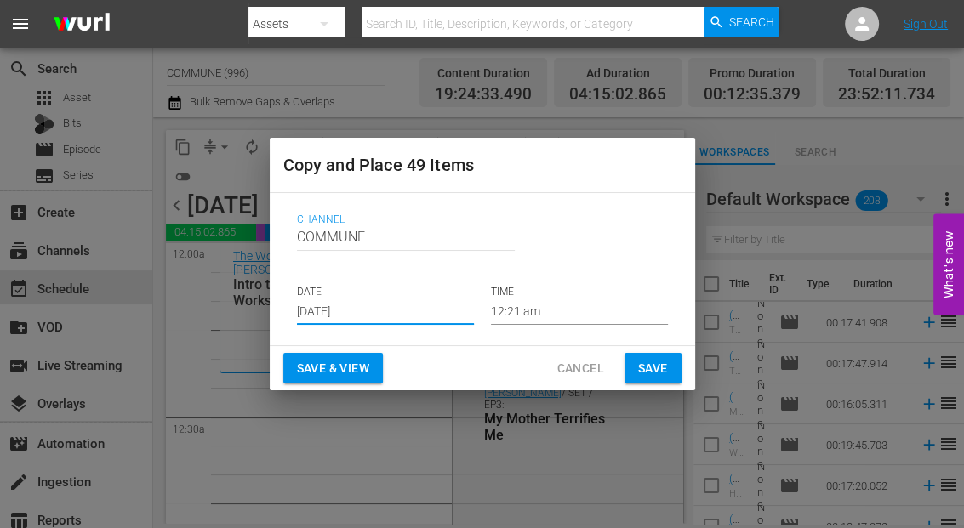
click at [324, 368] on span "Save & View" at bounding box center [333, 368] width 72 height 21
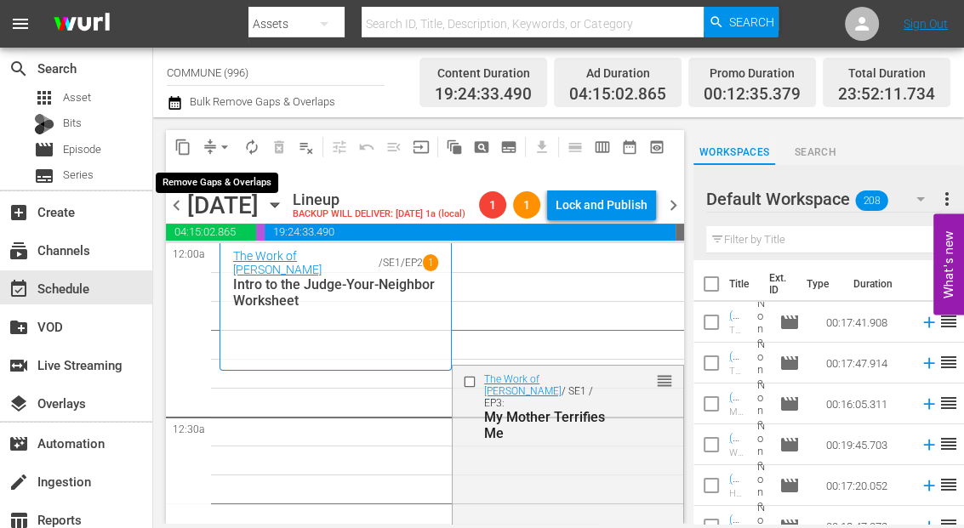
click at [225, 147] on span "arrow_drop_down" at bounding box center [224, 147] width 17 height 17
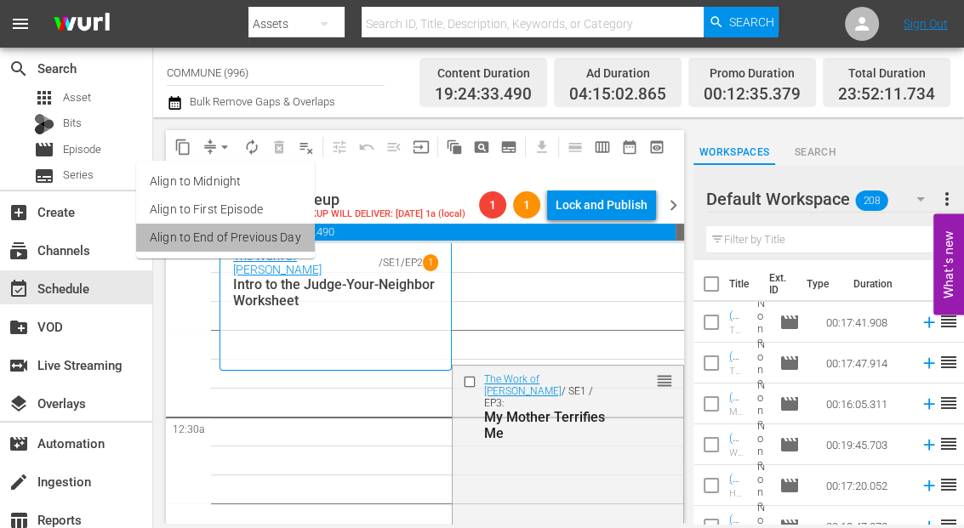
click at [230, 236] on li "Align to End of Previous Day" at bounding box center [225, 238] width 179 height 28
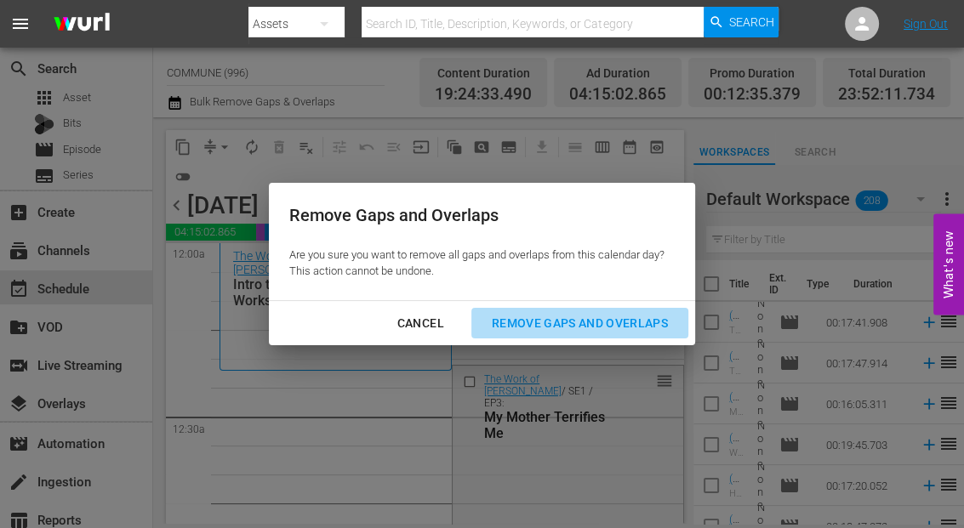
click at [568, 317] on div "Remove Gaps and Overlaps" at bounding box center [579, 323] width 203 height 21
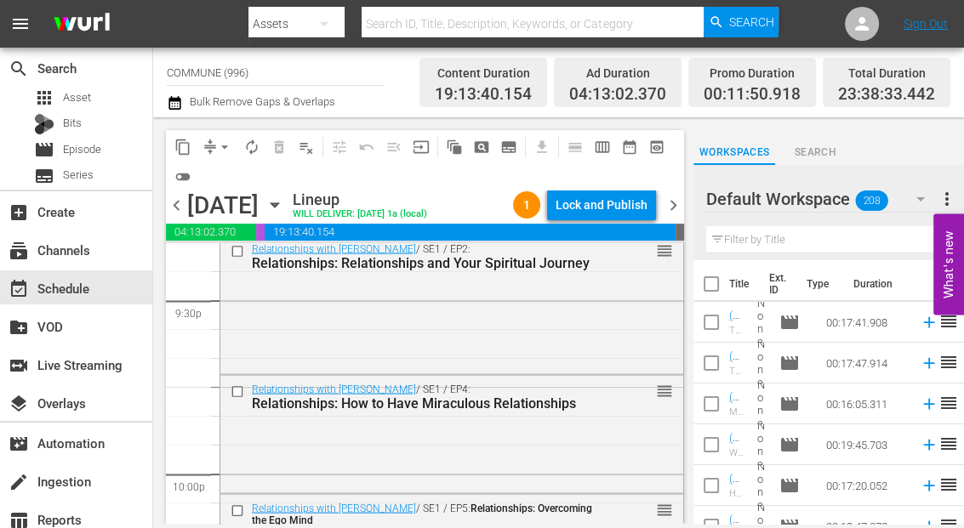
scroll to position [8050, 0]
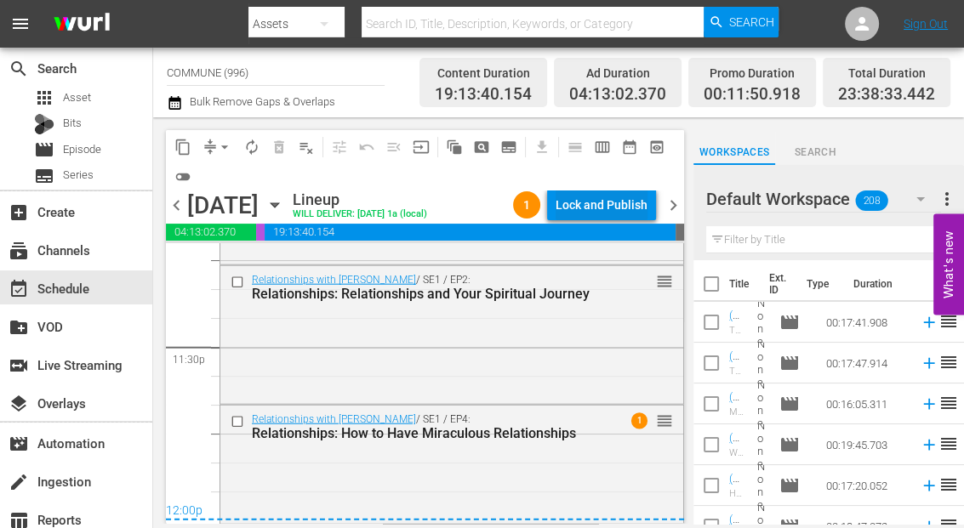
click at [571, 202] on div "Lock and Publish" at bounding box center [601, 205] width 92 height 31
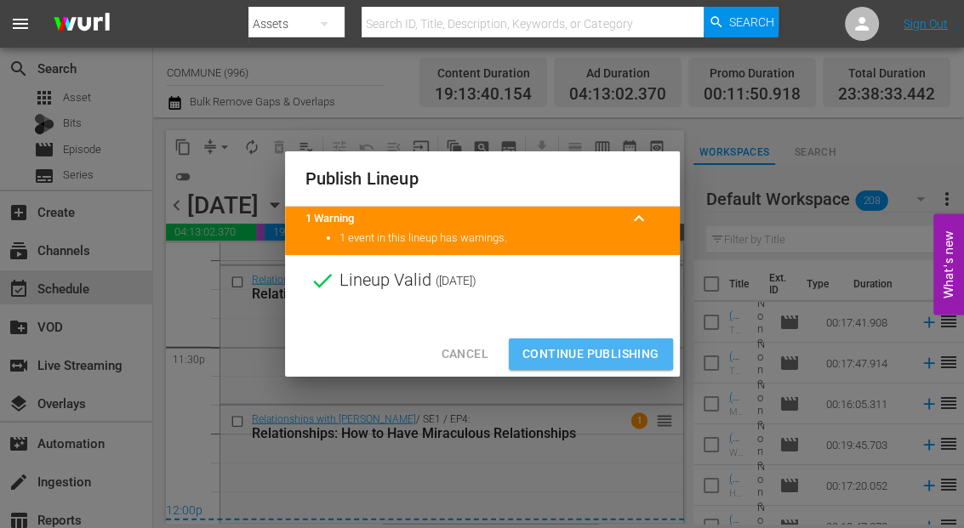
click at [581, 353] on span "Continue Publishing" at bounding box center [590, 354] width 137 height 21
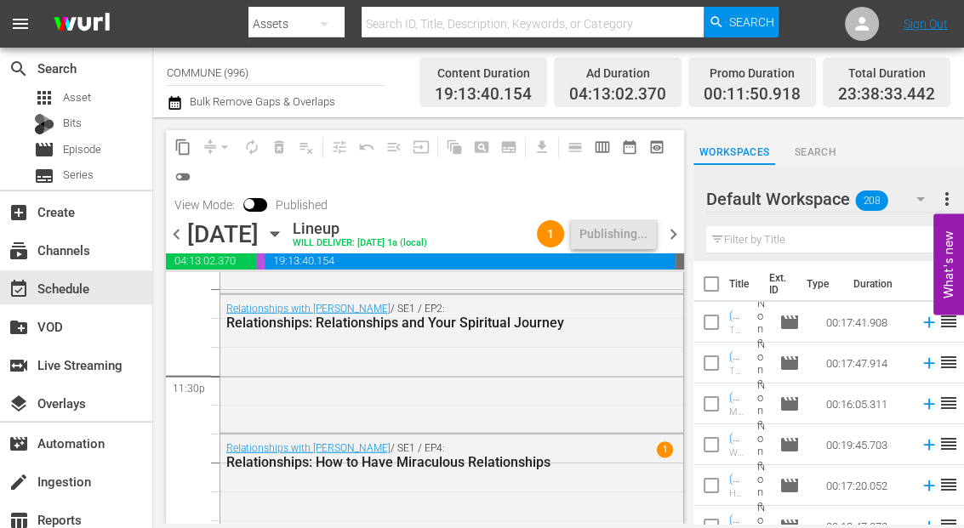
click at [284, 236] on icon "button" at bounding box center [274, 234] width 19 height 19
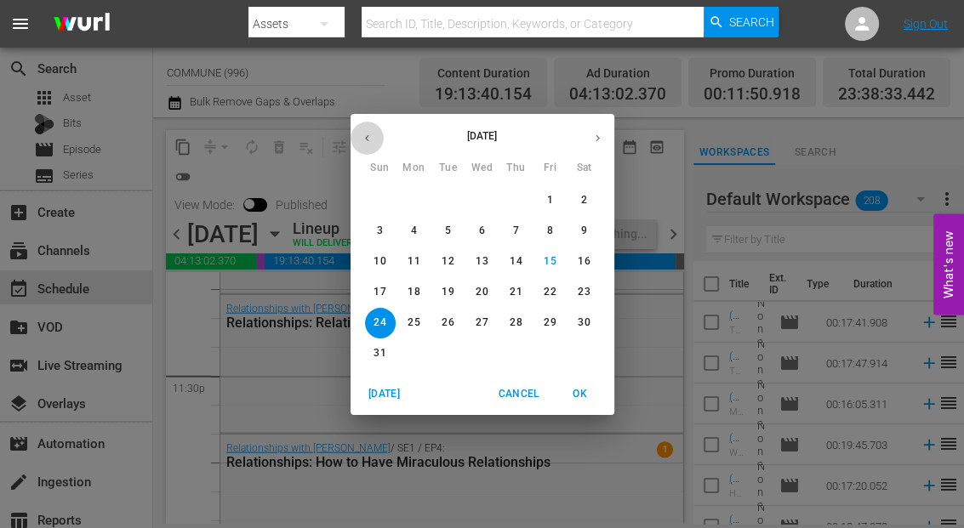
click at [366, 142] on icon "button" at bounding box center [367, 138] width 13 height 13
click at [407, 320] on span "28" at bounding box center [414, 323] width 31 height 14
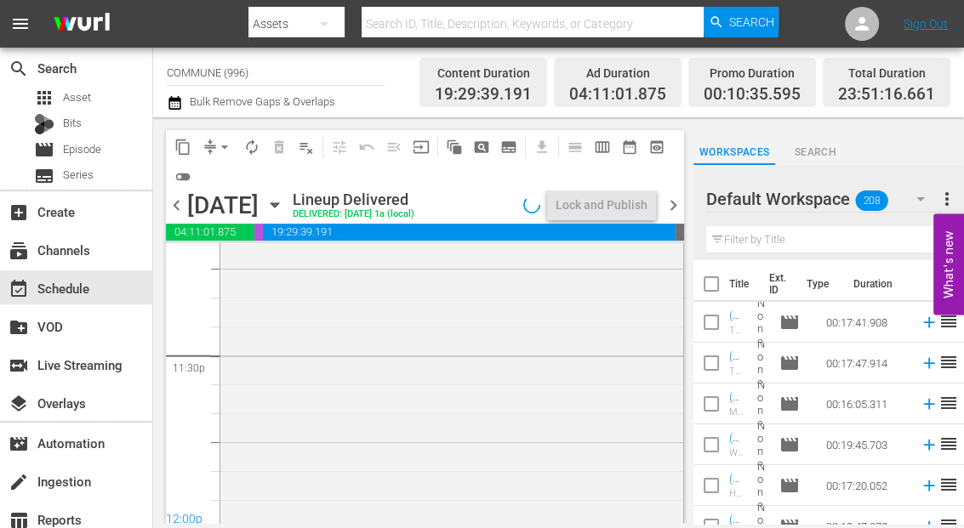
scroll to position [8050, 0]
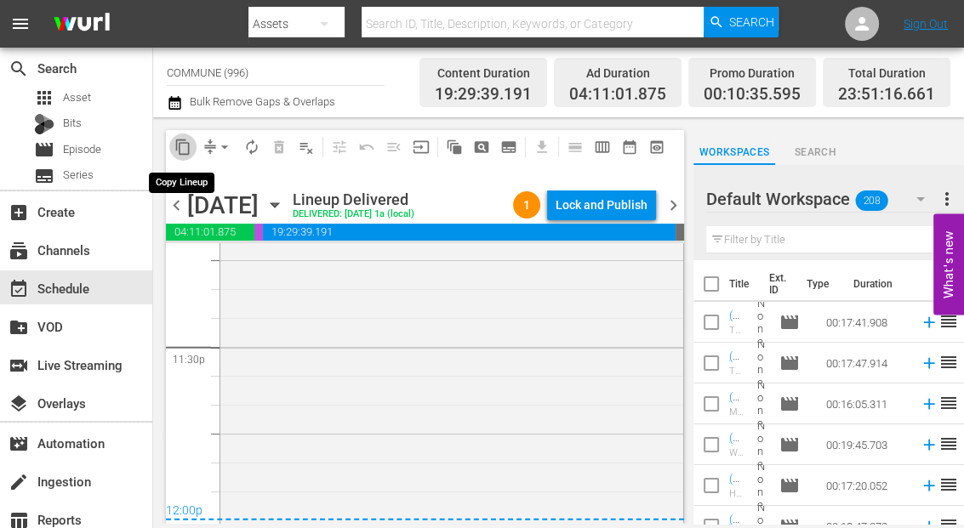
click at [181, 143] on span "content_copy" at bounding box center [182, 147] width 17 height 17
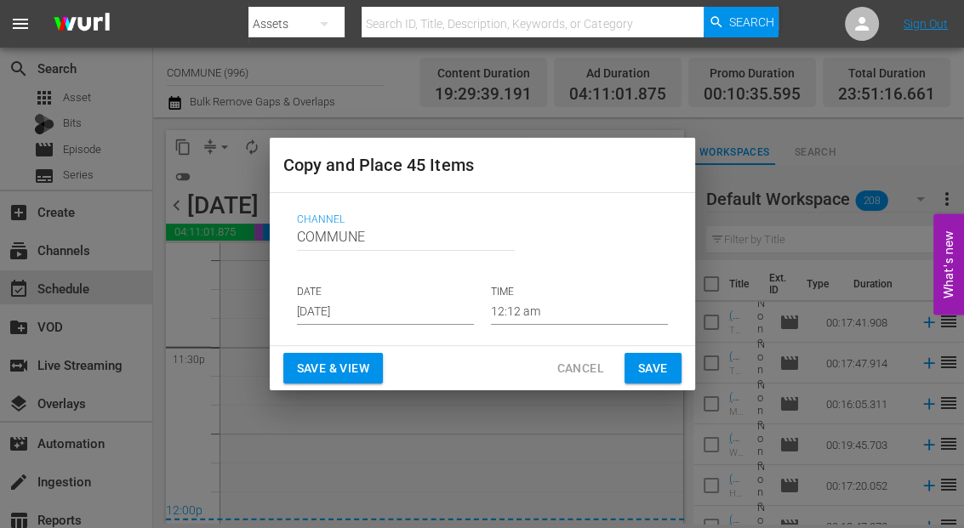
click at [385, 309] on input "[DATE]" at bounding box center [385, 312] width 177 height 26
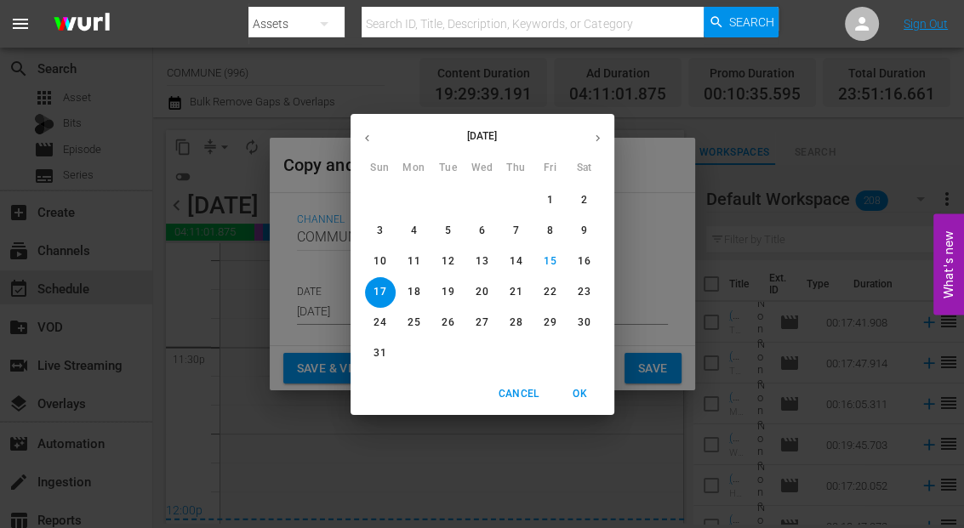
click at [416, 325] on p "25" at bounding box center [413, 323] width 12 height 14
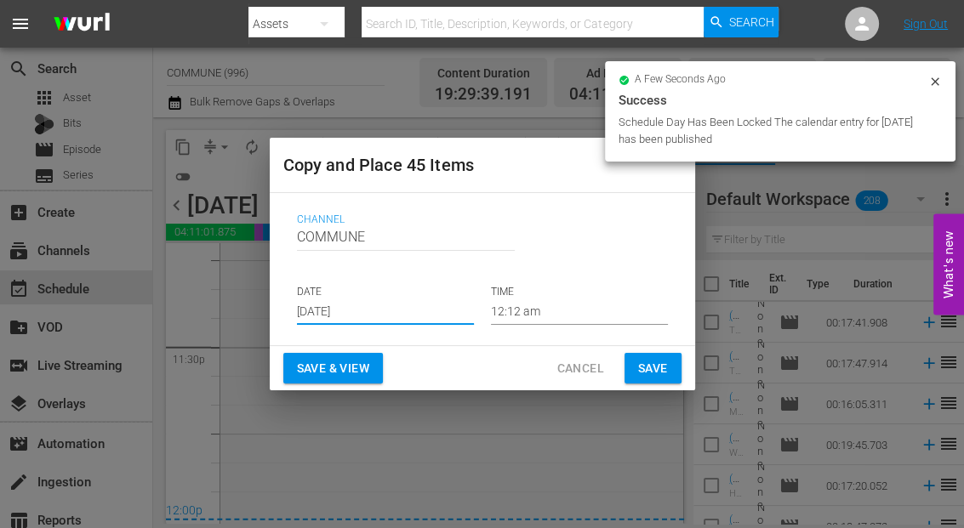
type input "Aug 25th 2025"
click at [341, 367] on span "Save & View" at bounding box center [333, 368] width 72 height 21
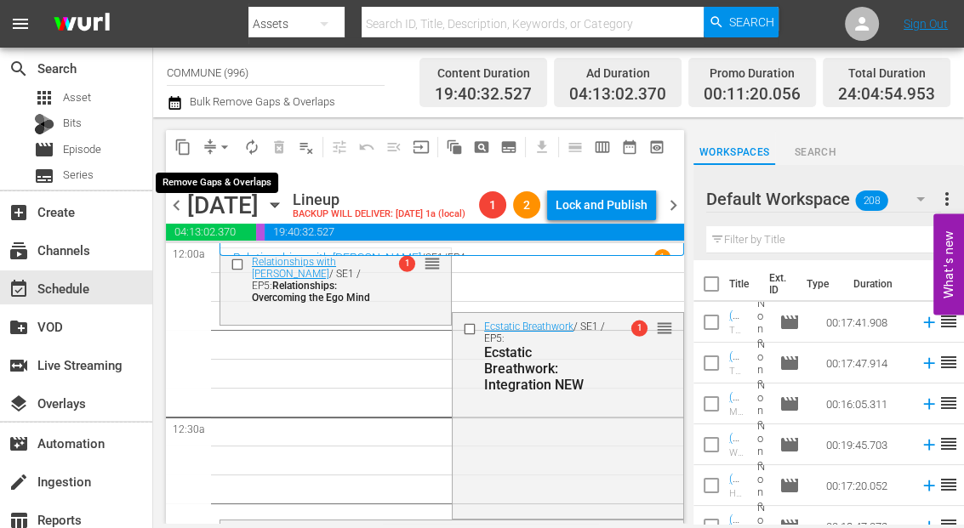
click at [218, 139] on span "arrow_drop_down" at bounding box center [224, 147] width 17 height 17
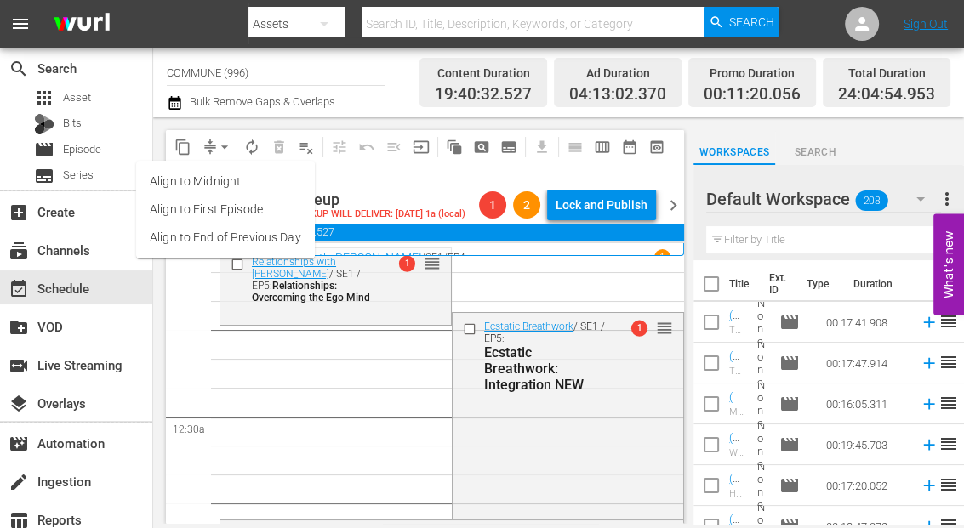
click at [230, 241] on li "Align to End of Previous Day" at bounding box center [225, 238] width 179 height 28
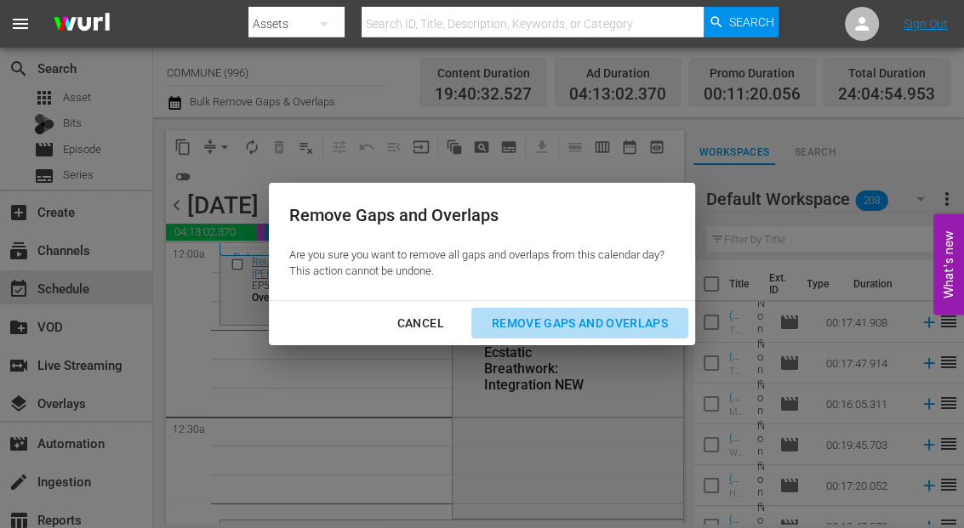
click at [550, 320] on div "Remove Gaps and Overlaps" at bounding box center [579, 323] width 203 height 21
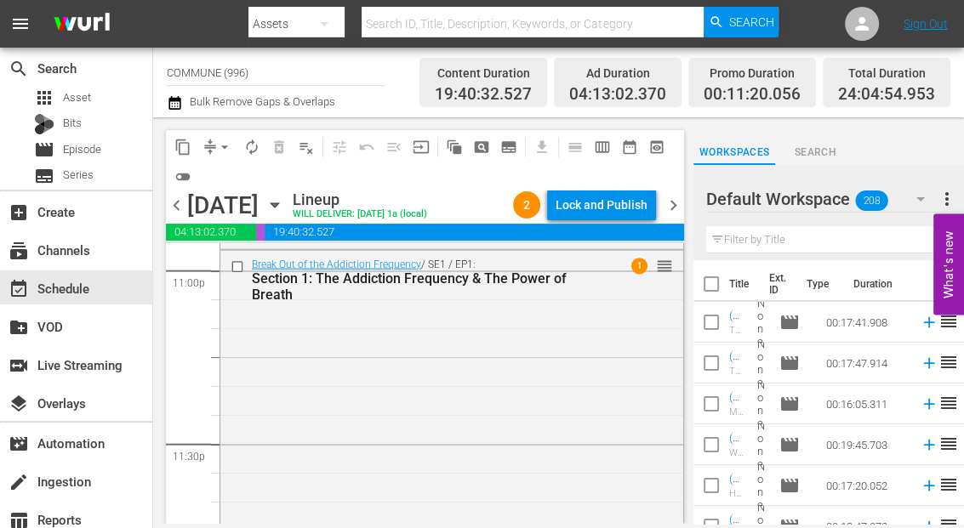
scroll to position [8078, 0]
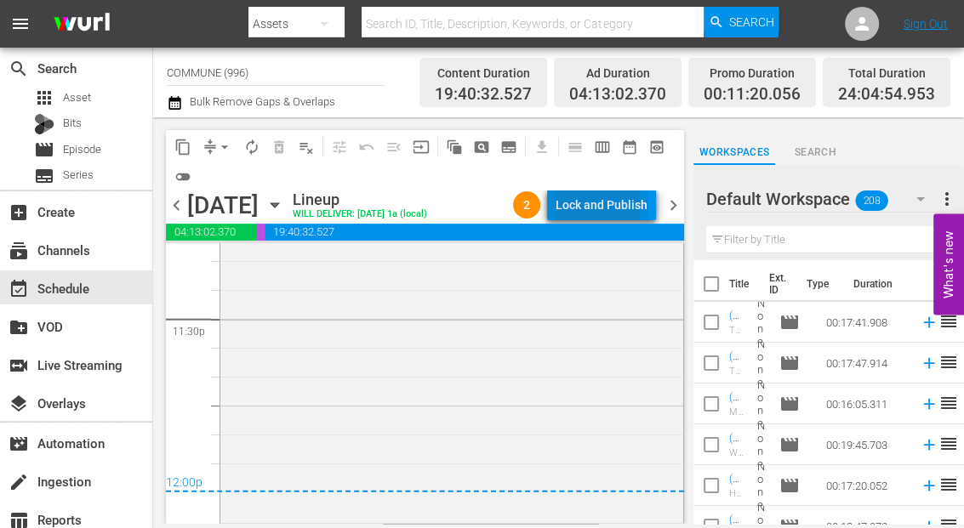
click at [583, 204] on div "Lock and Publish" at bounding box center [601, 205] width 92 height 31
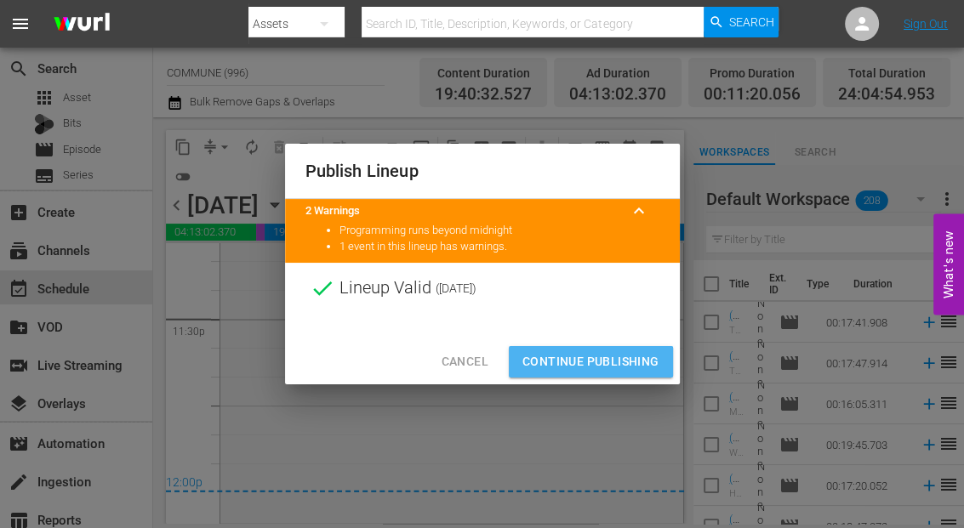
click at [580, 367] on span "Continue Publishing" at bounding box center [590, 361] width 137 height 21
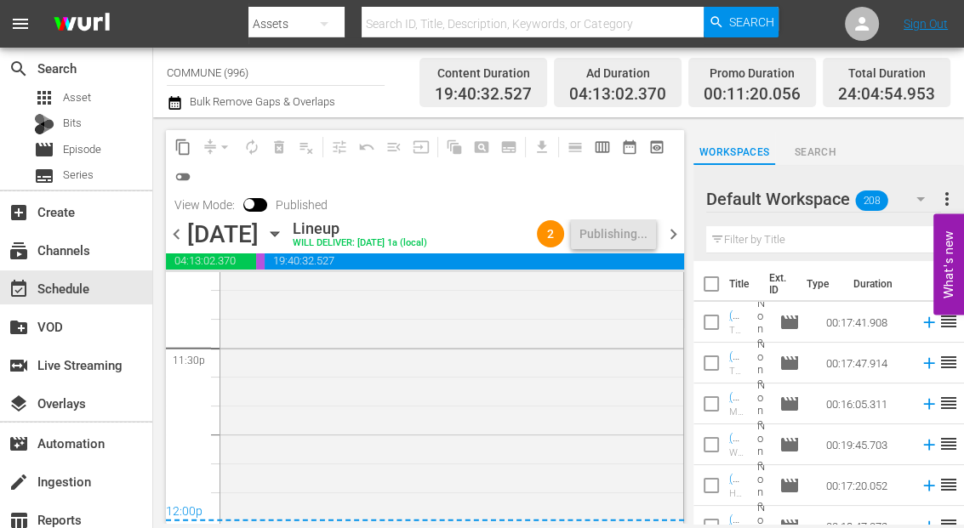
click at [284, 235] on icon "button" at bounding box center [274, 234] width 19 height 19
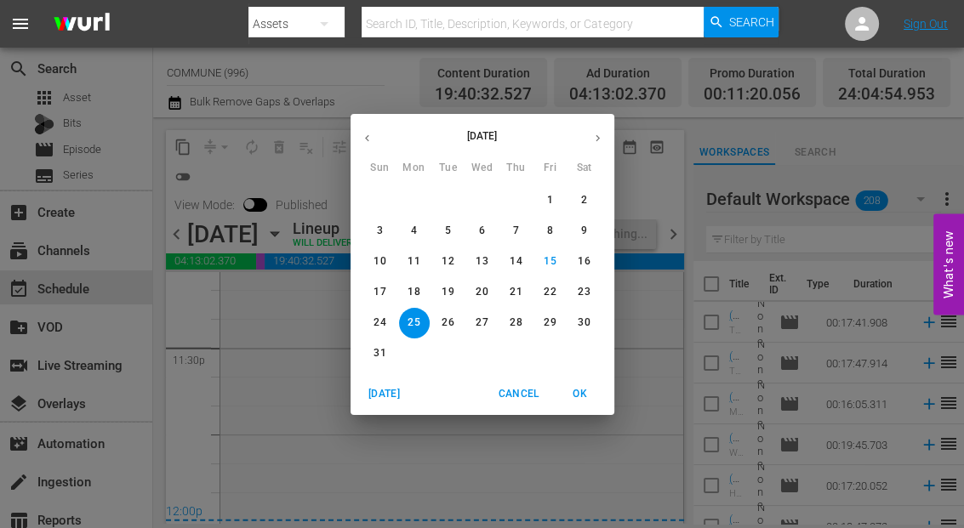
click at [364, 142] on icon "button" at bounding box center [367, 138] width 13 height 13
click at [457, 327] on span "29" at bounding box center [448, 323] width 31 height 14
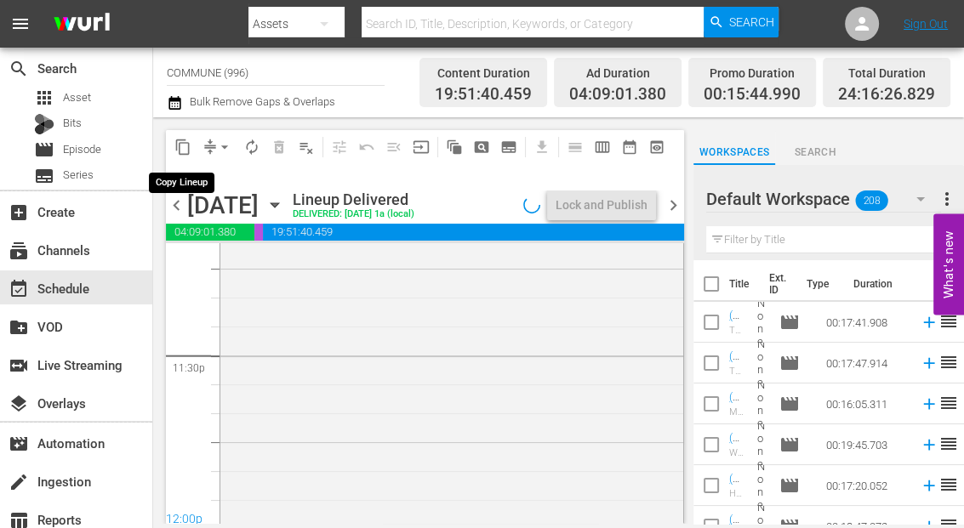
scroll to position [8078, 0]
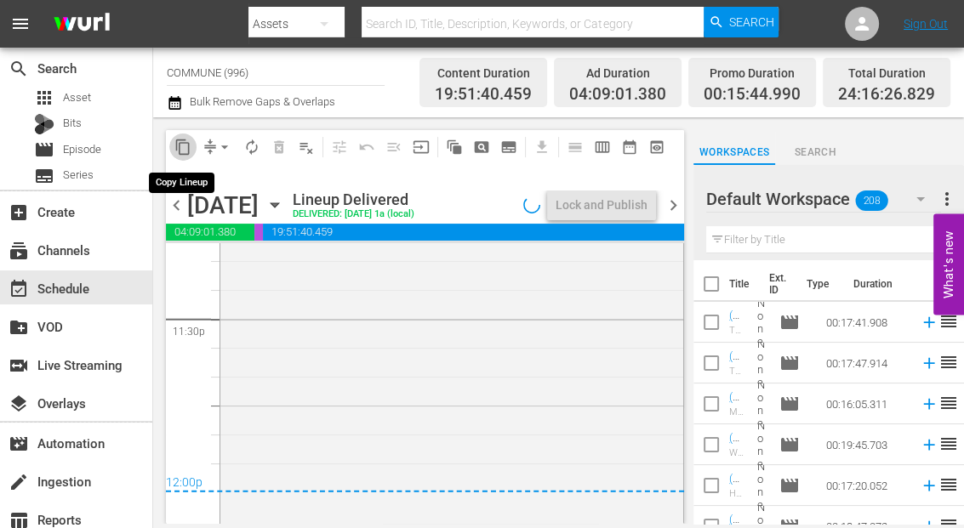
click at [185, 143] on span "content_copy" at bounding box center [182, 147] width 17 height 17
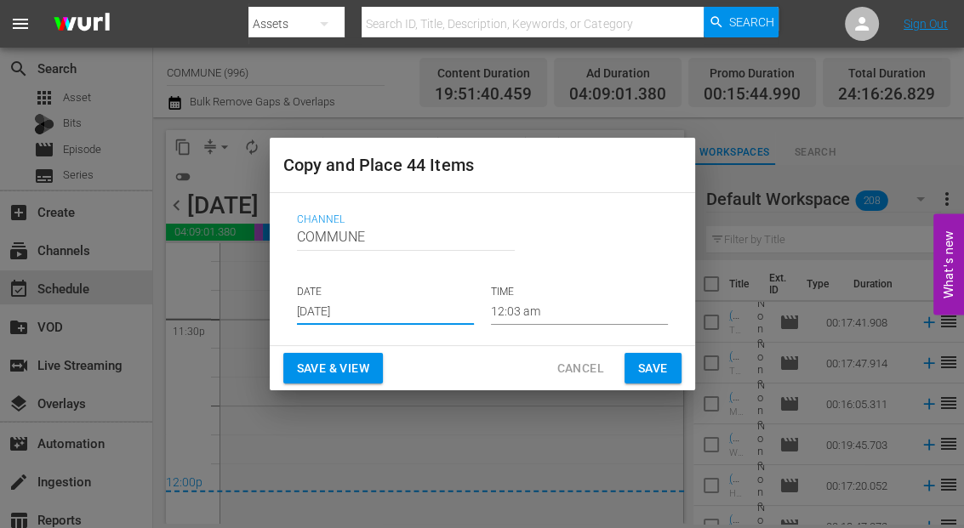
click at [377, 308] on input "[DATE]" at bounding box center [385, 312] width 177 height 26
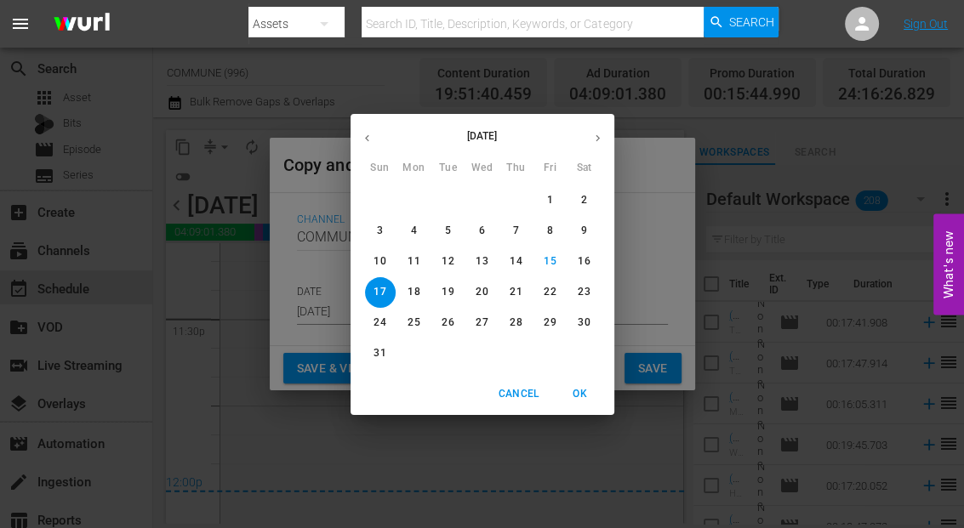
click at [452, 331] on button "26" at bounding box center [448, 323] width 31 height 31
type input "Aug 26th 2025"
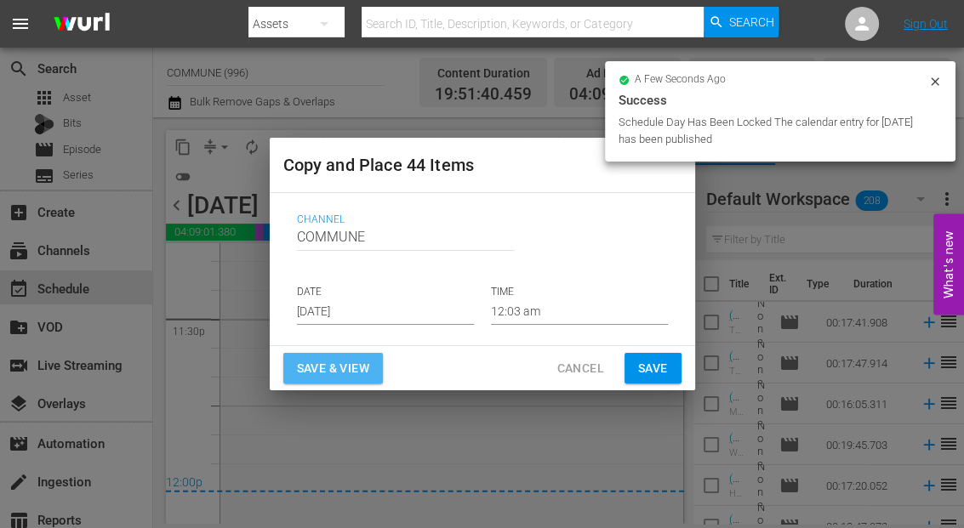
click at [355, 366] on span "Save & View" at bounding box center [333, 368] width 72 height 21
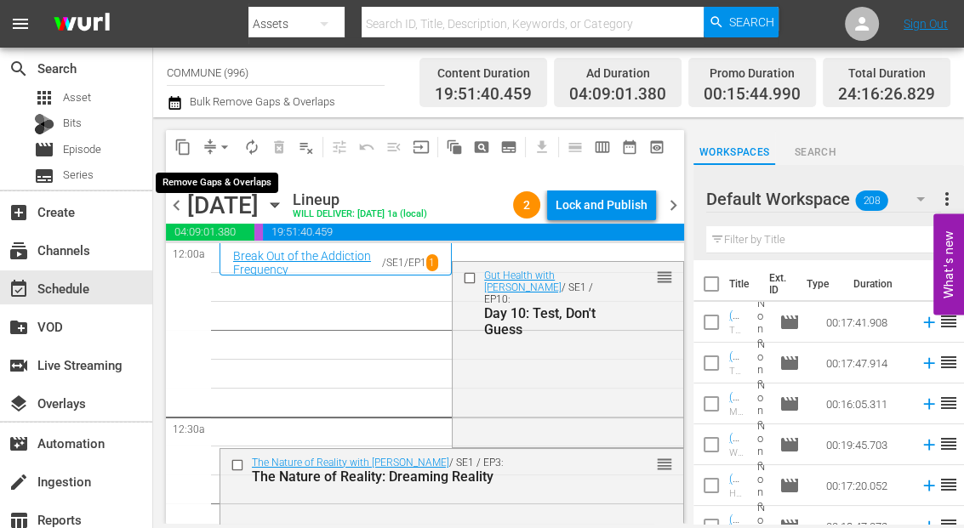
click at [224, 147] on span "arrow_drop_down" at bounding box center [224, 147] width 17 height 17
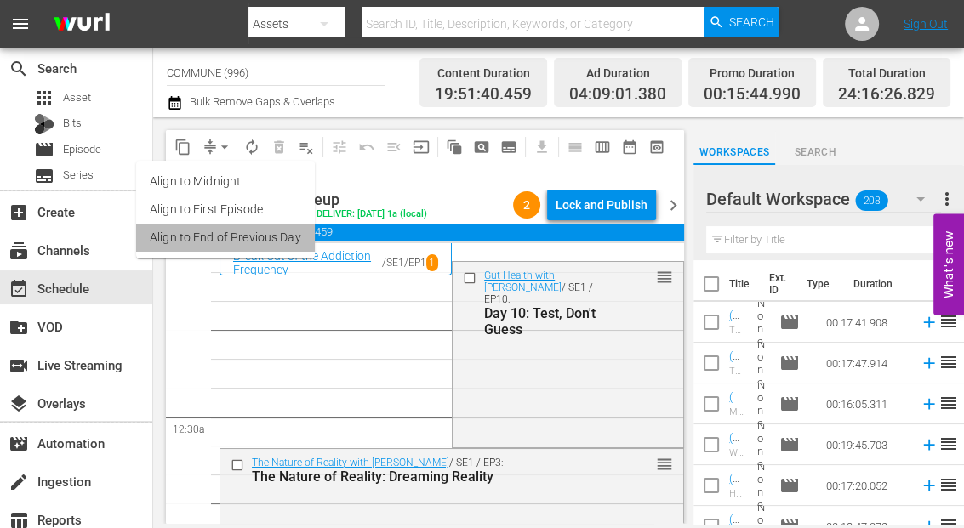
click at [236, 234] on li "Align to End of Previous Day" at bounding box center [225, 238] width 179 height 28
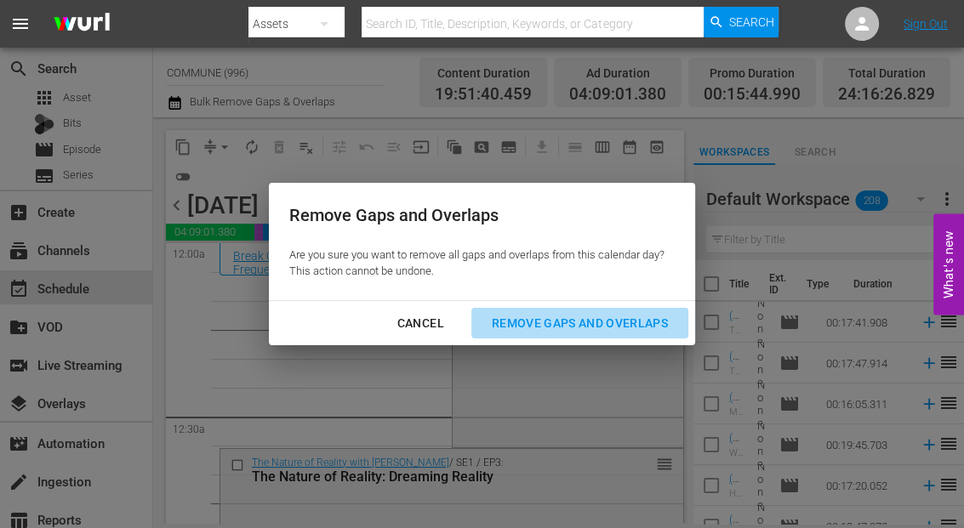
click at [517, 315] on div "Remove Gaps and Overlaps" at bounding box center [579, 323] width 203 height 21
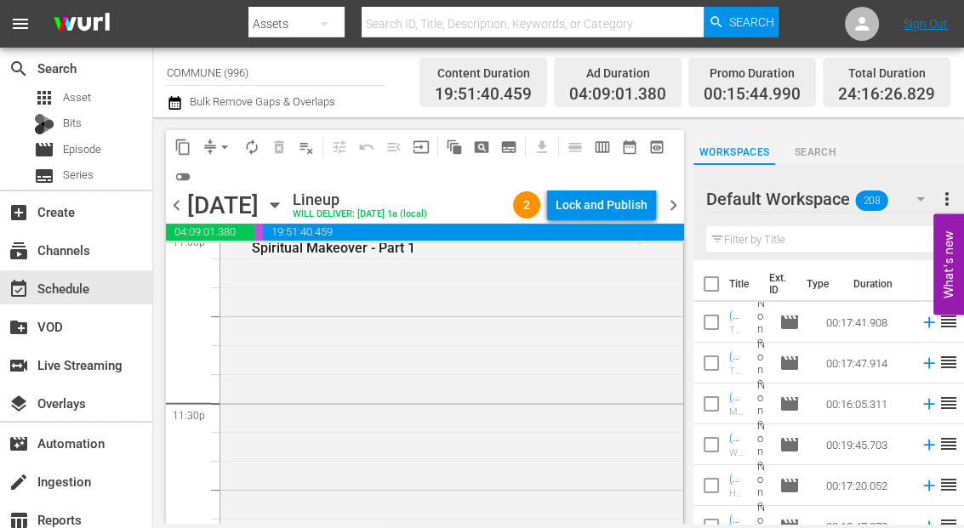
scroll to position [8173, 0]
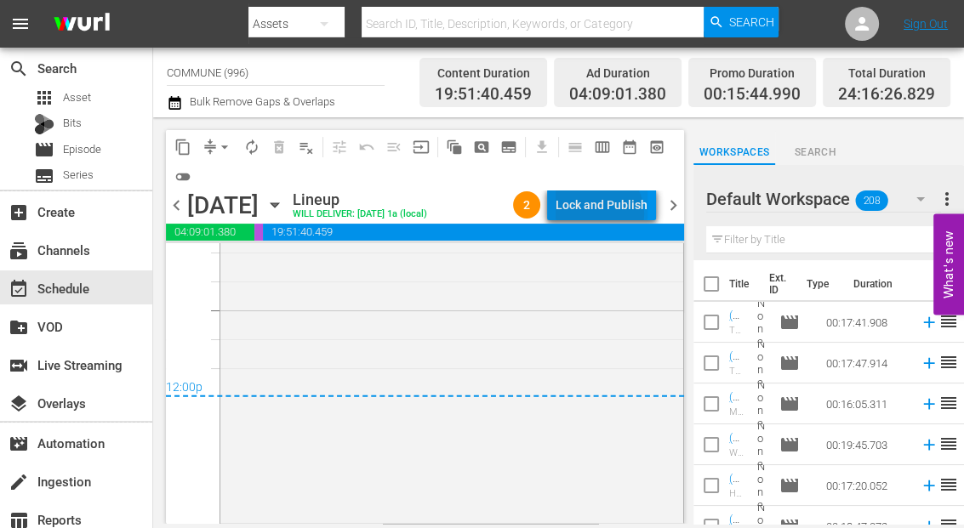
click at [601, 213] on div "Lock and Publish" at bounding box center [601, 205] width 92 height 31
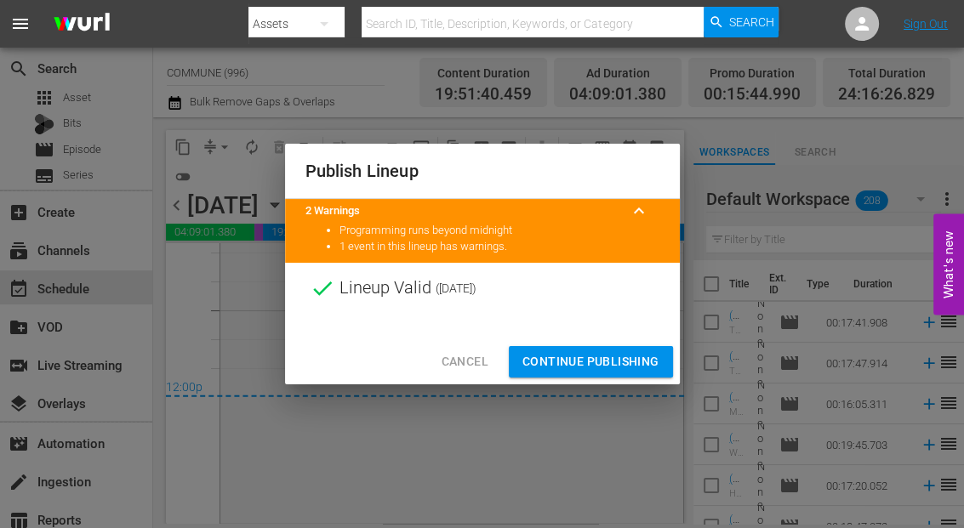
click at [585, 355] on span "Continue Publishing" at bounding box center [590, 361] width 137 height 21
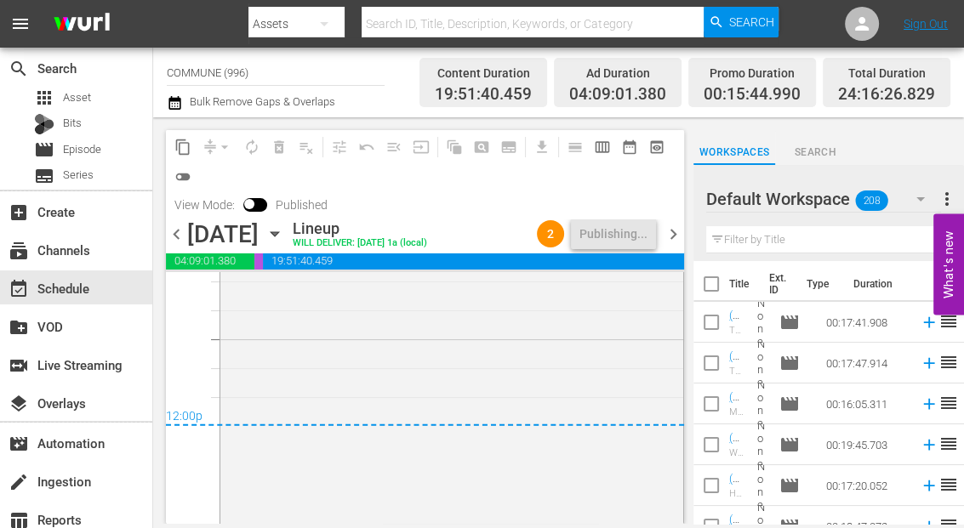
click at [278, 233] on icon "button" at bounding box center [274, 234] width 8 height 4
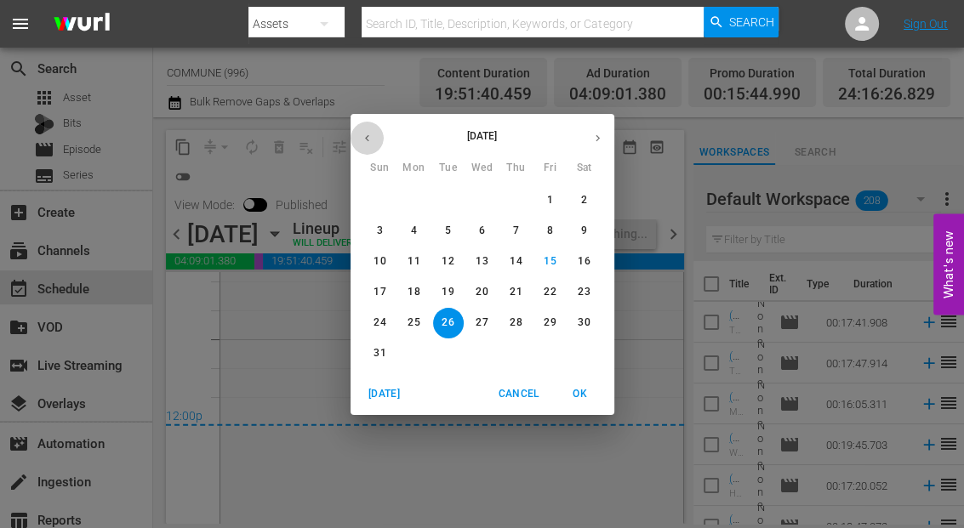
click at [370, 135] on icon "button" at bounding box center [367, 138] width 13 height 13
click at [485, 321] on p "30" at bounding box center [481, 323] width 12 height 14
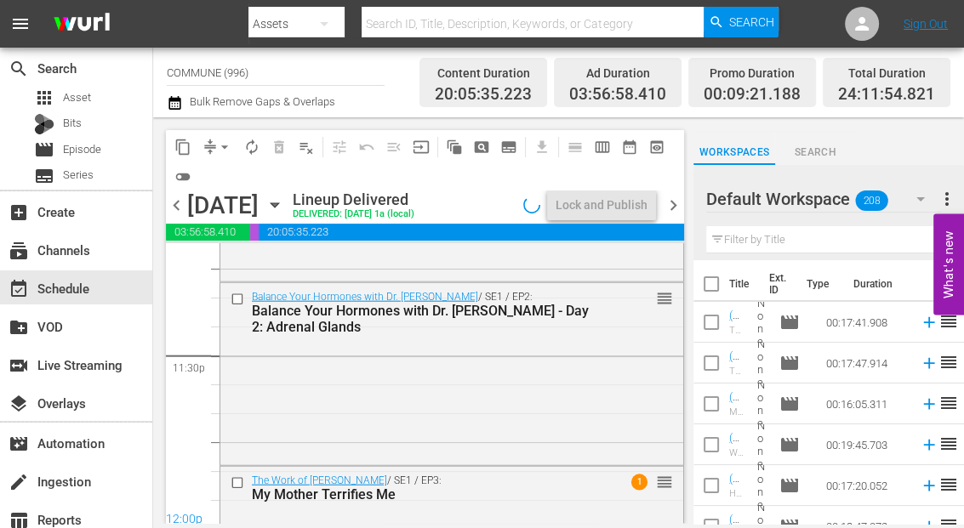
scroll to position [8173, 0]
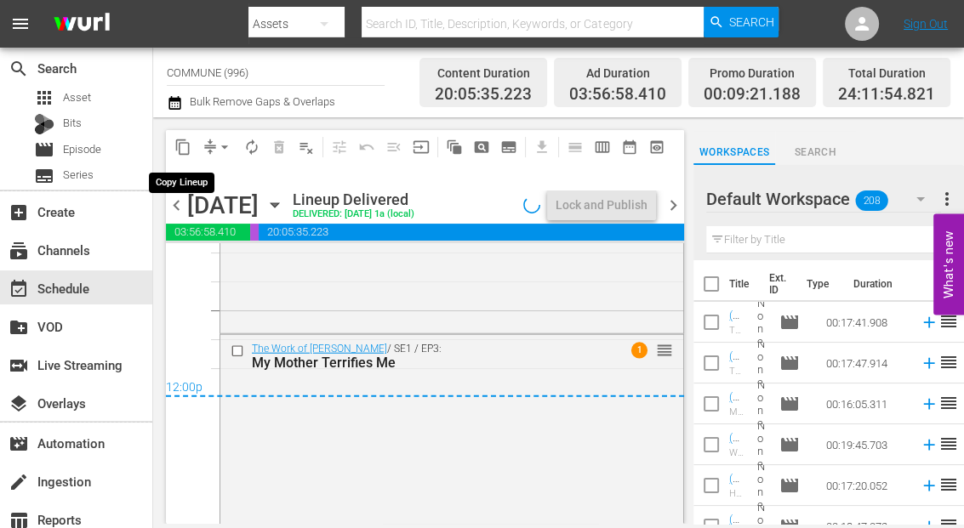
click at [182, 145] on span "content_copy" at bounding box center [182, 147] width 17 height 17
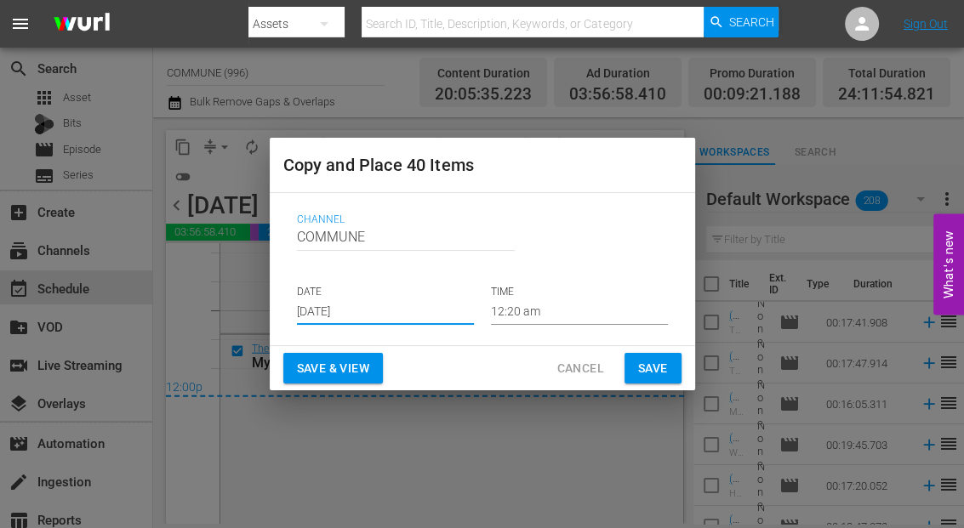
click at [378, 309] on input "[DATE]" at bounding box center [385, 312] width 177 height 26
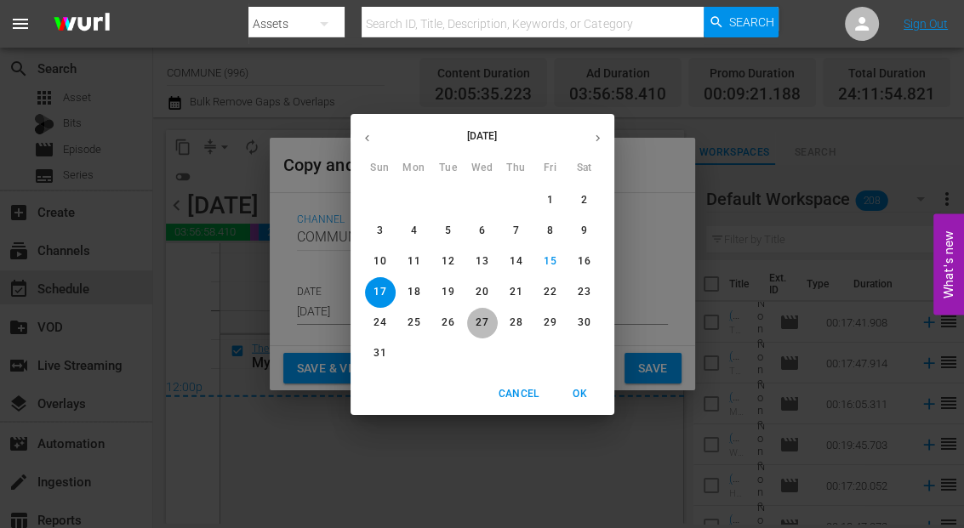
click at [492, 321] on span "27" at bounding box center [482, 323] width 31 height 14
type input "Aug 27th 2025"
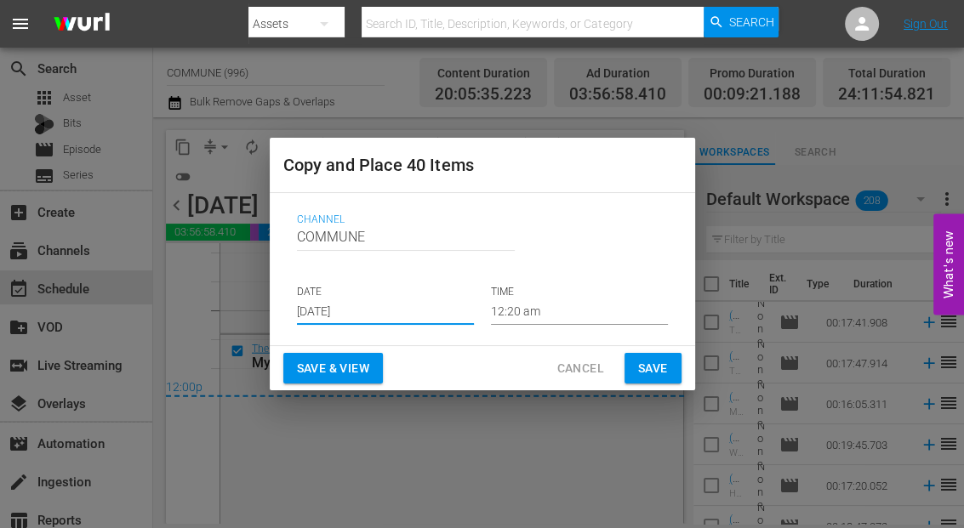
click at [351, 364] on span "Save & View" at bounding box center [333, 368] width 72 height 21
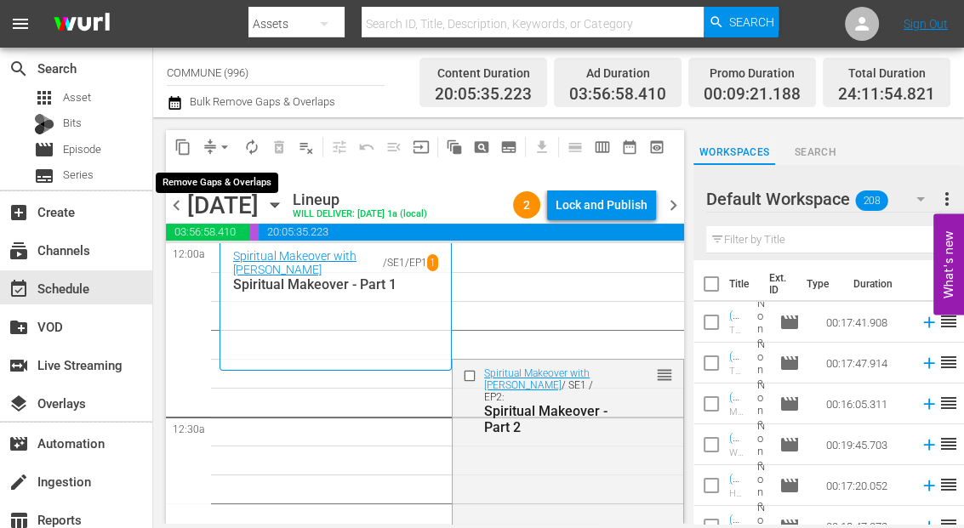
click at [225, 148] on span "arrow_drop_down" at bounding box center [224, 147] width 17 height 17
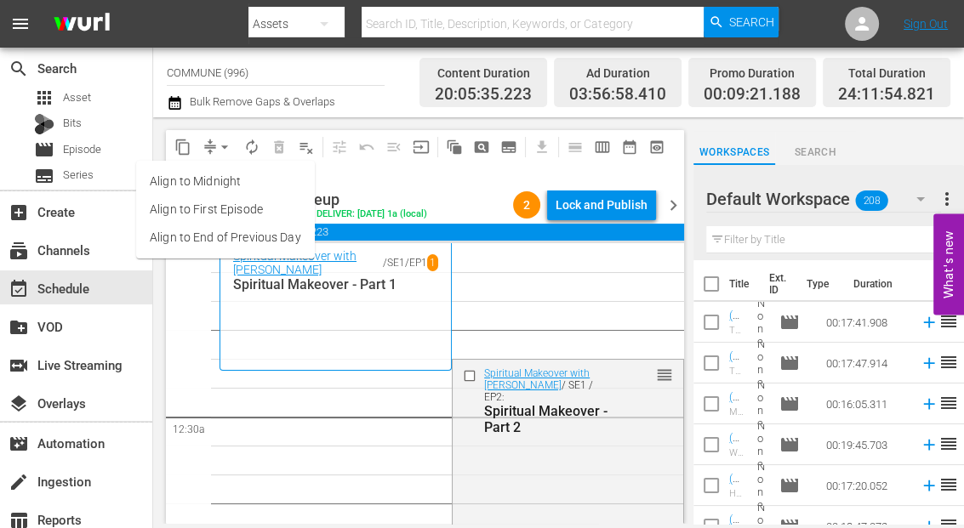
click at [232, 233] on li "Align to End of Previous Day" at bounding box center [225, 238] width 179 height 28
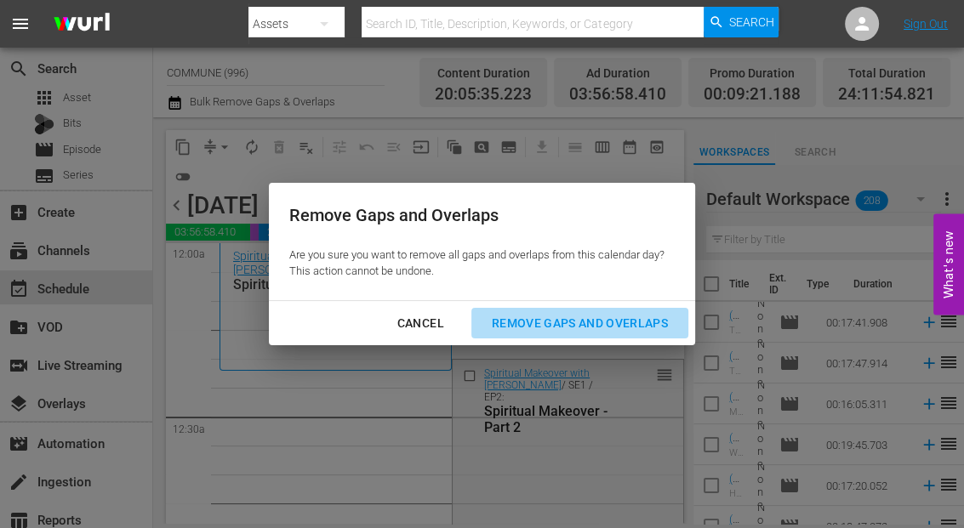
click at [554, 325] on div "Remove Gaps and Overlaps" at bounding box center [579, 323] width 203 height 21
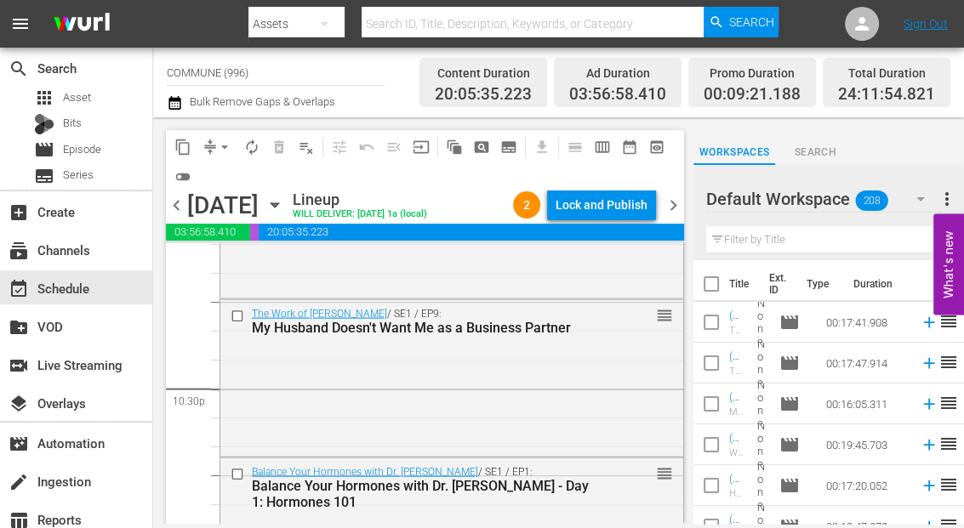
scroll to position [8242, 0]
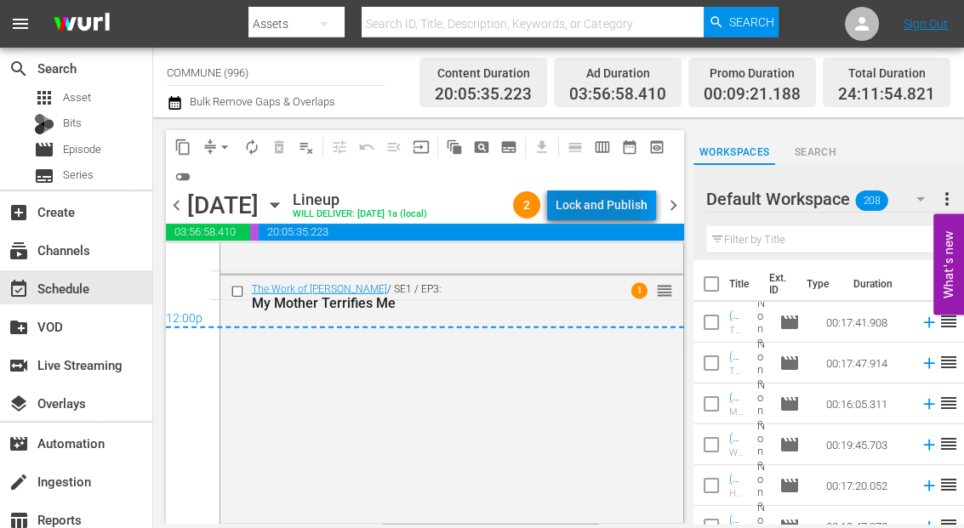
click at [588, 208] on div "Lock and Publish" at bounding box center [601, 205] width 92 height 31
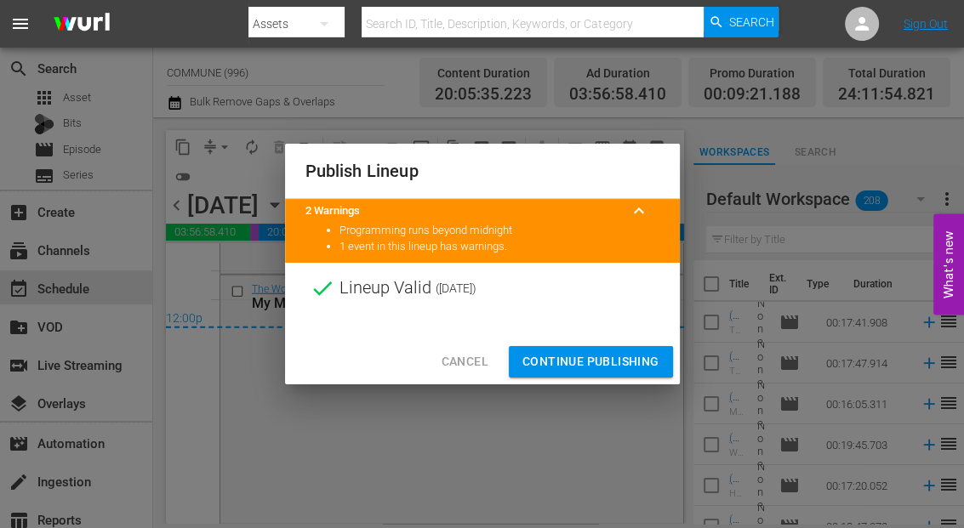
click at [584, 363] on span "Continue Publishing" at bounding box center [590, 361] width 137 height 21
